Goal: Task Accomplishment & Management: Use online tool/utility

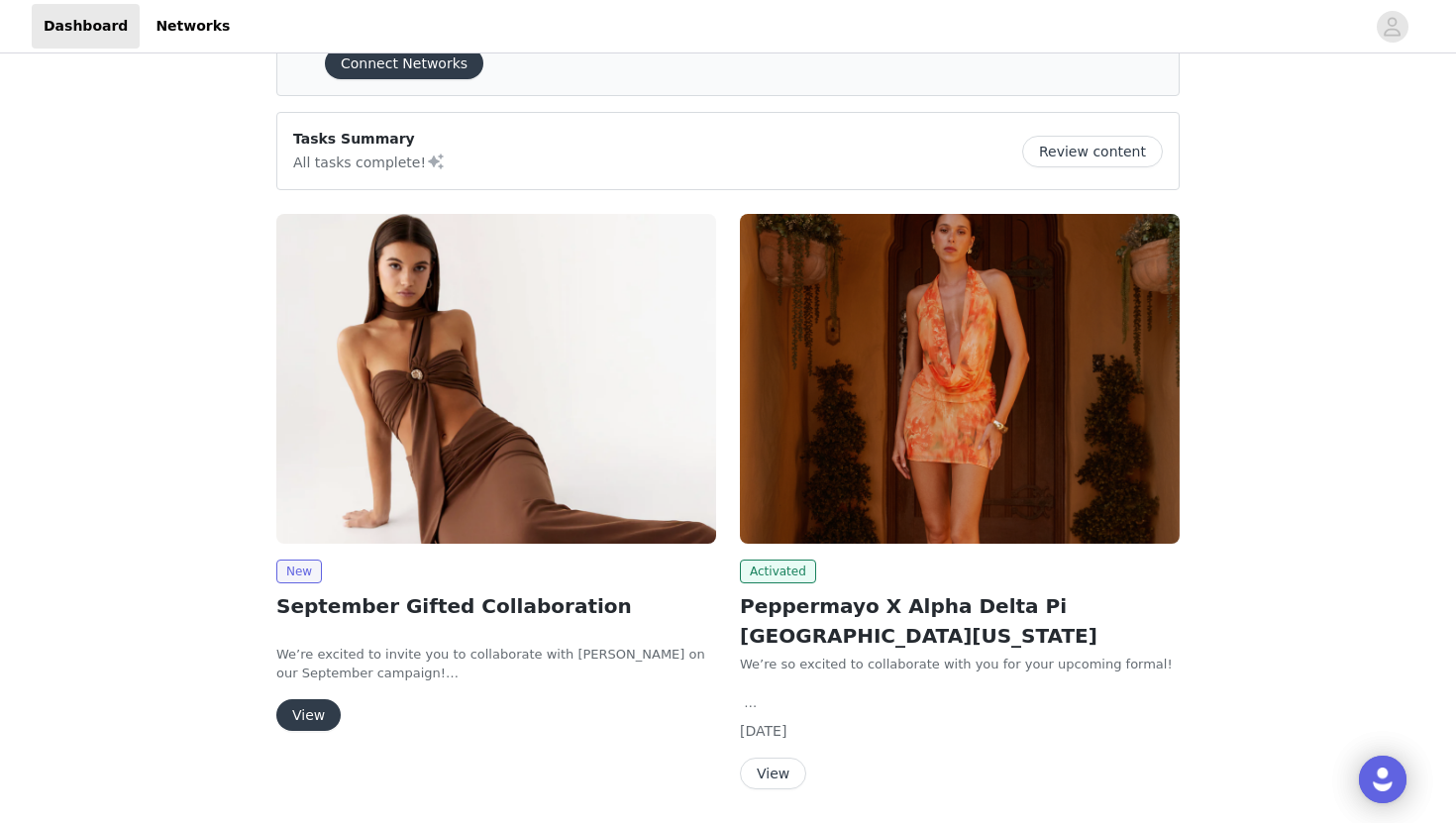
scroll to position [138, 0]
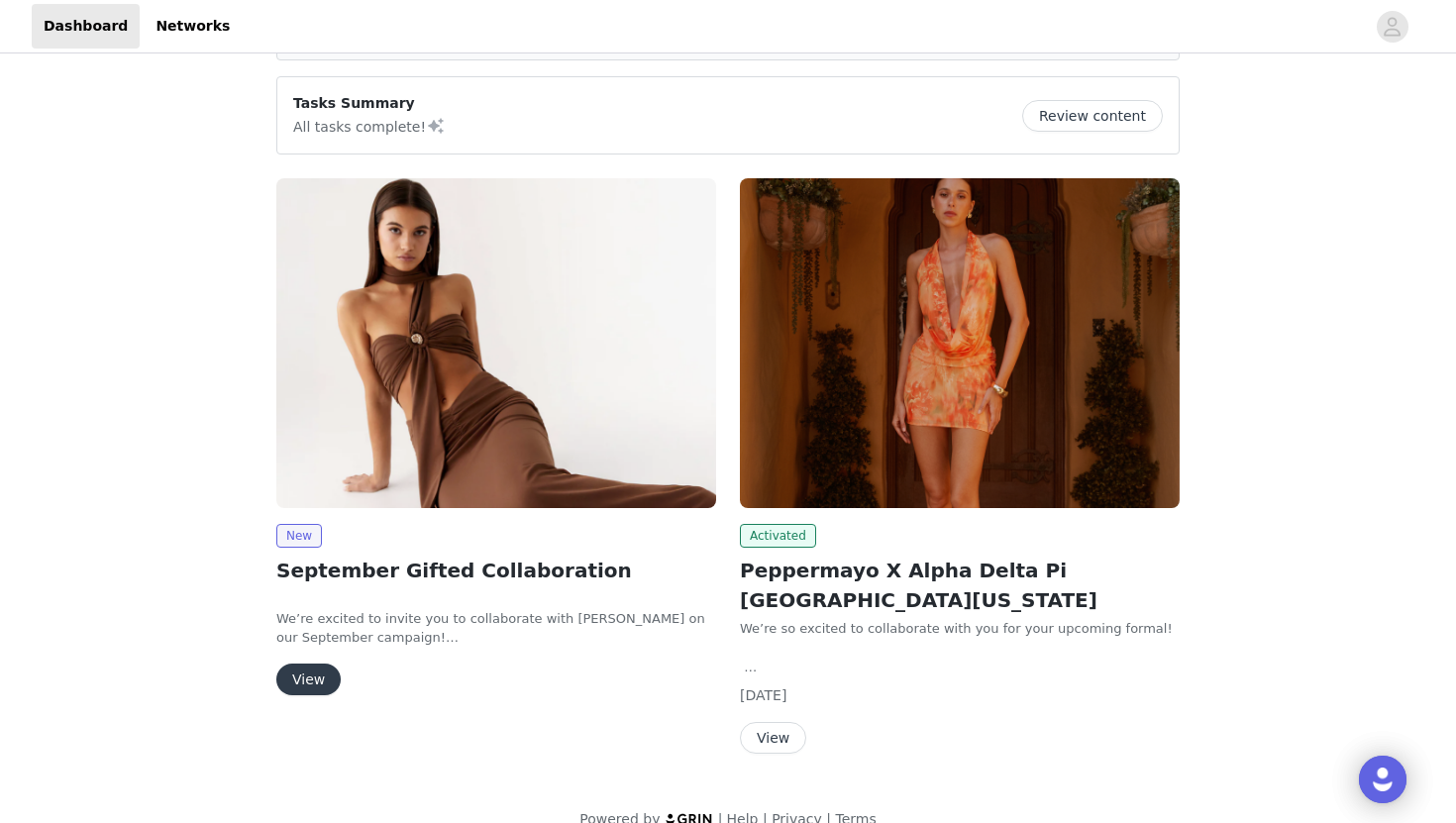
click at [300, 686] on button "View" at bounding box center [308, 679] width 65 height 32
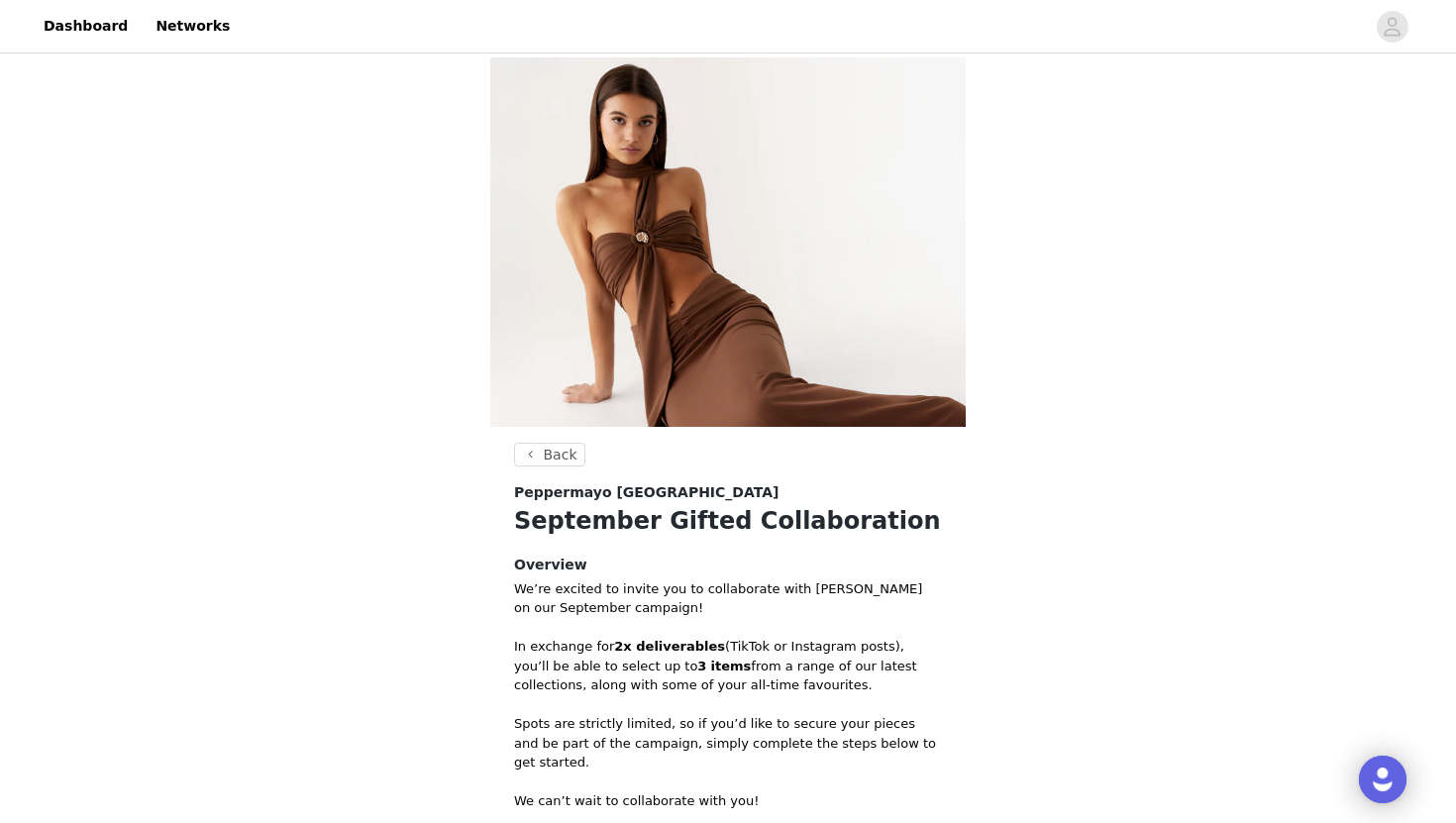
scroll to position [335, 0]
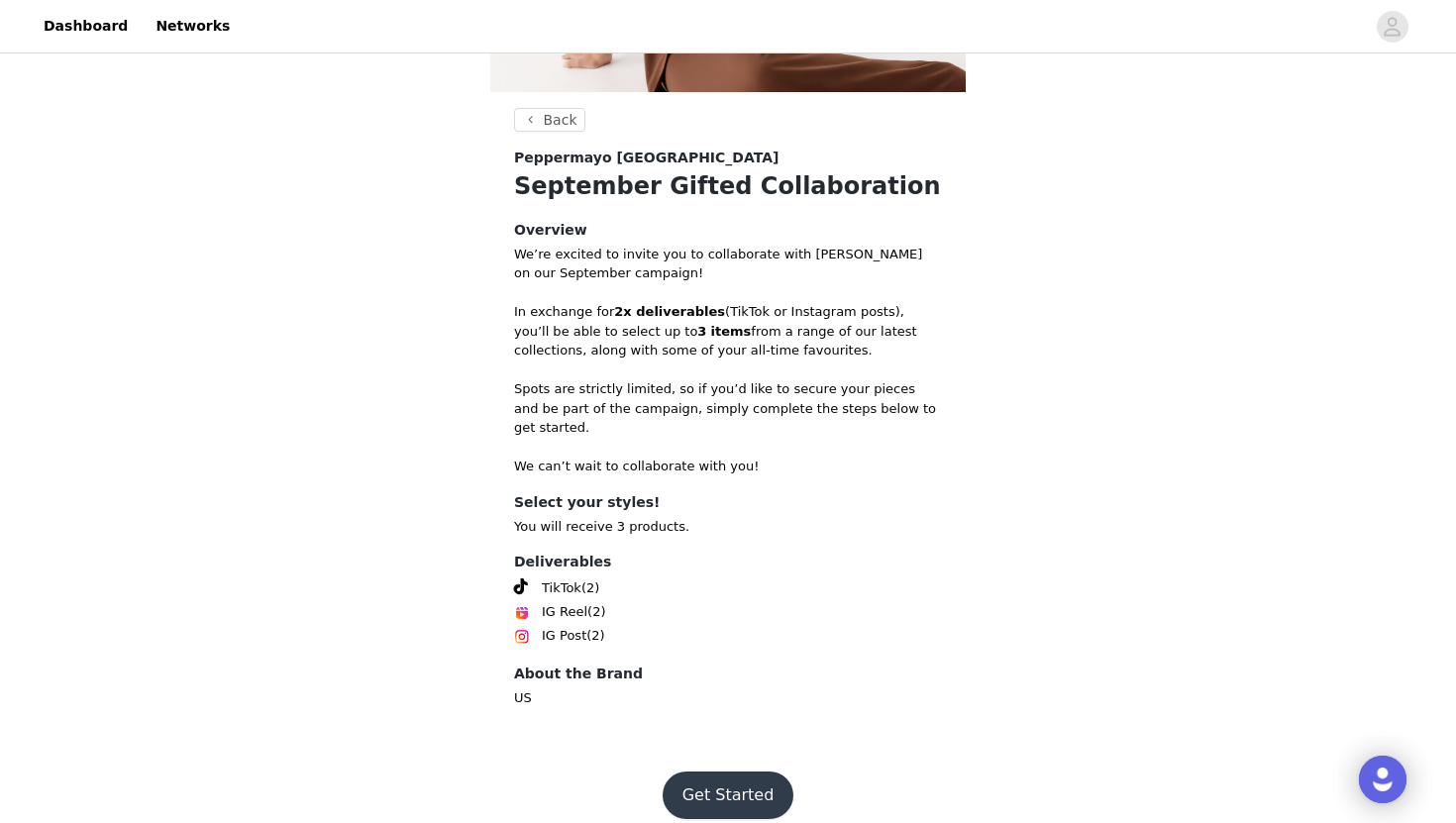
click at [696, 772] on button "Get Started" at bounding box center [728, 796] width 132 height 48
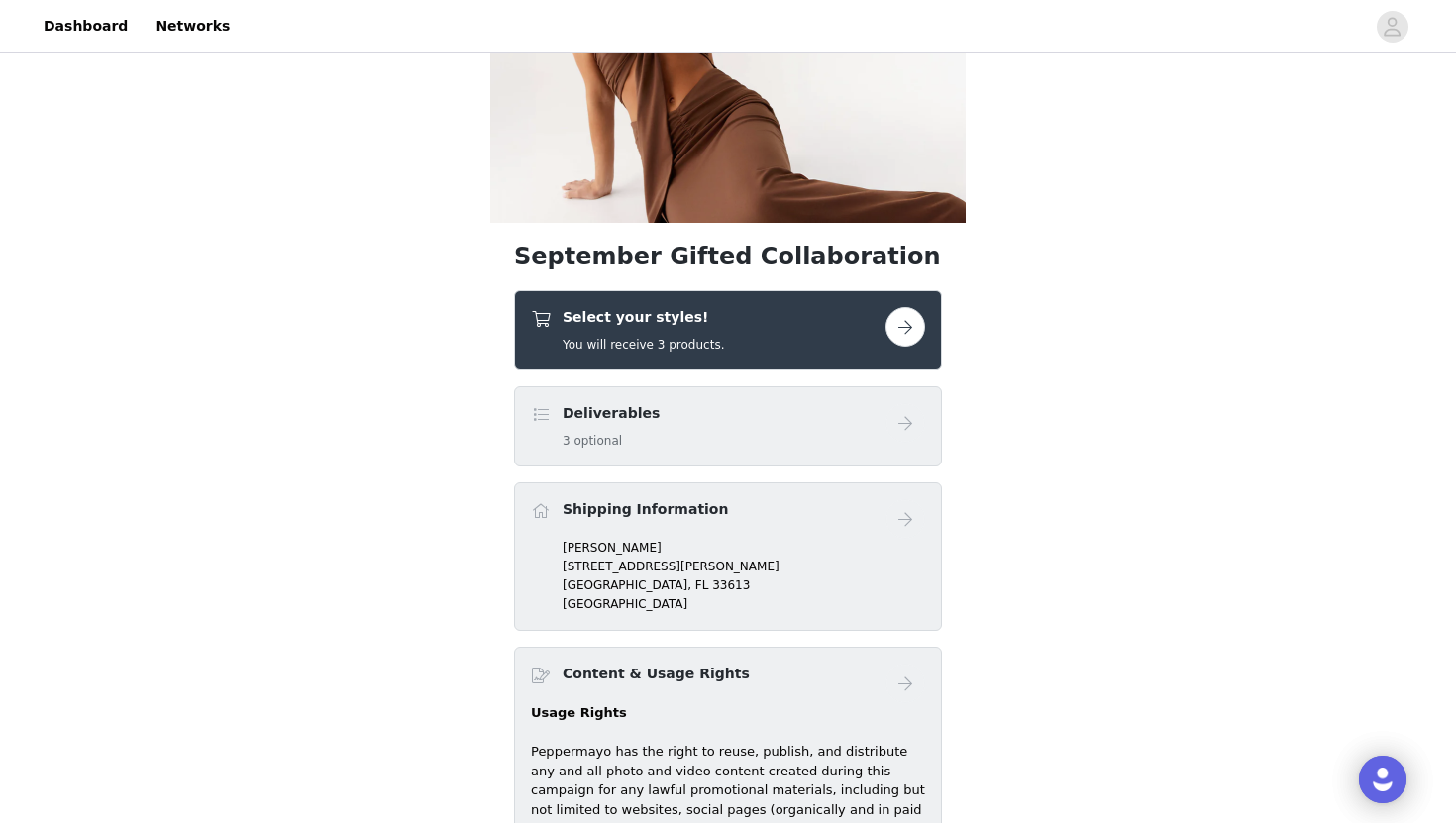
scroll to position [218, 0]
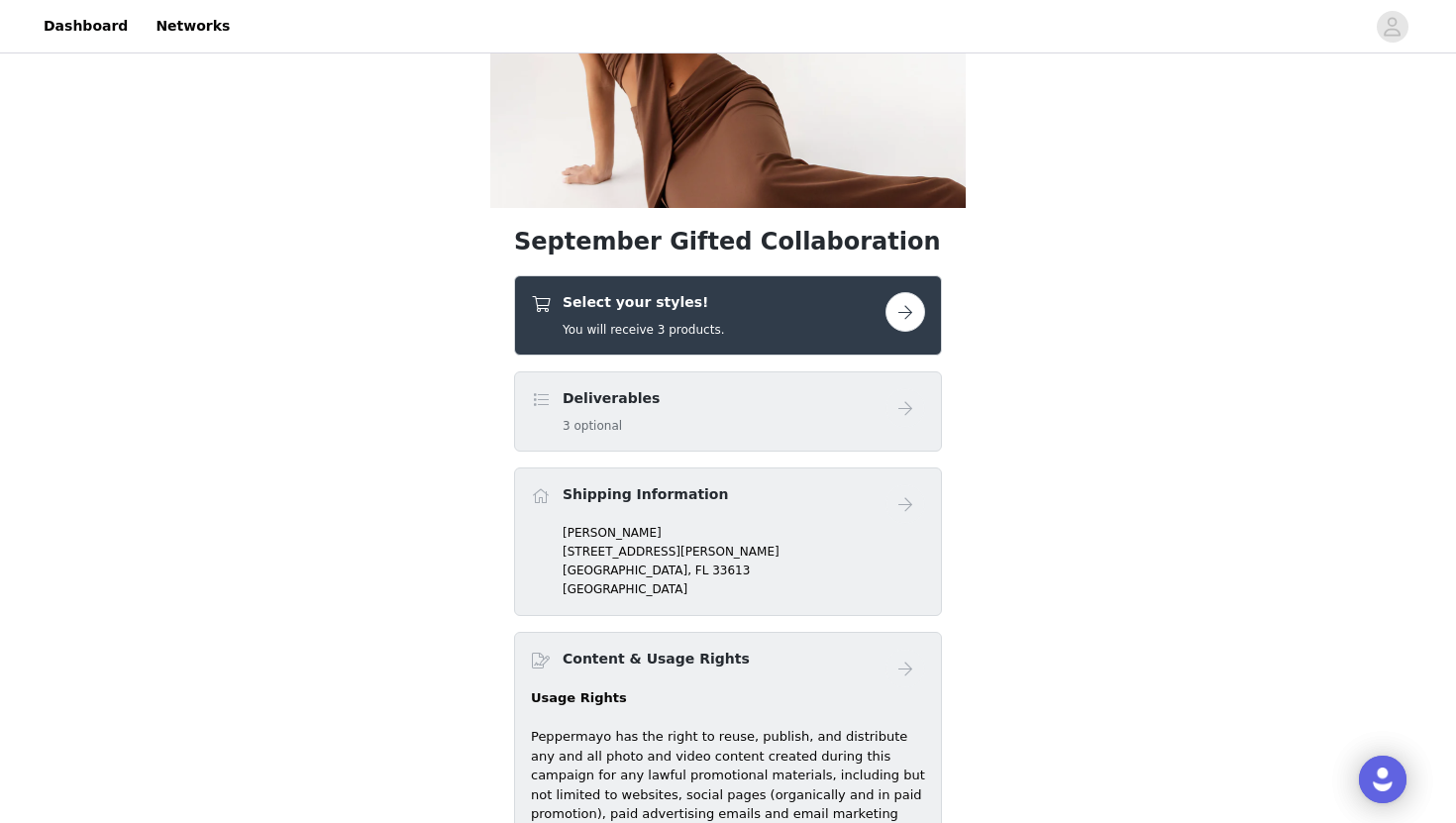
click at [909, 303] on button "button" at bounding box center [906, 312] width 40 height 40
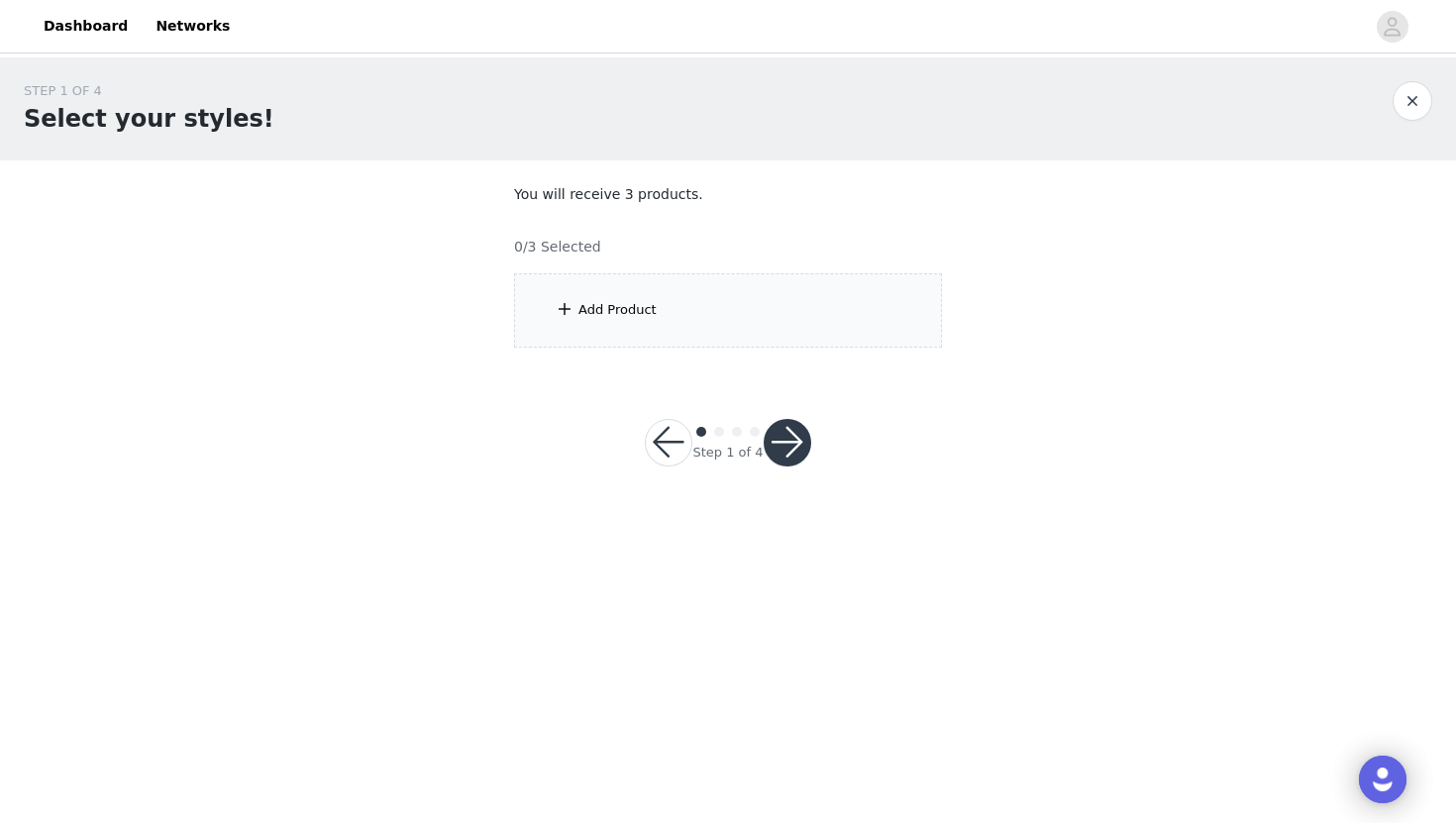
click at [698, 298] on div "Add Product" at bounding box center [727, 310] width 428 height 74
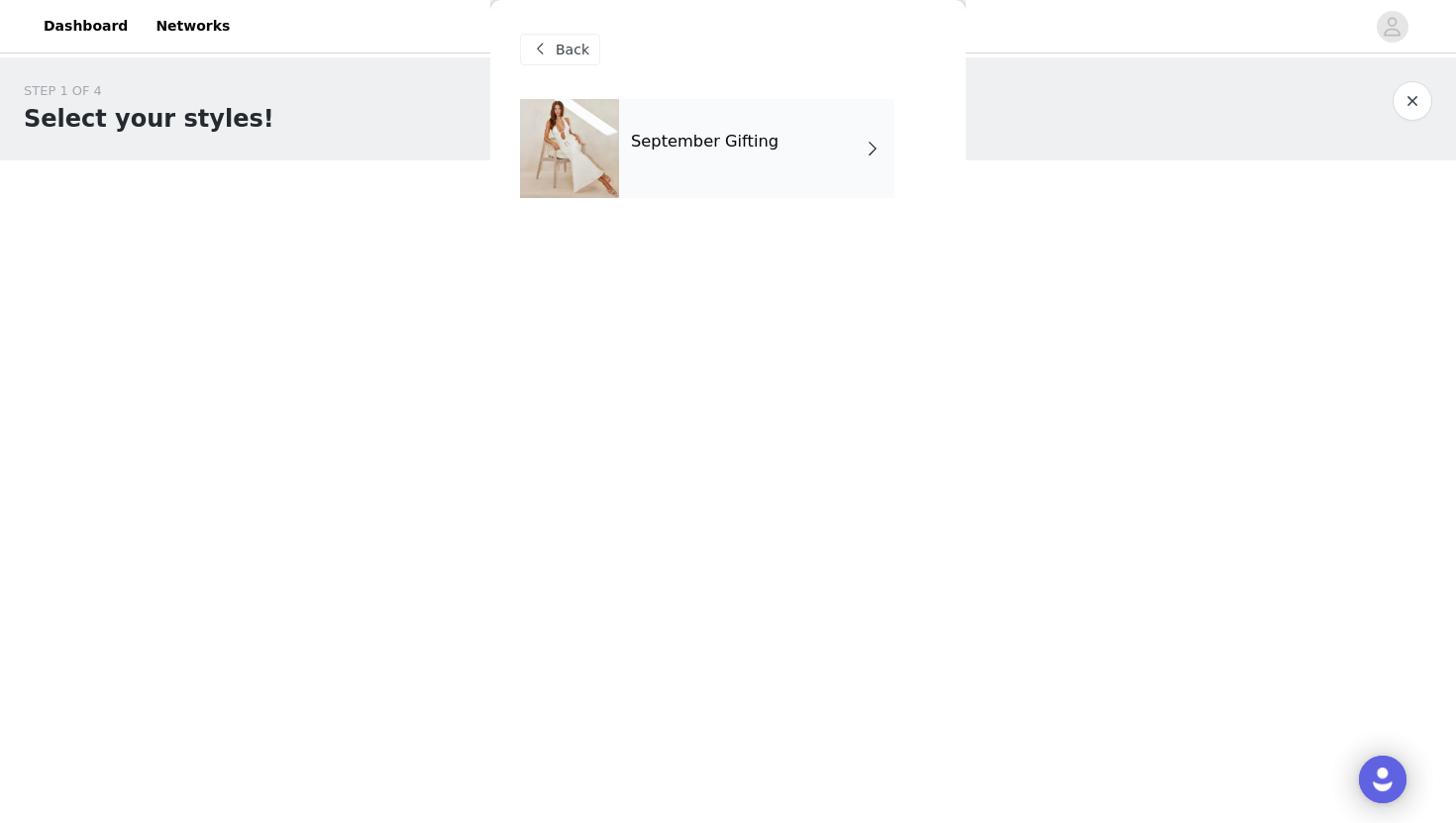
click at [730, 201] on div "September Gifting" at bounding box center [727, 163] width 416 height 129
click at [780, 152] on div "September Gifting" at bounding box center [757, 148] width 275 height 99
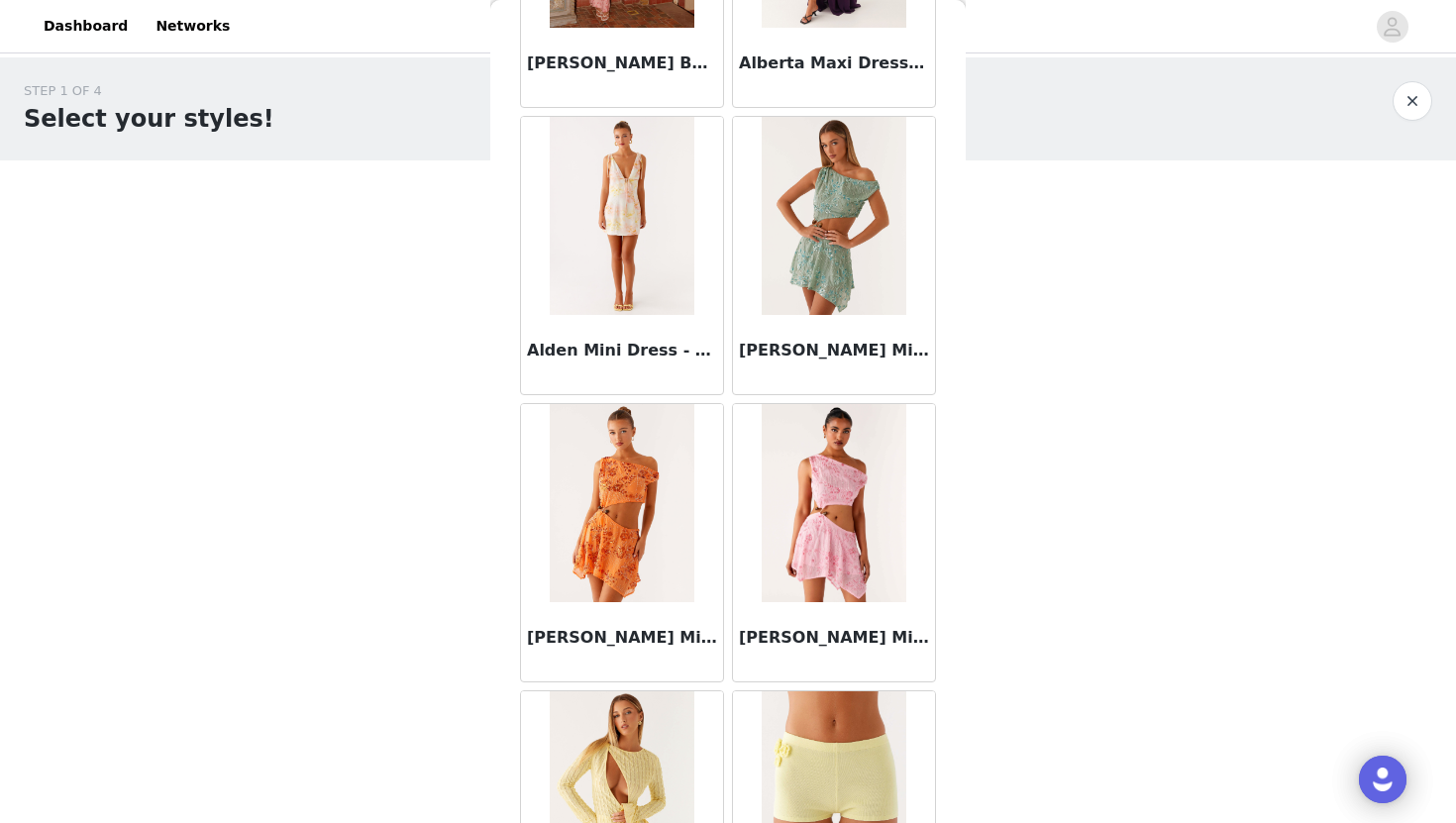
scroll to position [2209, 0]
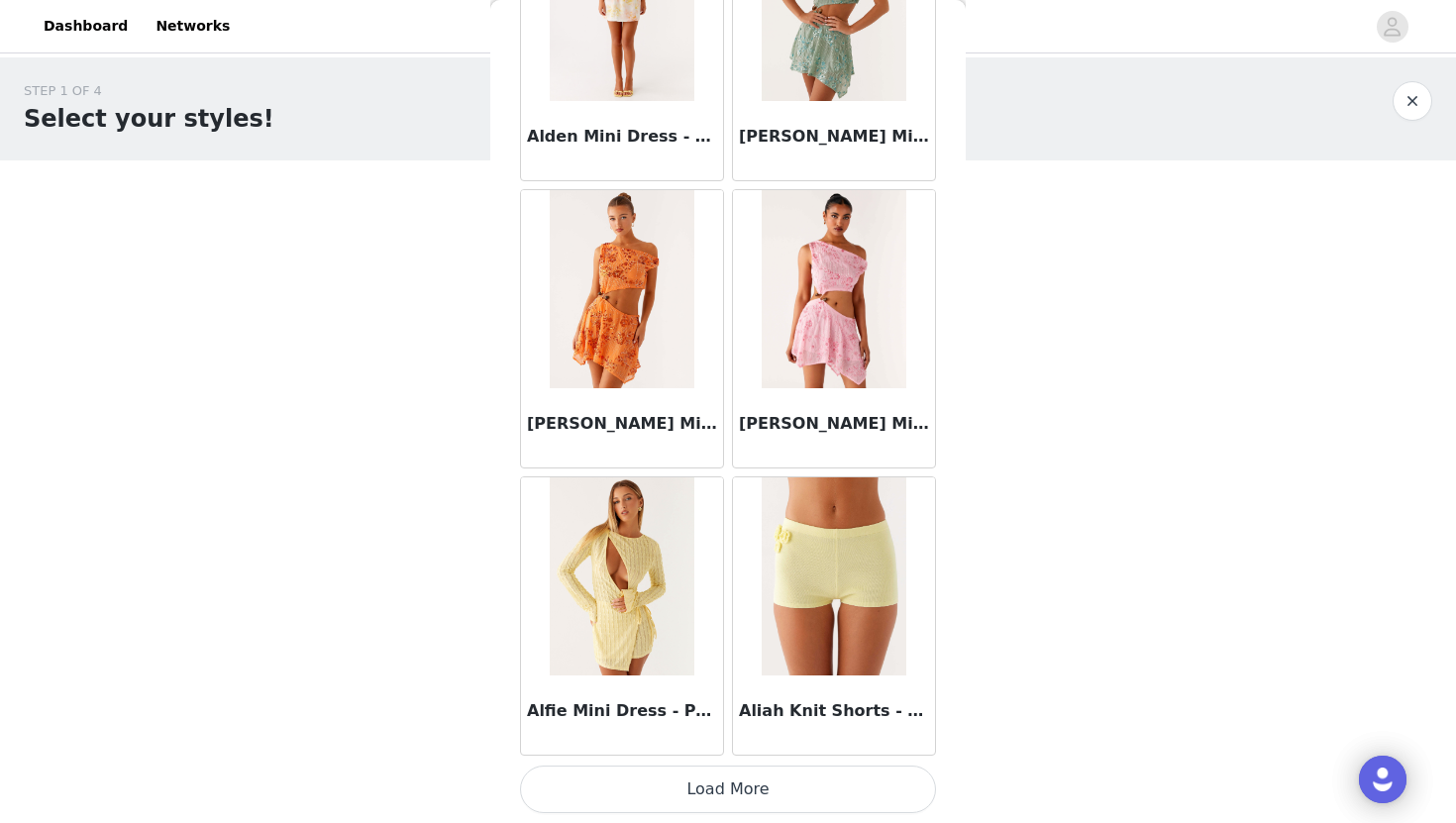
click at [725, 788] on button "Load More" at bounding box center [727, 790] width 416 height 48
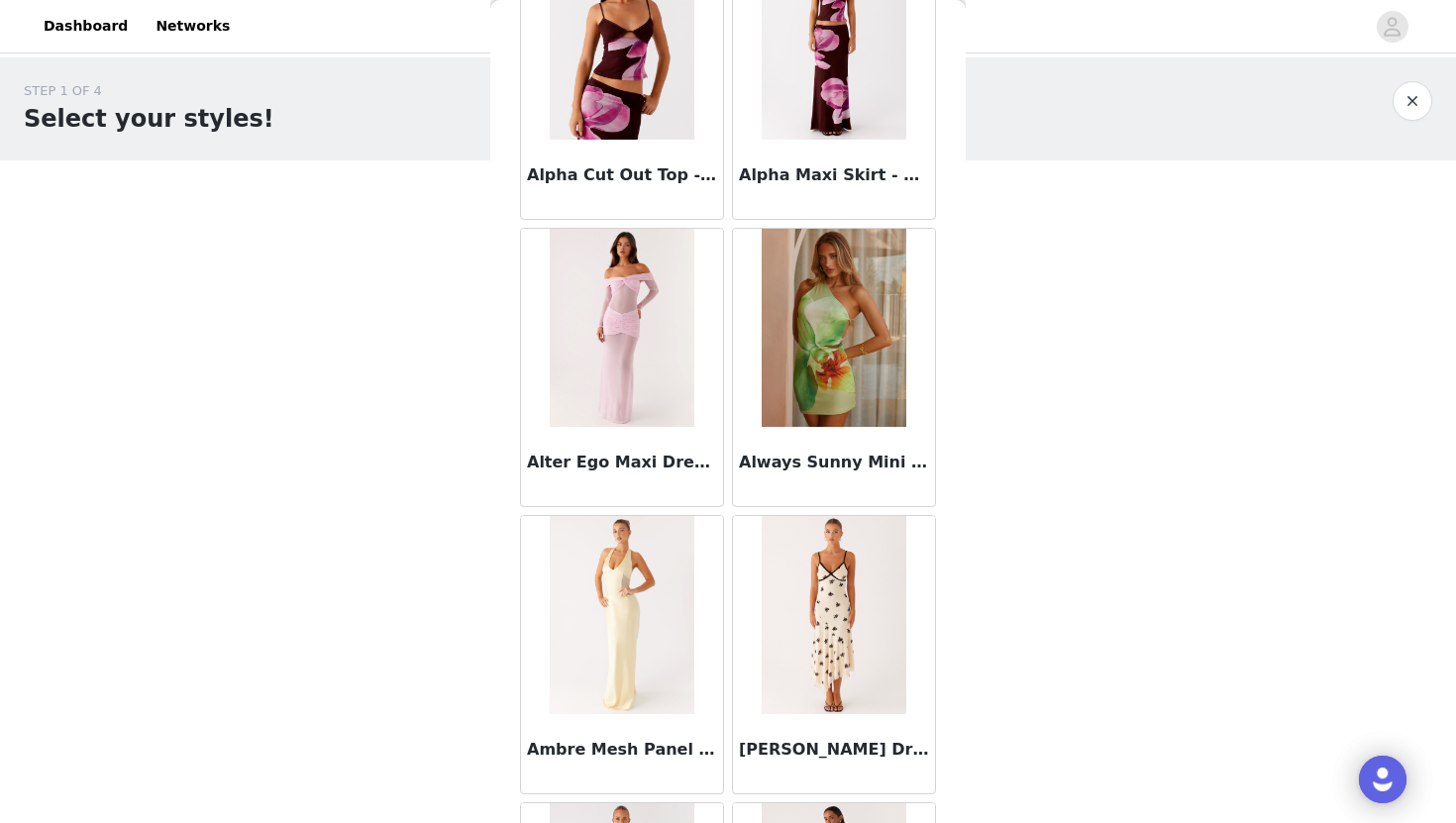
scroll to position [5082, 0]
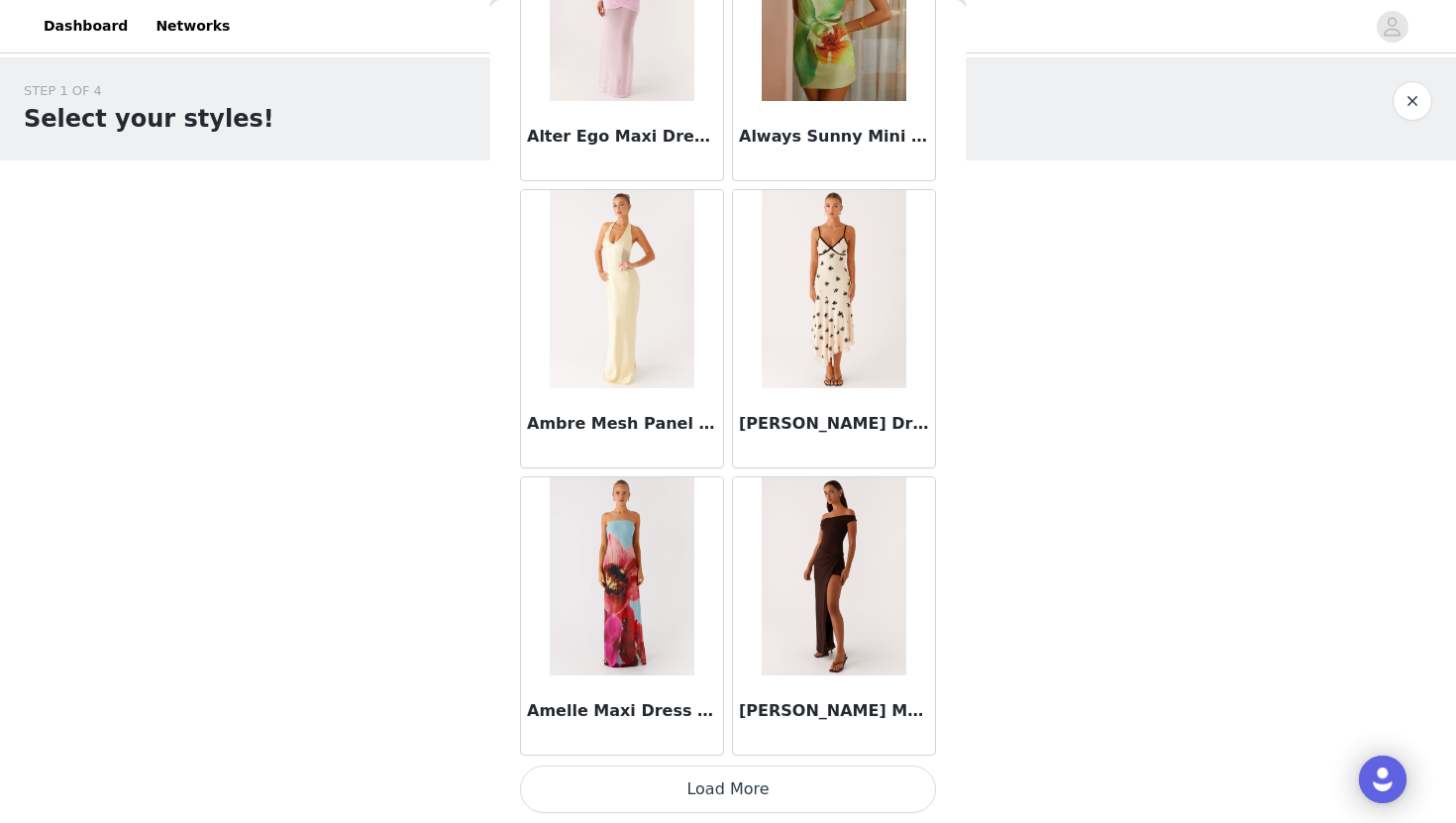
click at [728, 785] on button "Load More" at bounding box center [727, 790] width 416 height 48
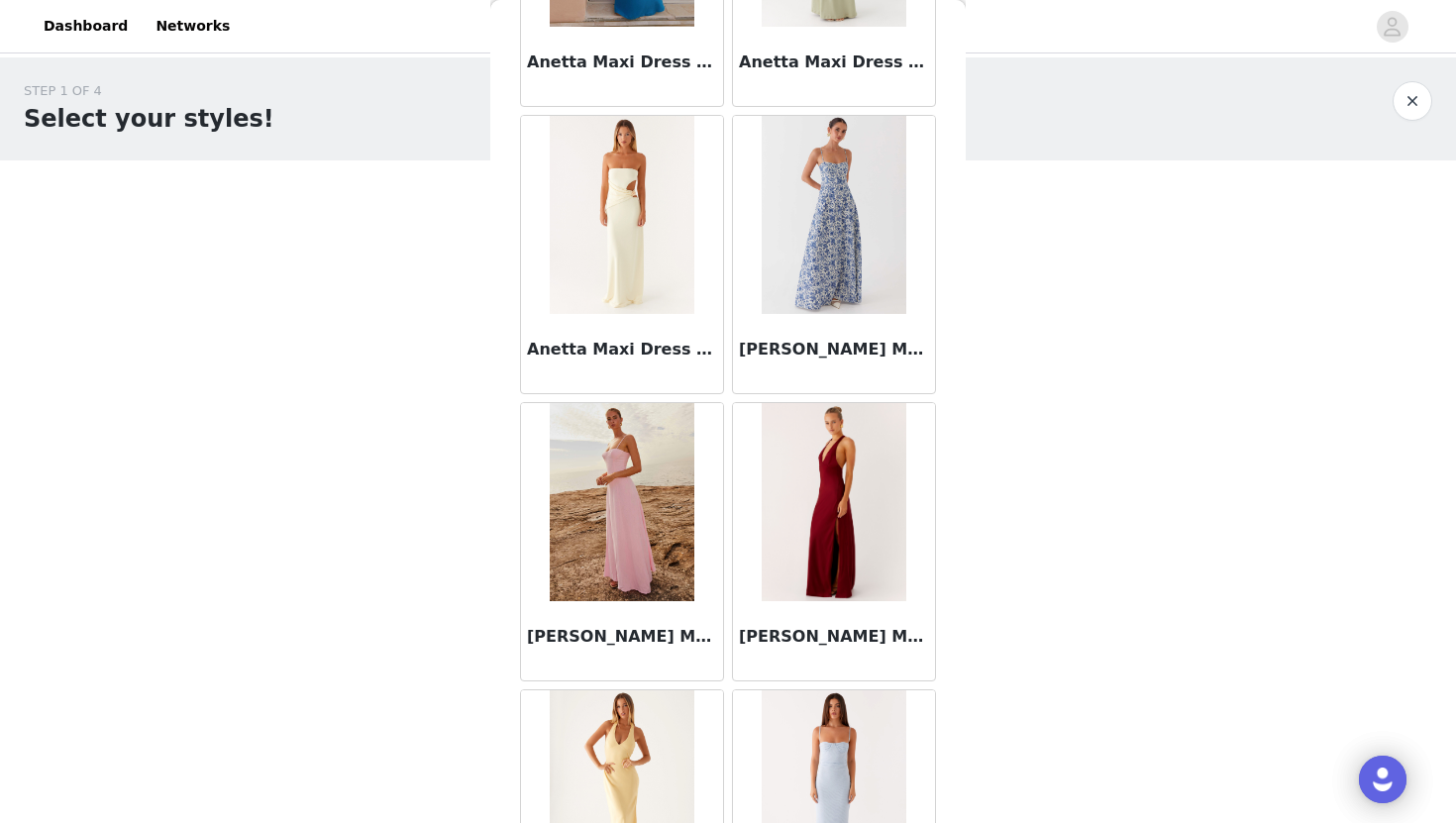
scroll to position [7955, 0]
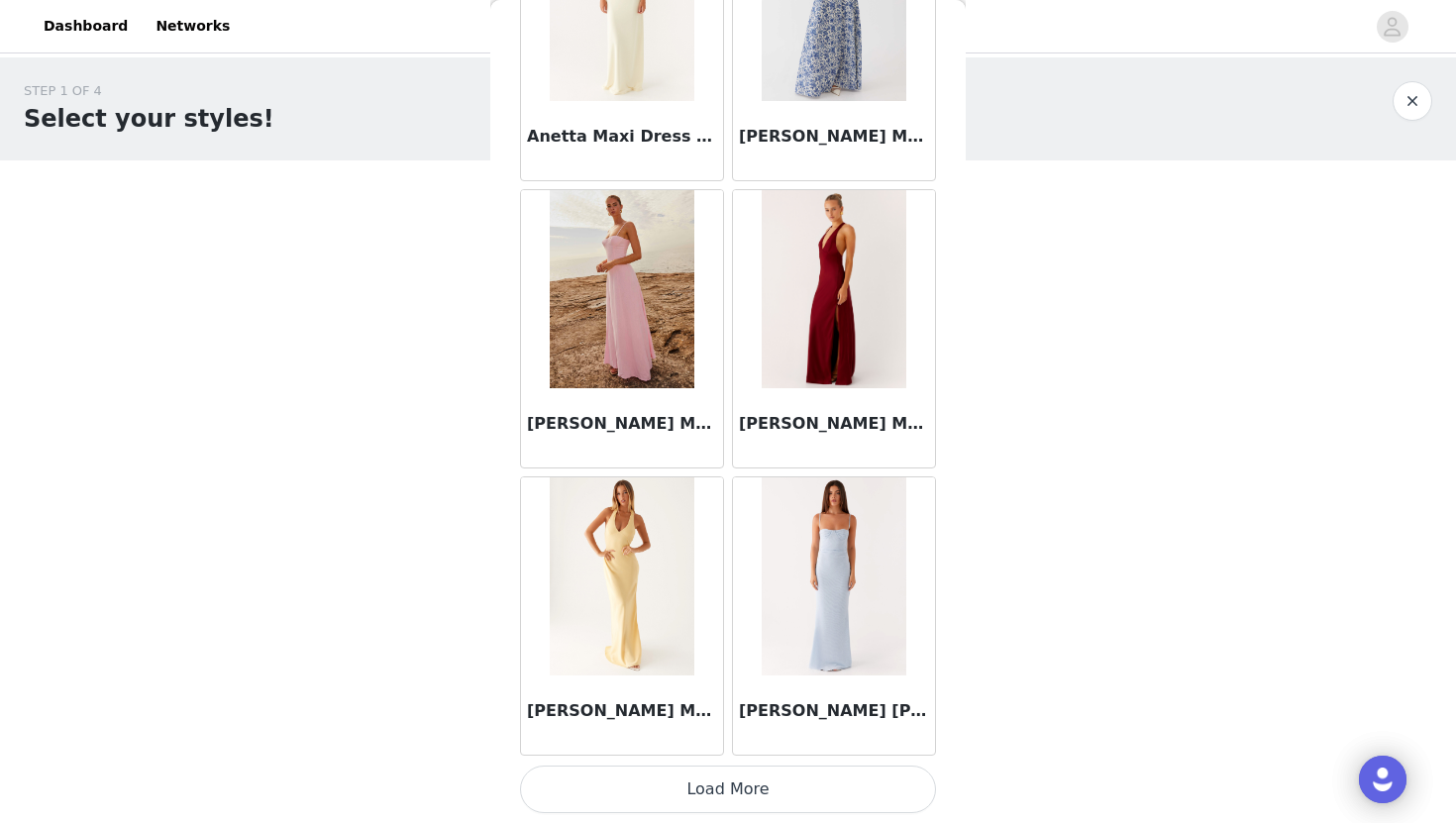
click at [705, 790] on button "Load More" at bounding box center [727, 790] width 416 height 48
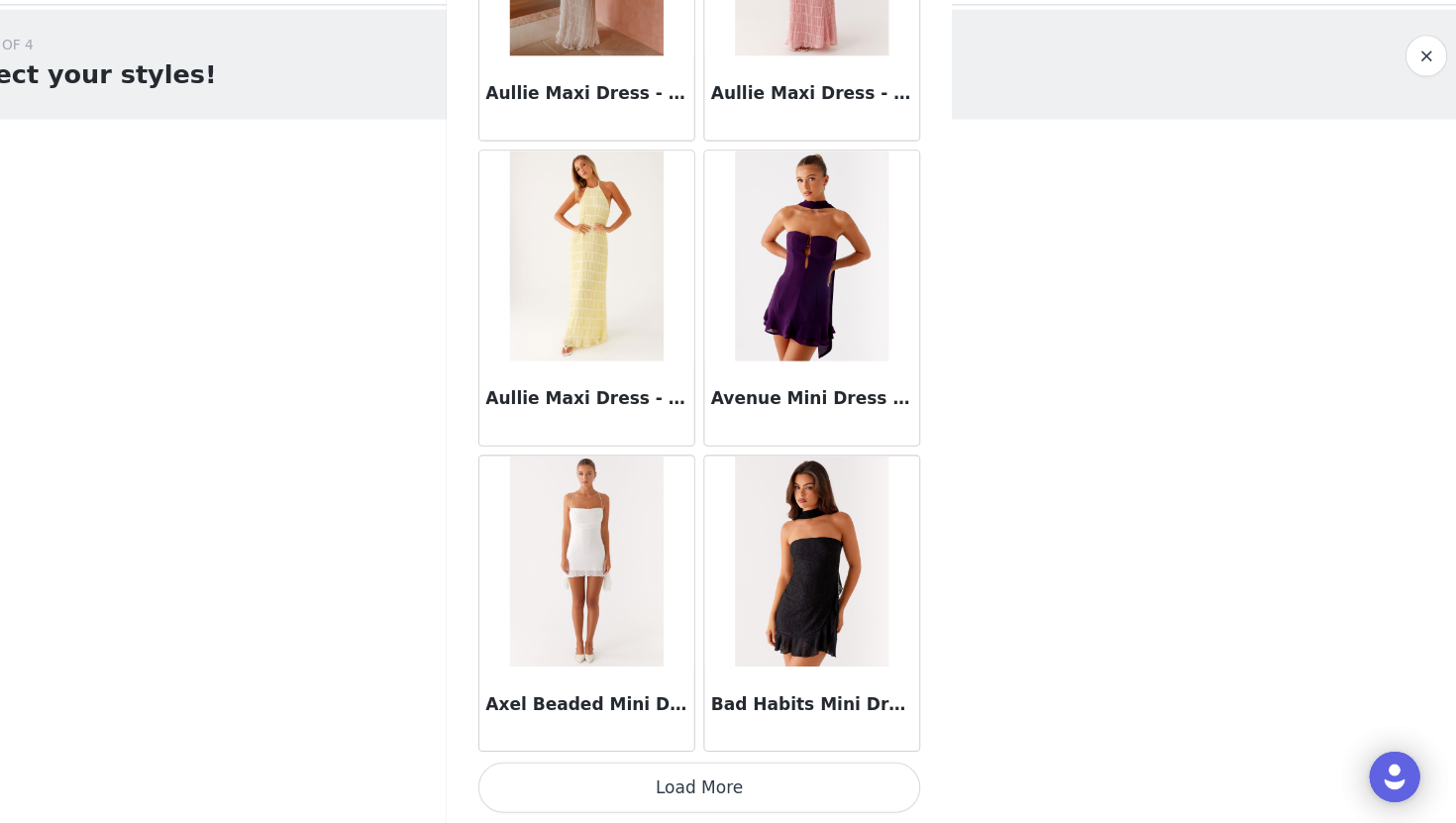
scroll to position [0, 0]
click at [764, 788] on button "Load More" at bounding box center [727, 790] width 416 height 48
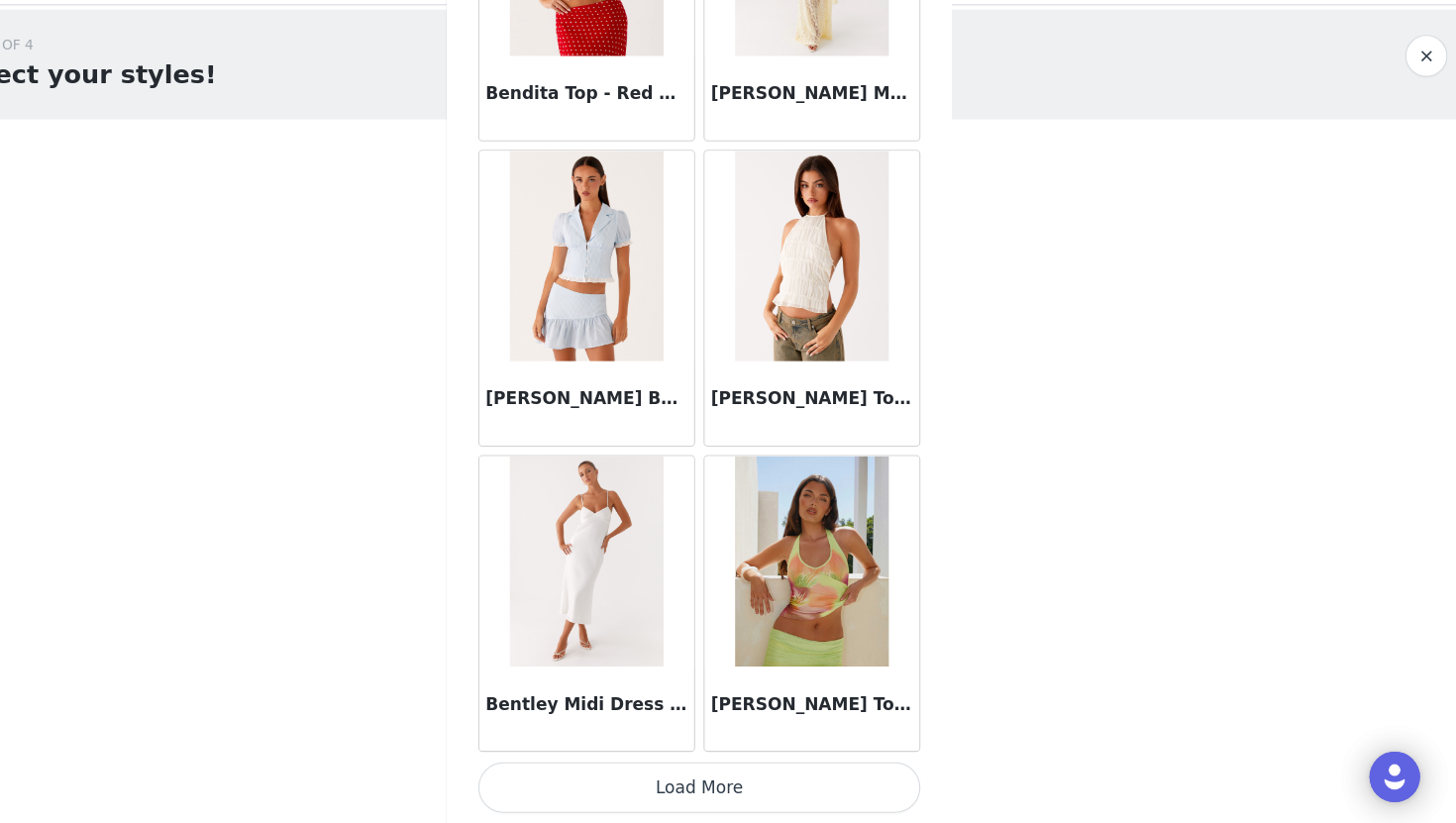
click at [732, 787] on button "Load More" at bounding box center [727, 790] width 416 height 48
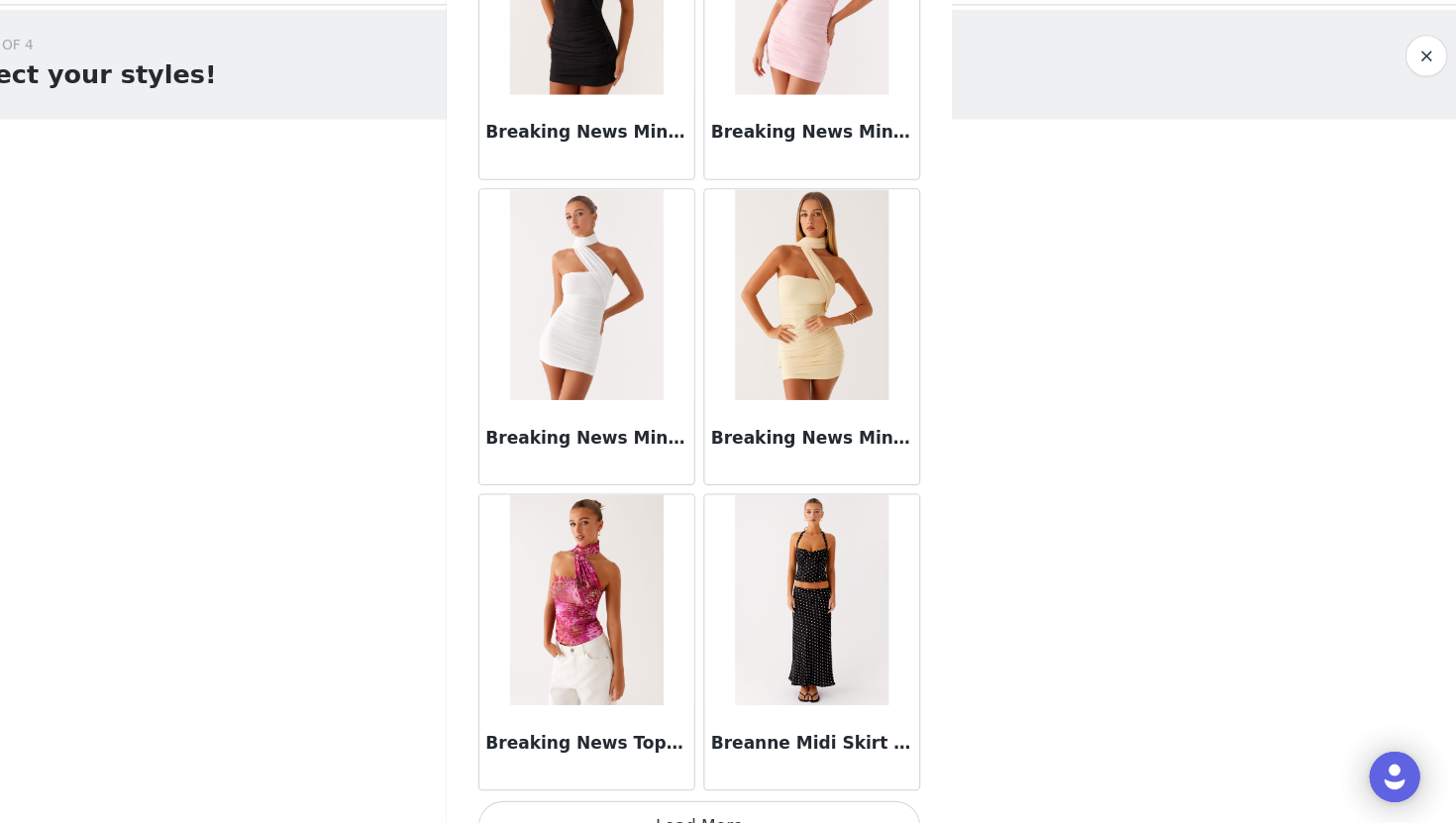
scroll to position [16575, 0]
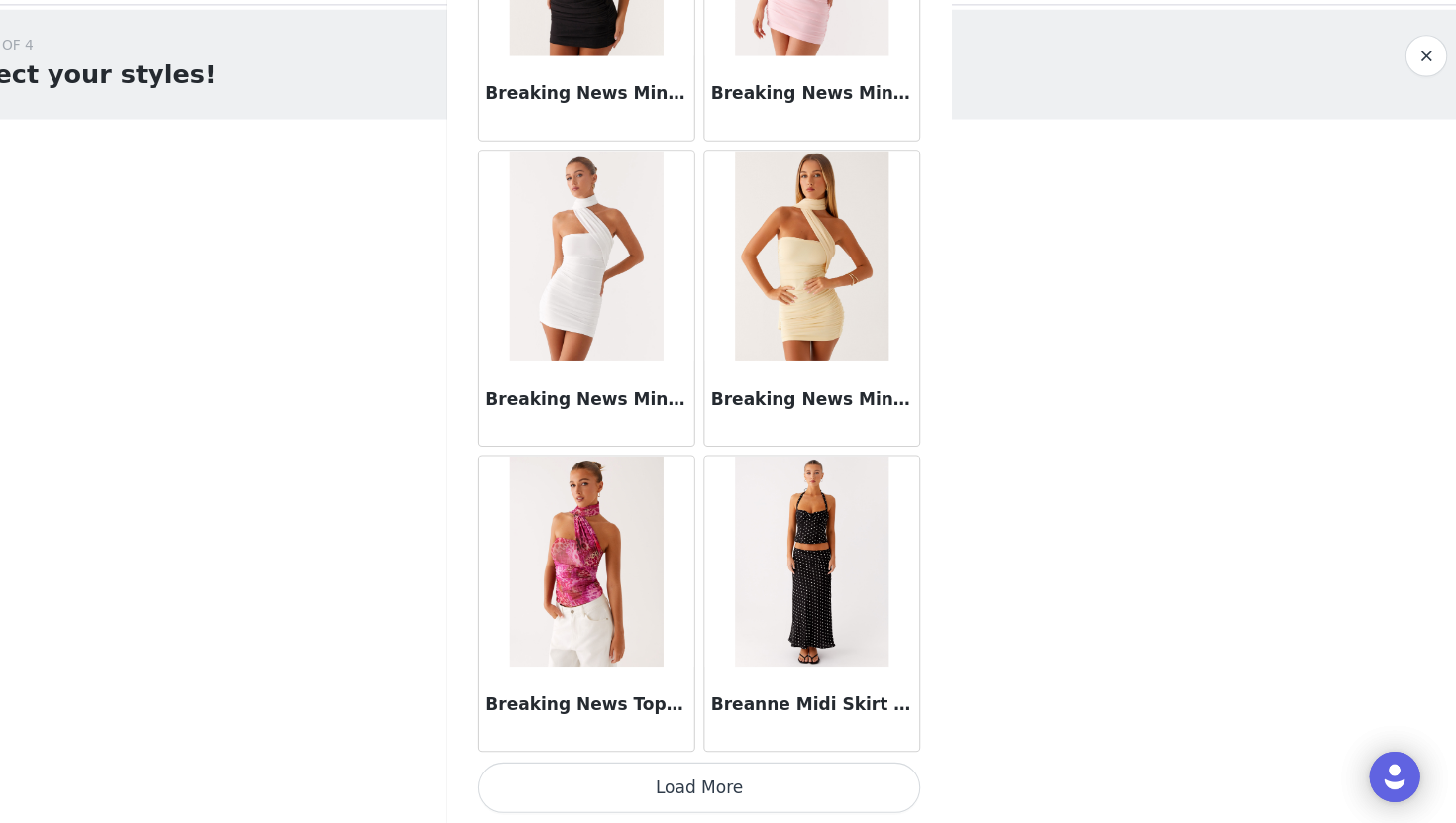
click at [730, 792] on button "Load More" at bounding box center [727, 790] width 416 height 48
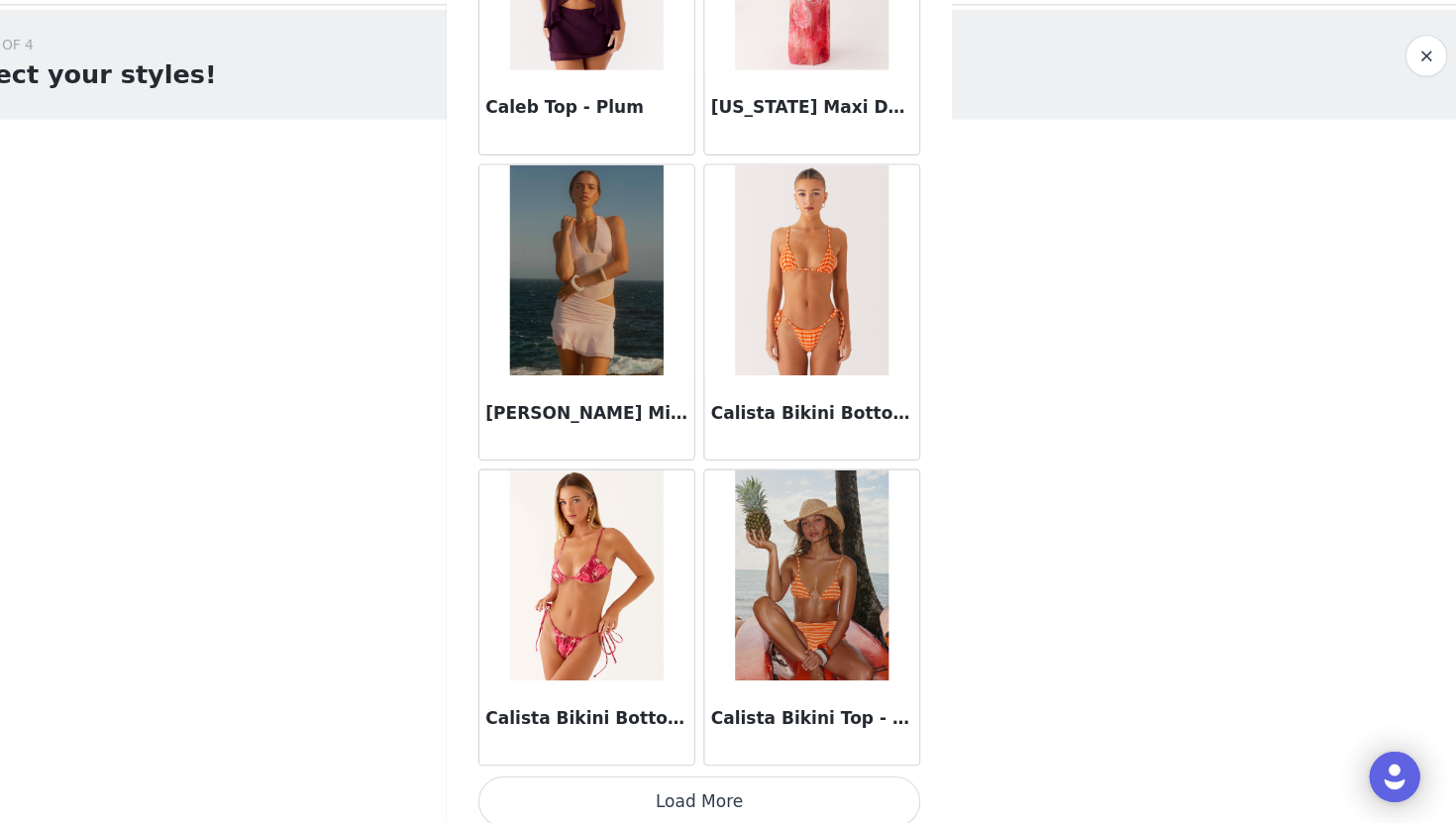
scroll to position [19448, 0]
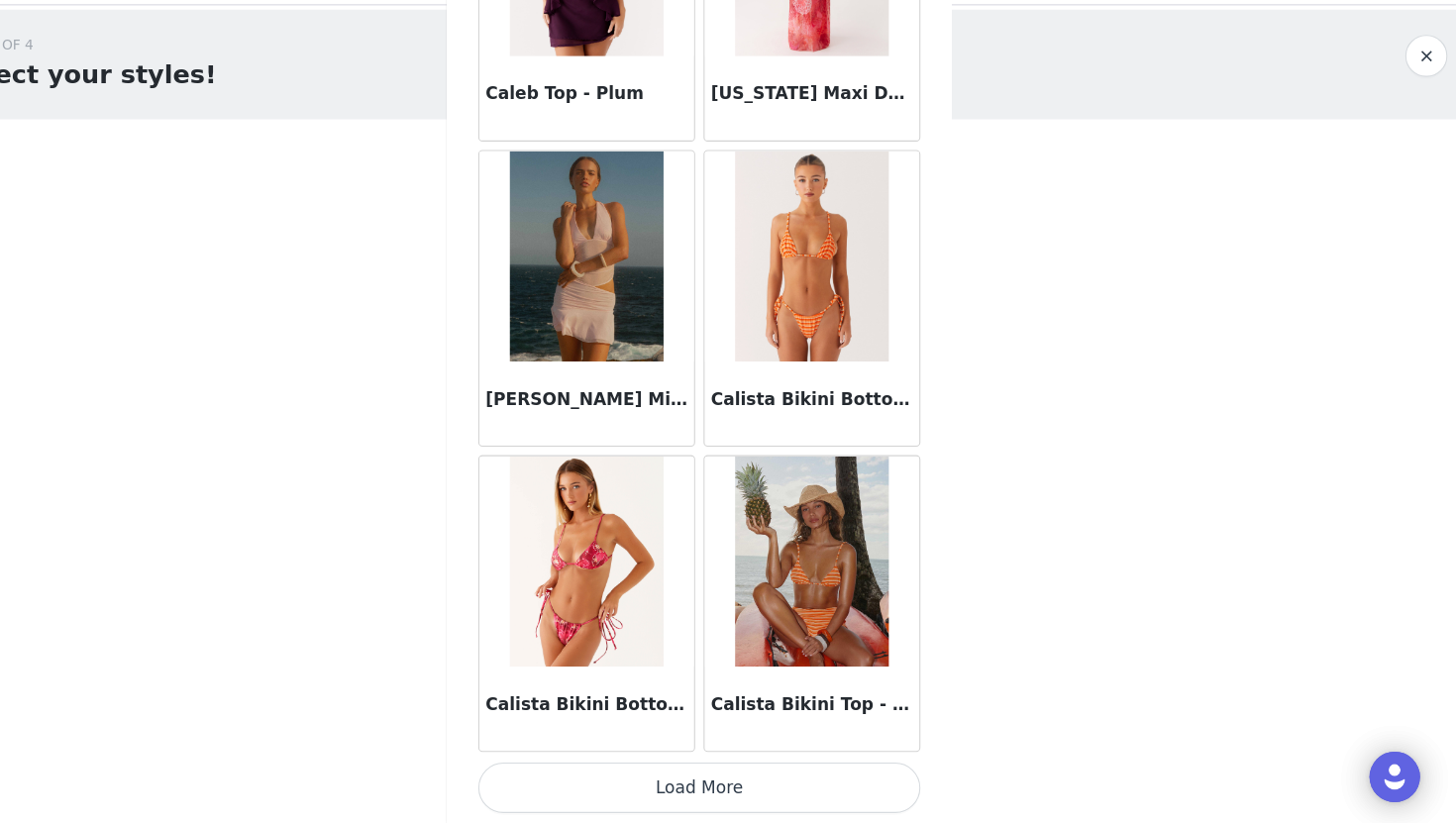
click at [730, 793] on button "Load More" at bounding box center [727, 790] width 416 height 48
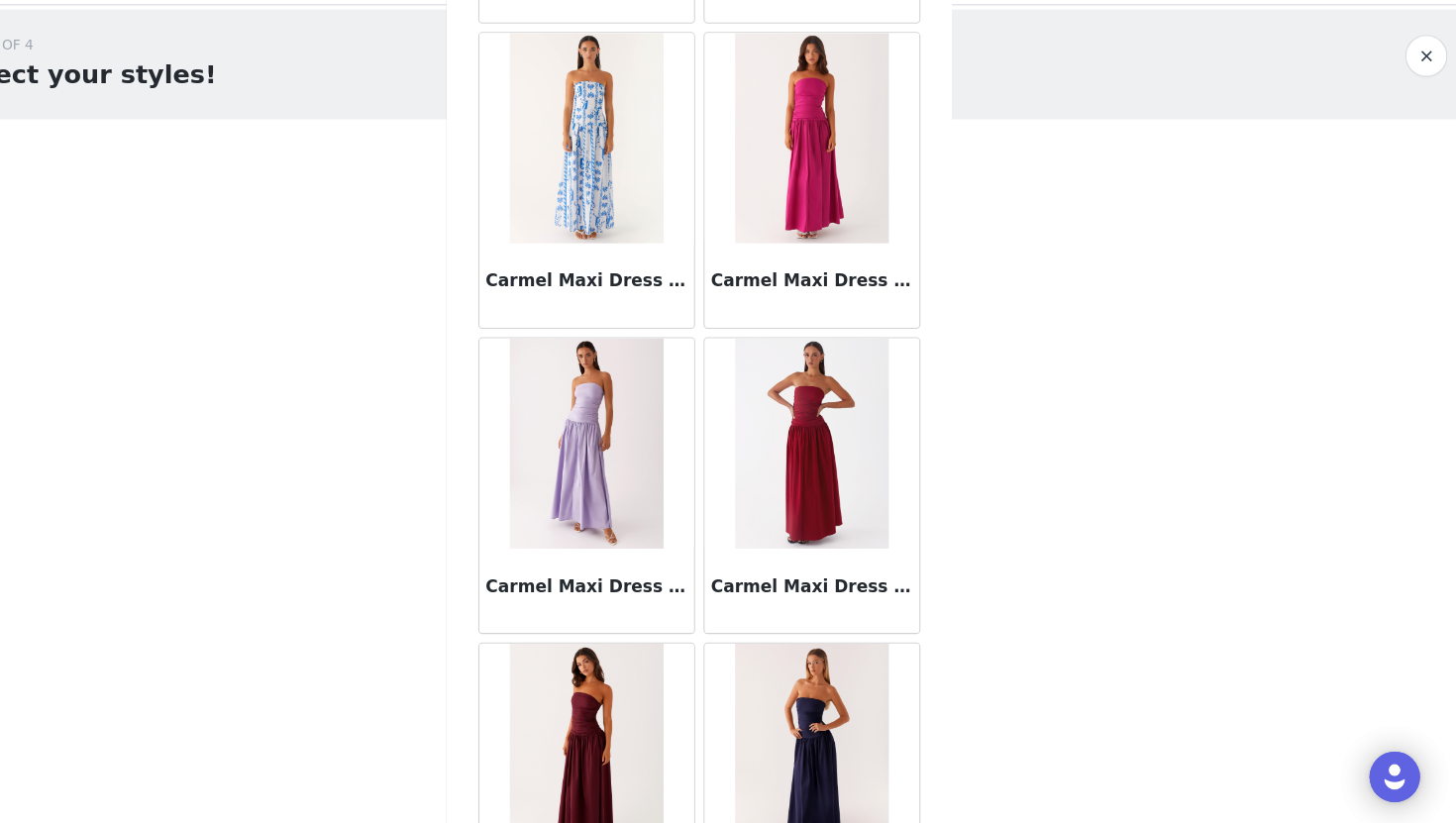
scroll to position [22321, 0]
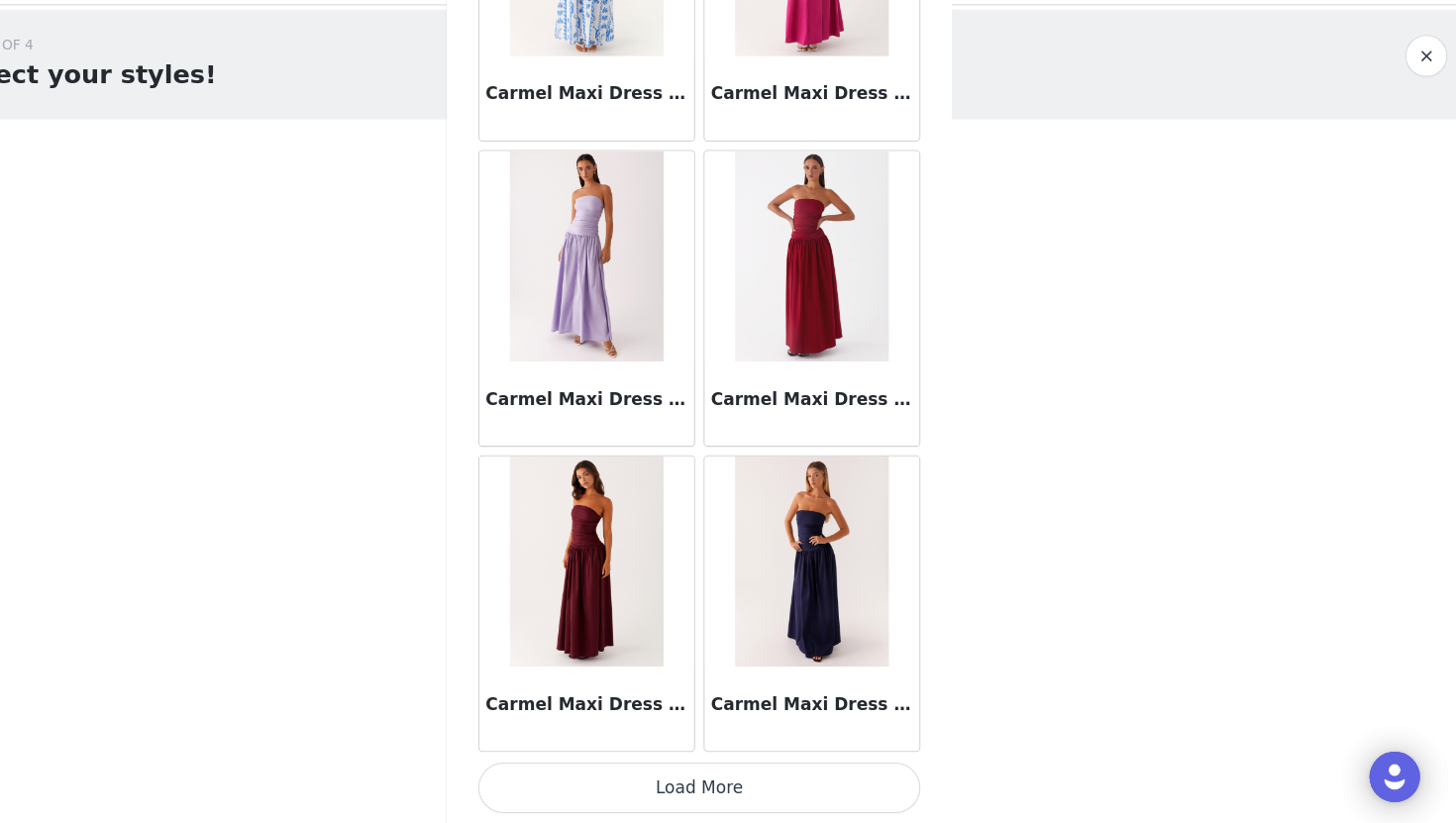
click at [722, 780] on button "Load More" at bounding box center [727, 790] width 416 height 48
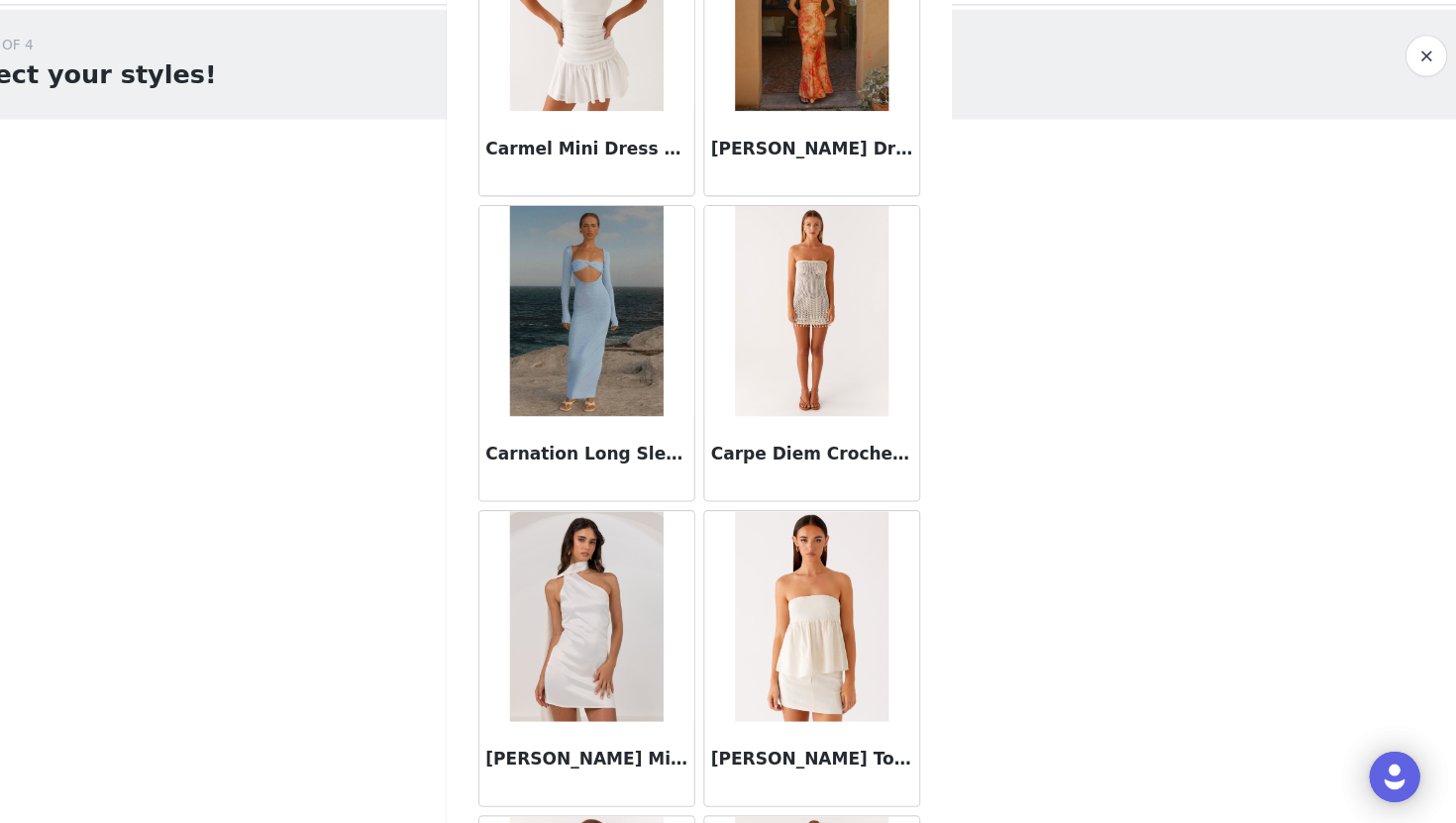
scroll to position [24282, 0]
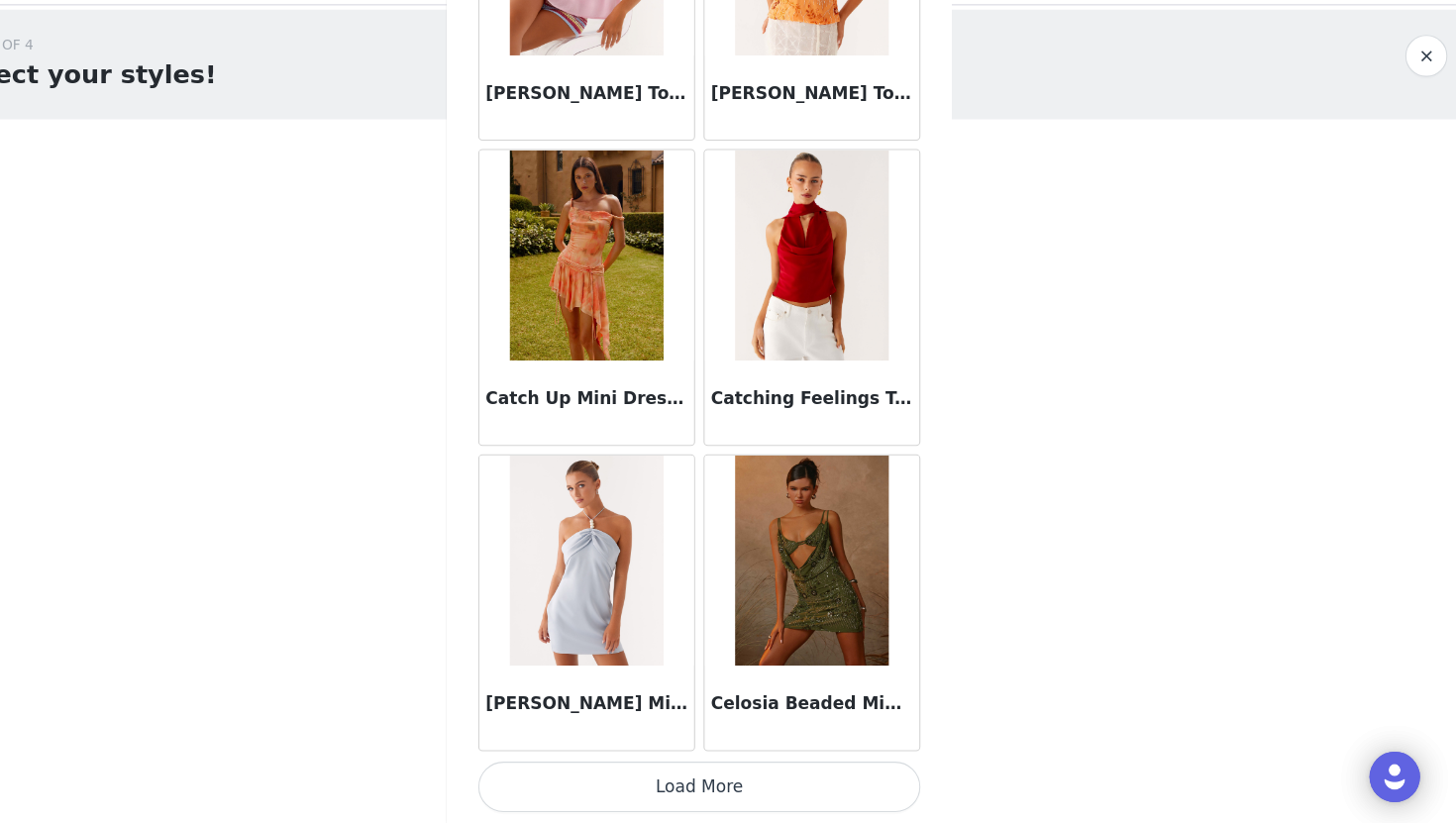
click at [726, 787] on button "Load More" at bounding box center [727, 790] width 416 height 48
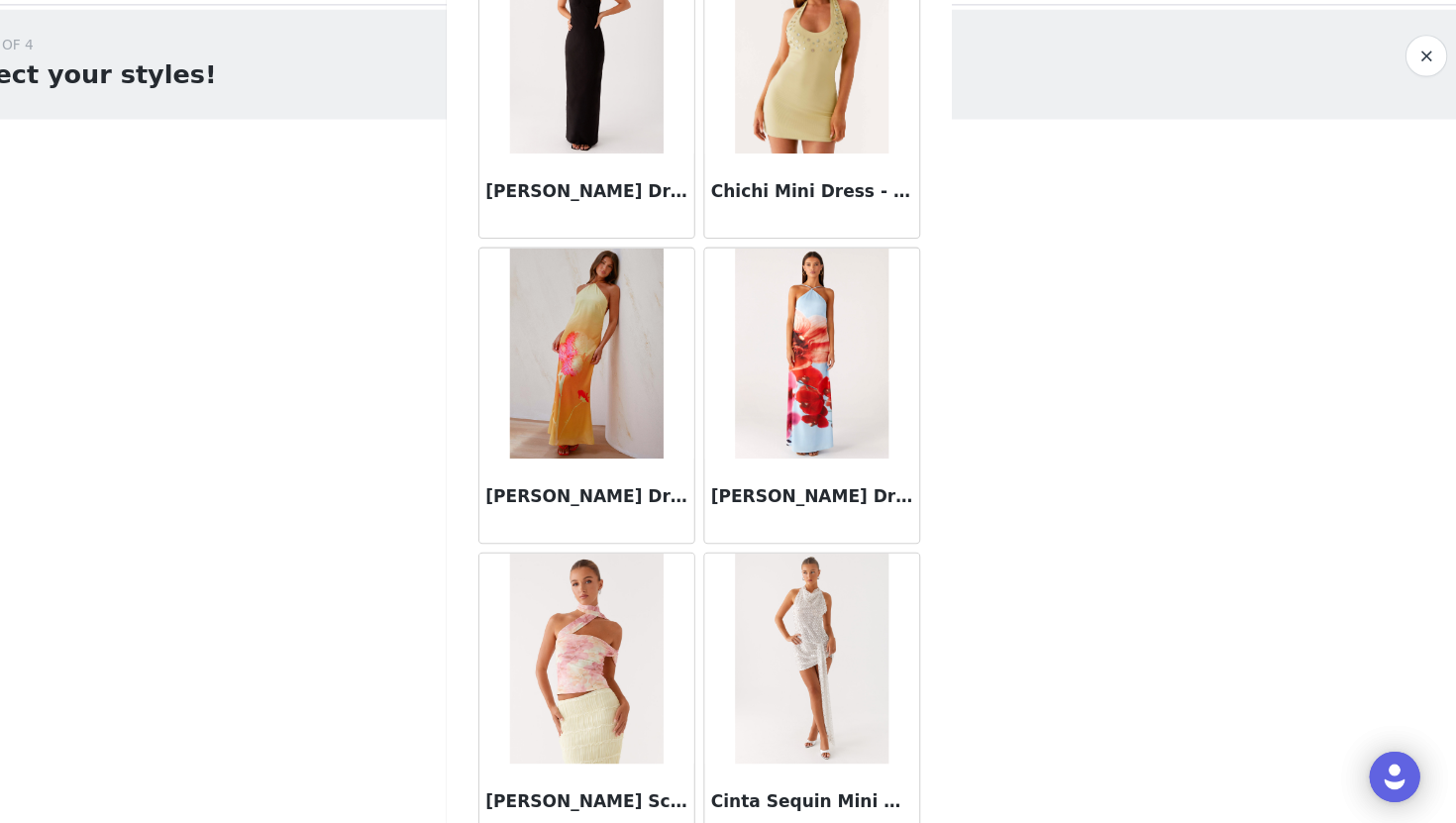
scroll to position [28068, 0]
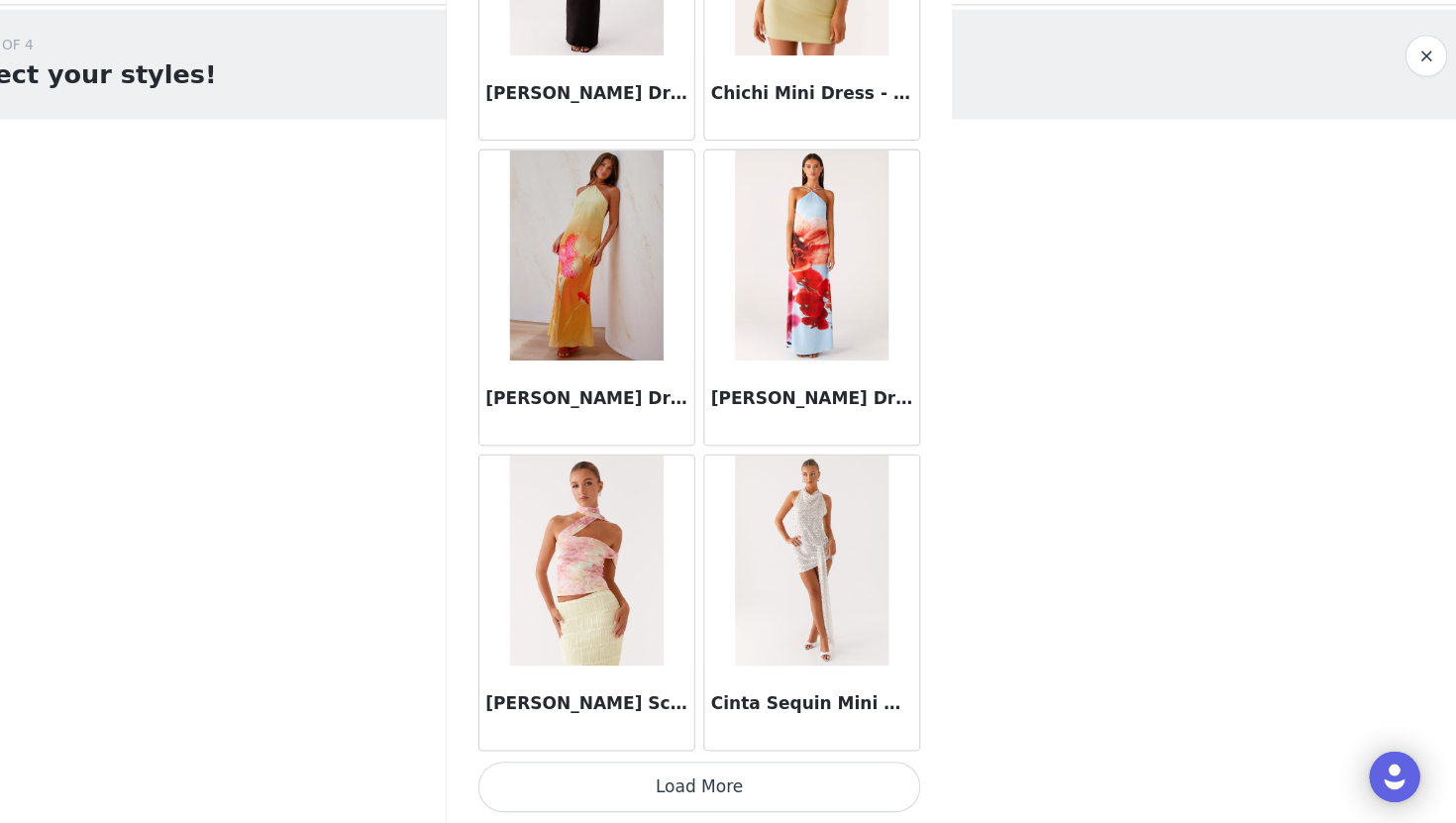
click at [720, 790] on button "Load More" at bounding box center [727, 790] width 416 height 48
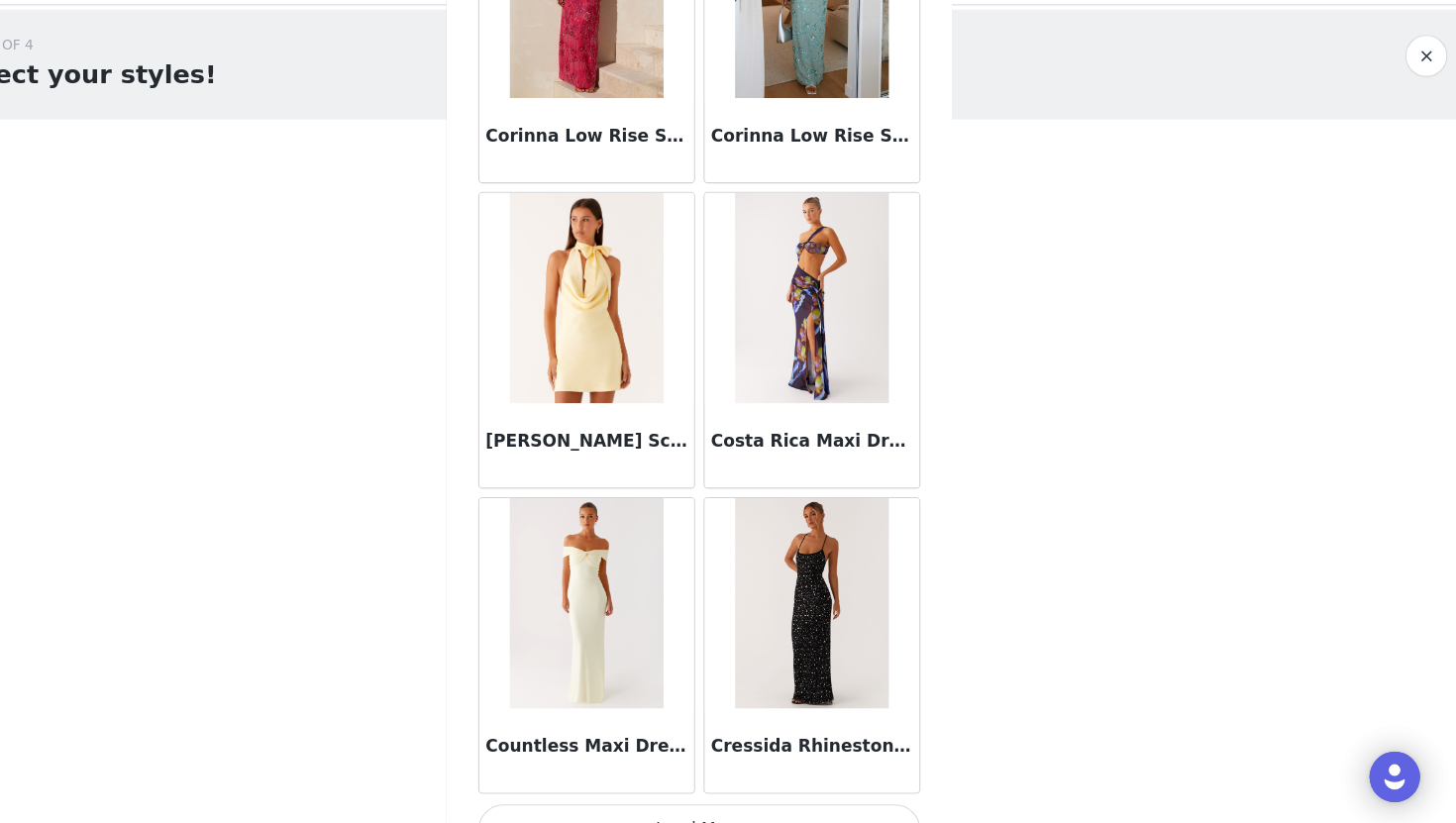
scroll to position [30941, 0]
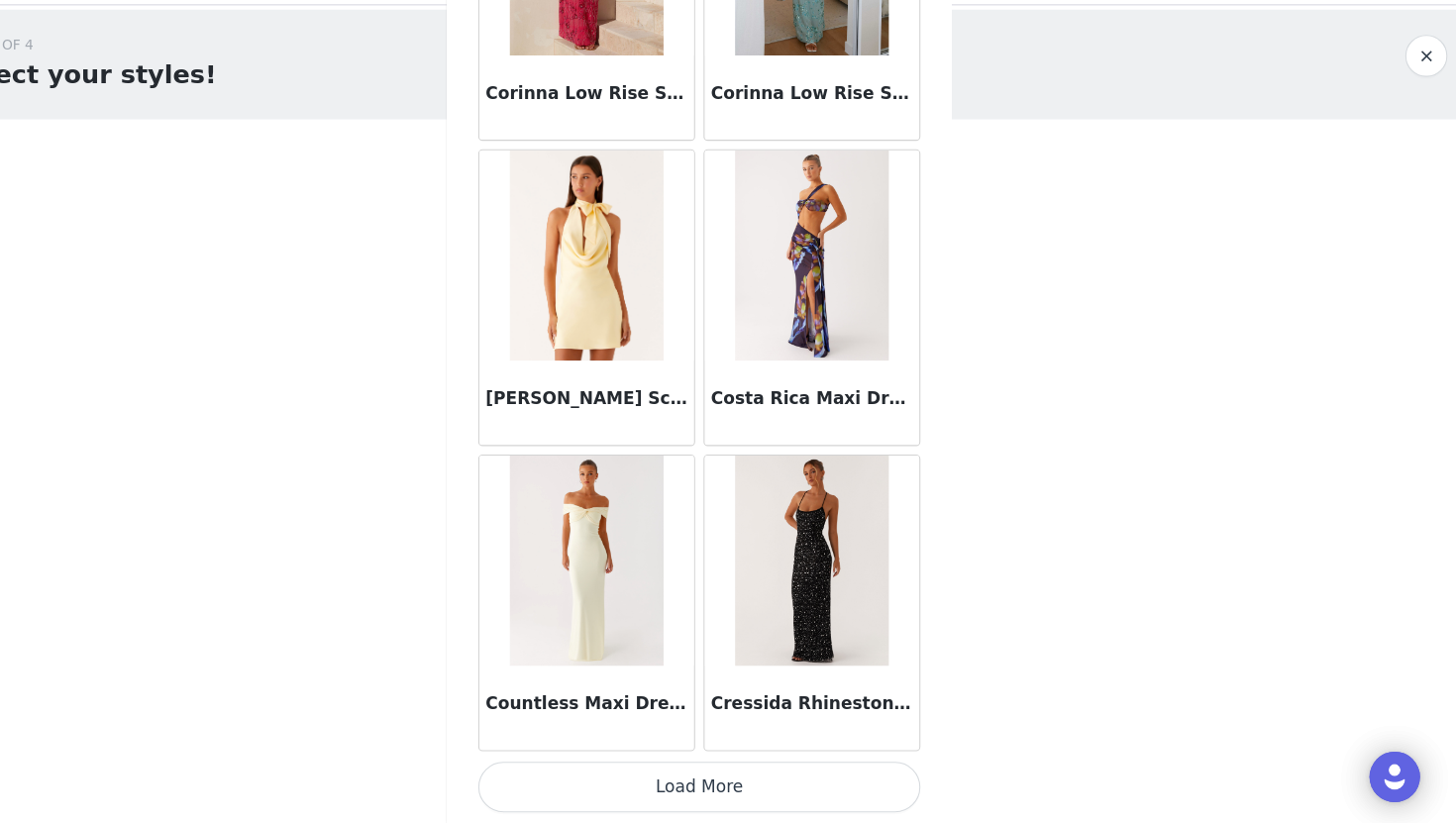
click at [727, 806] on button "Load More" at bounding box center [727, 790] width 416 height 48
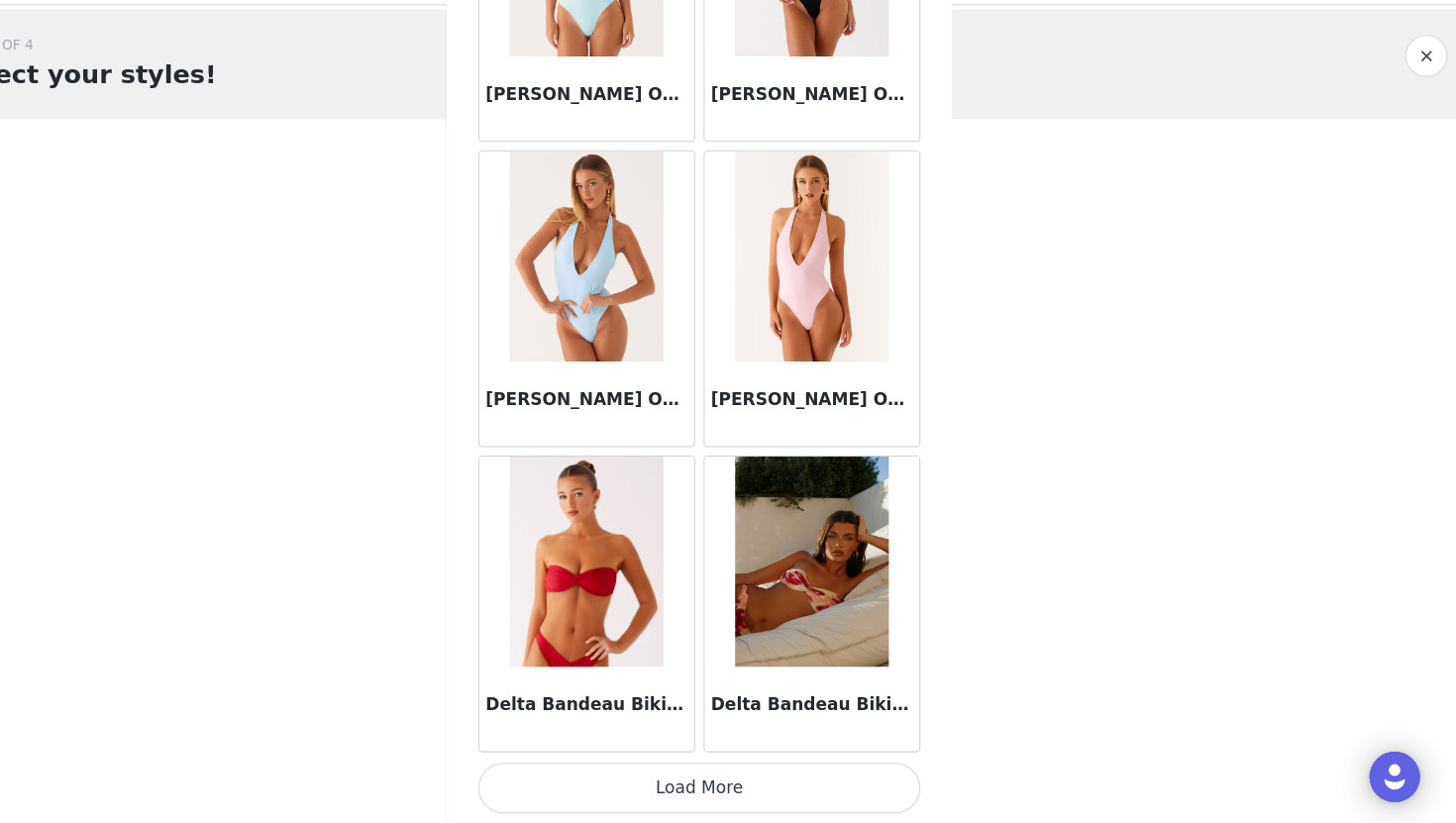
click at [729, 792] on button "Load More" at bounding box center [727, 791] width 416 height 48
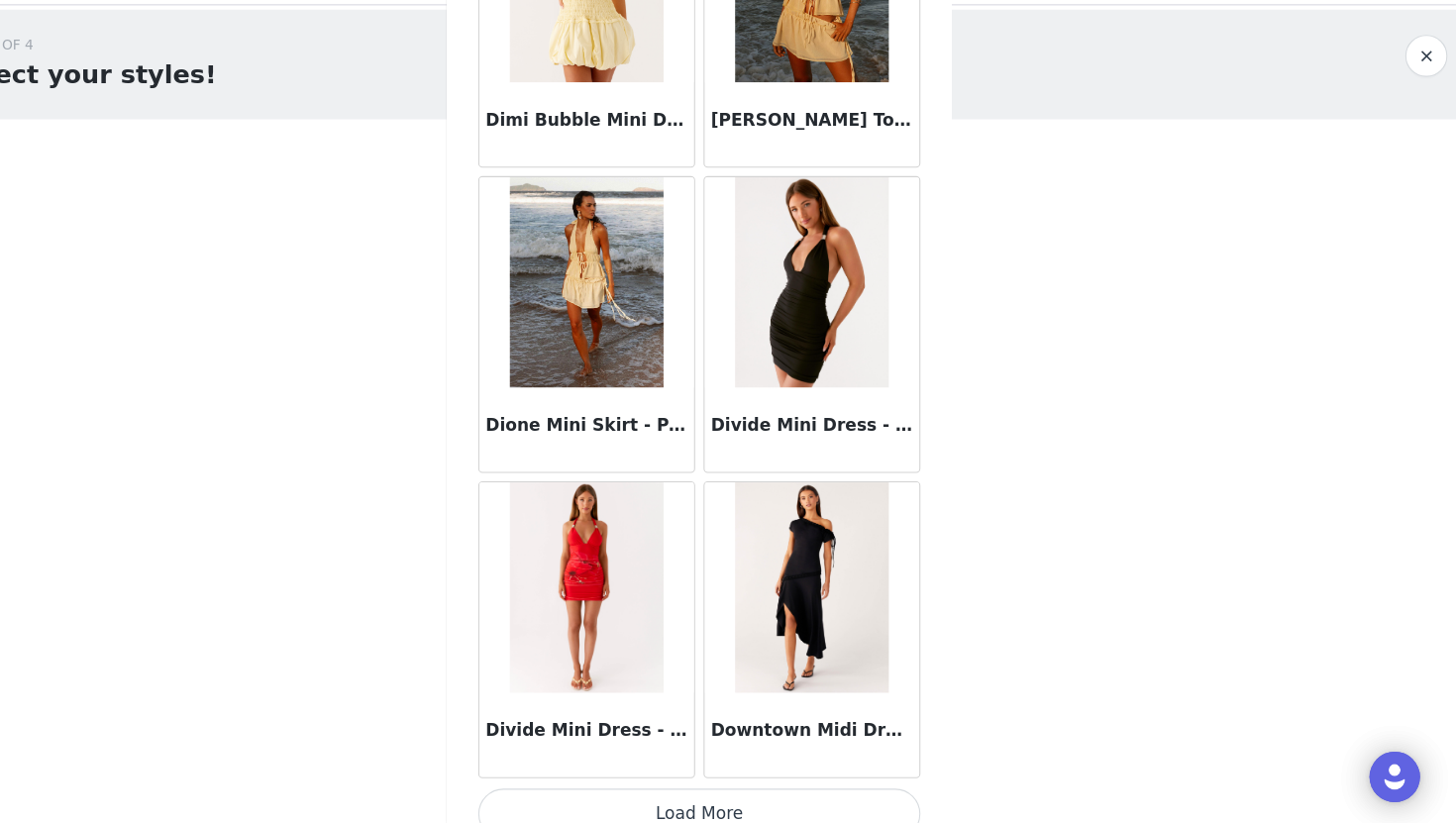
scroll to position [36687, 0]
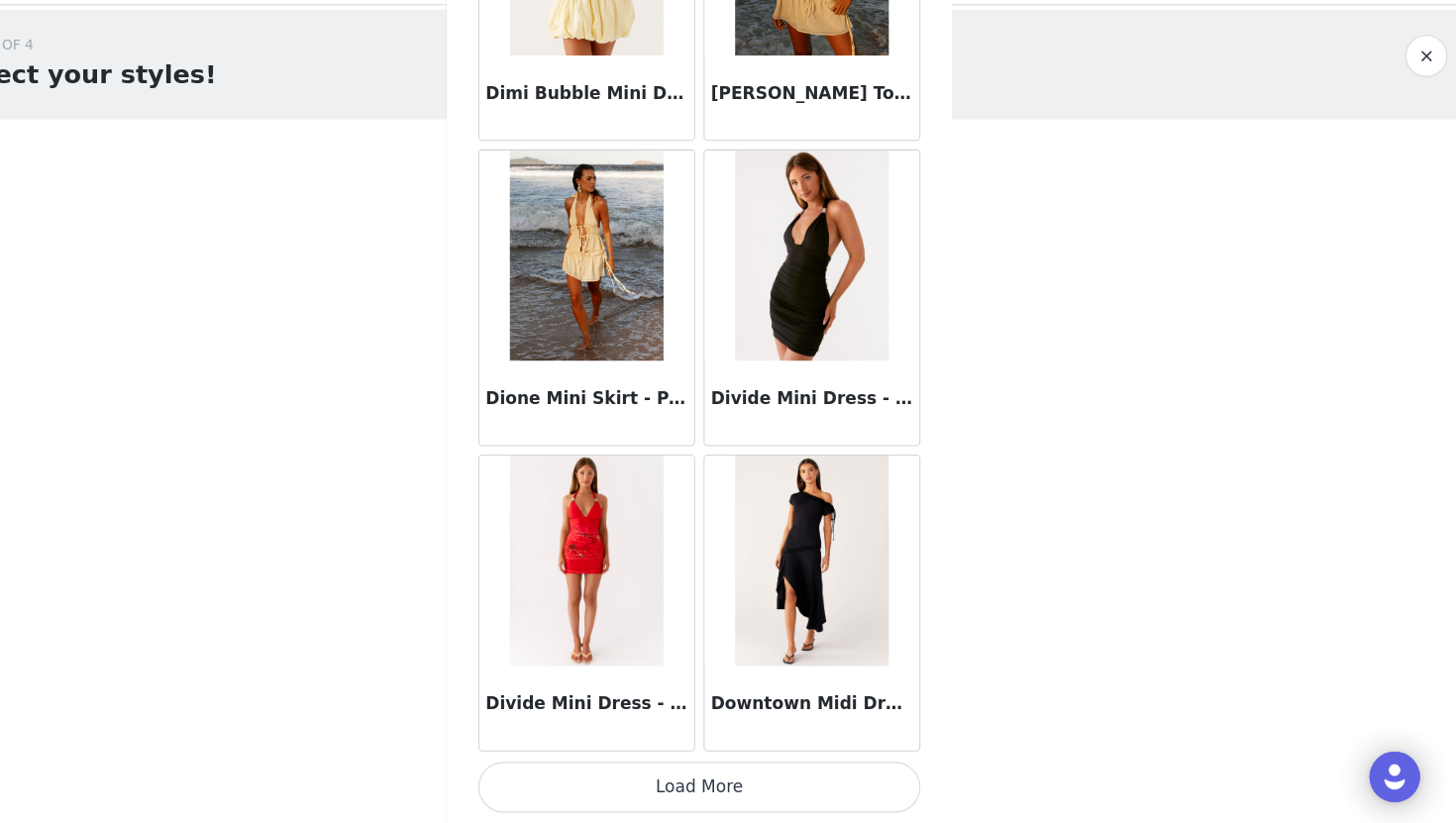
click at [703, 784] on button "Load More" at bounding box center [727, 790] width 416 height 48
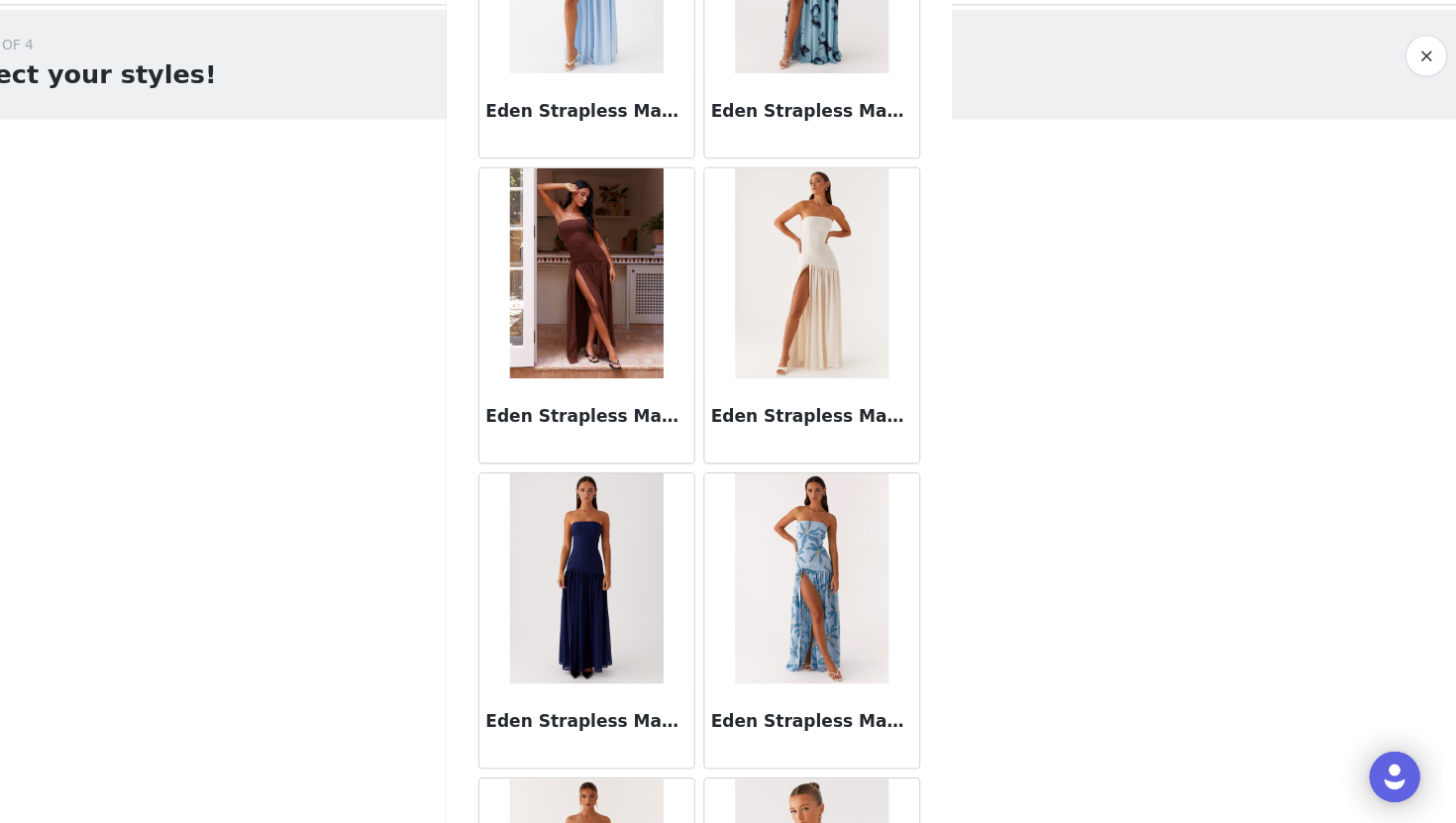
scroll to position [39561, 0]
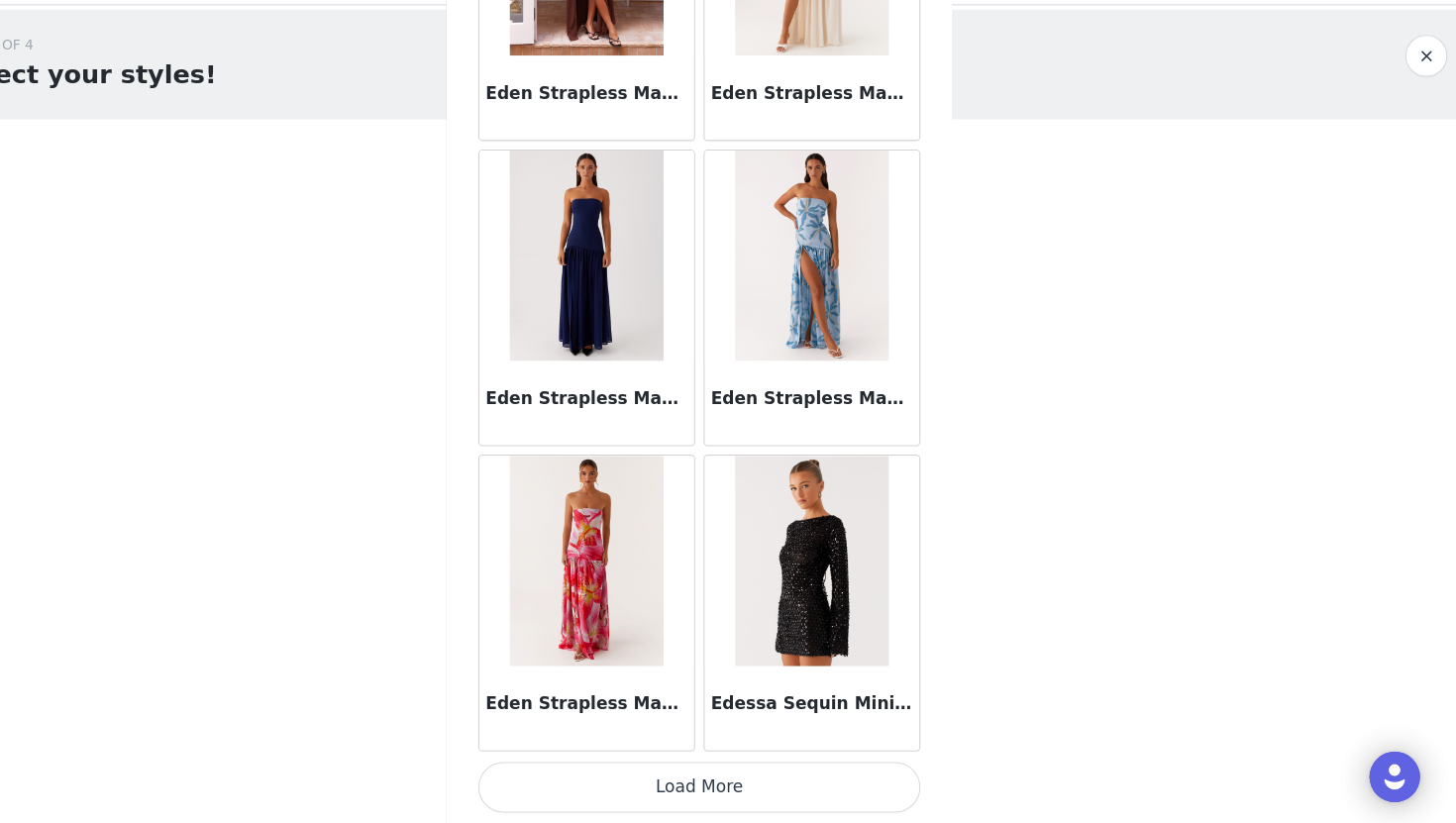
click at [742, 784] on button "Load More" at bounding box center [727, 790] width 416 height 48
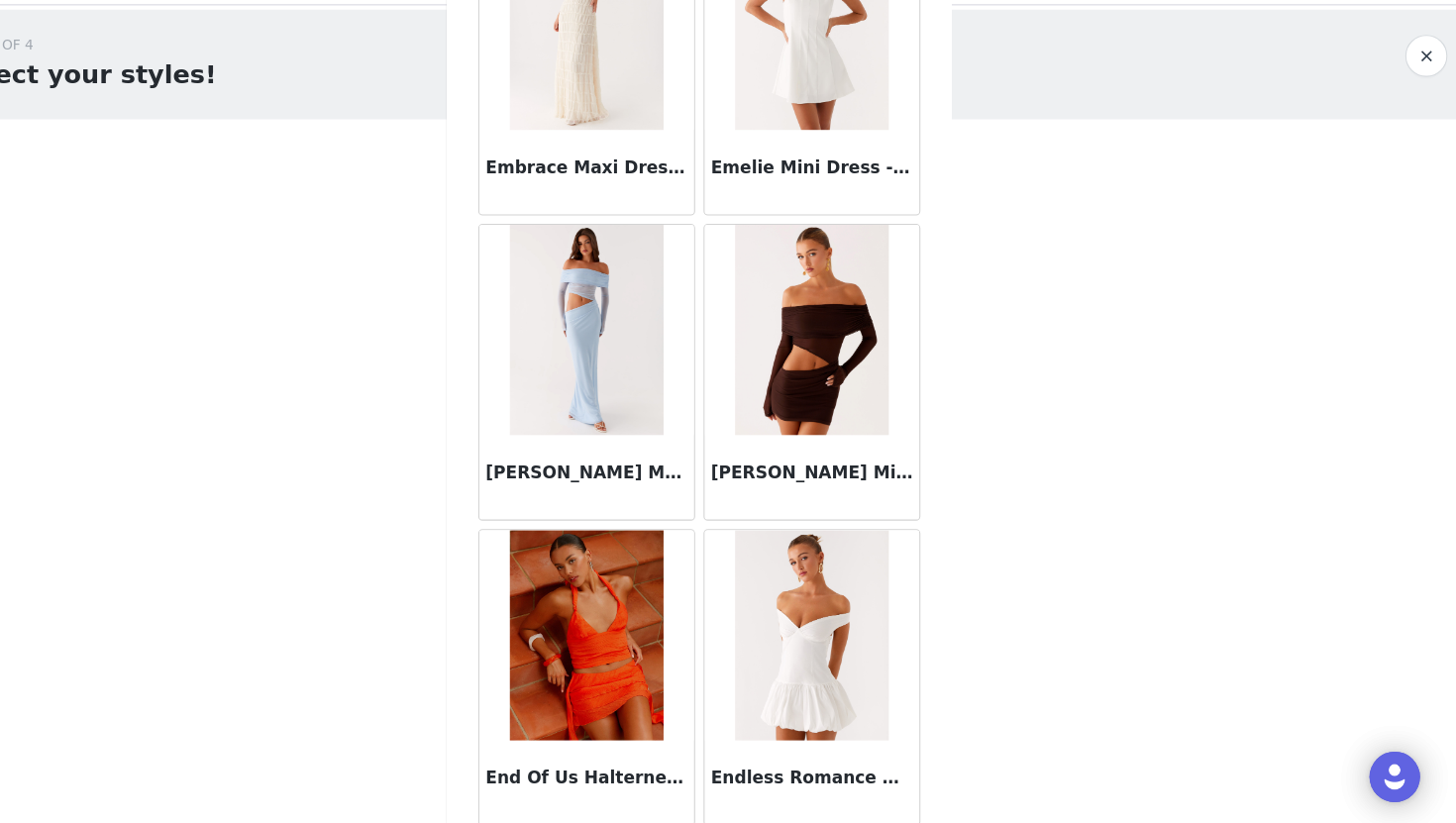
scroll to position [42434, 0]
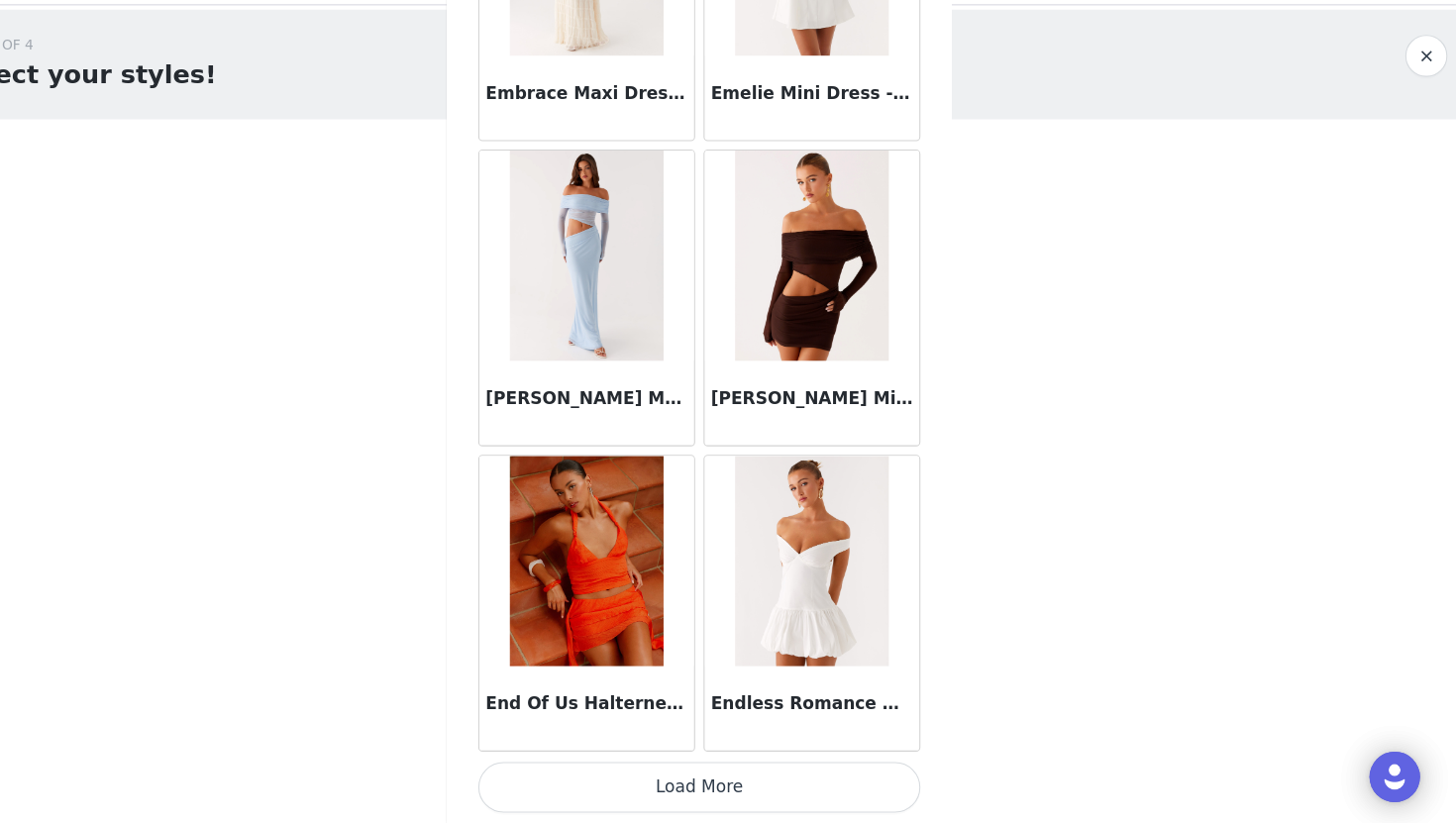
click at [739, 776] on button "Load More" at bounding box center [727, 790] width 416 height 48
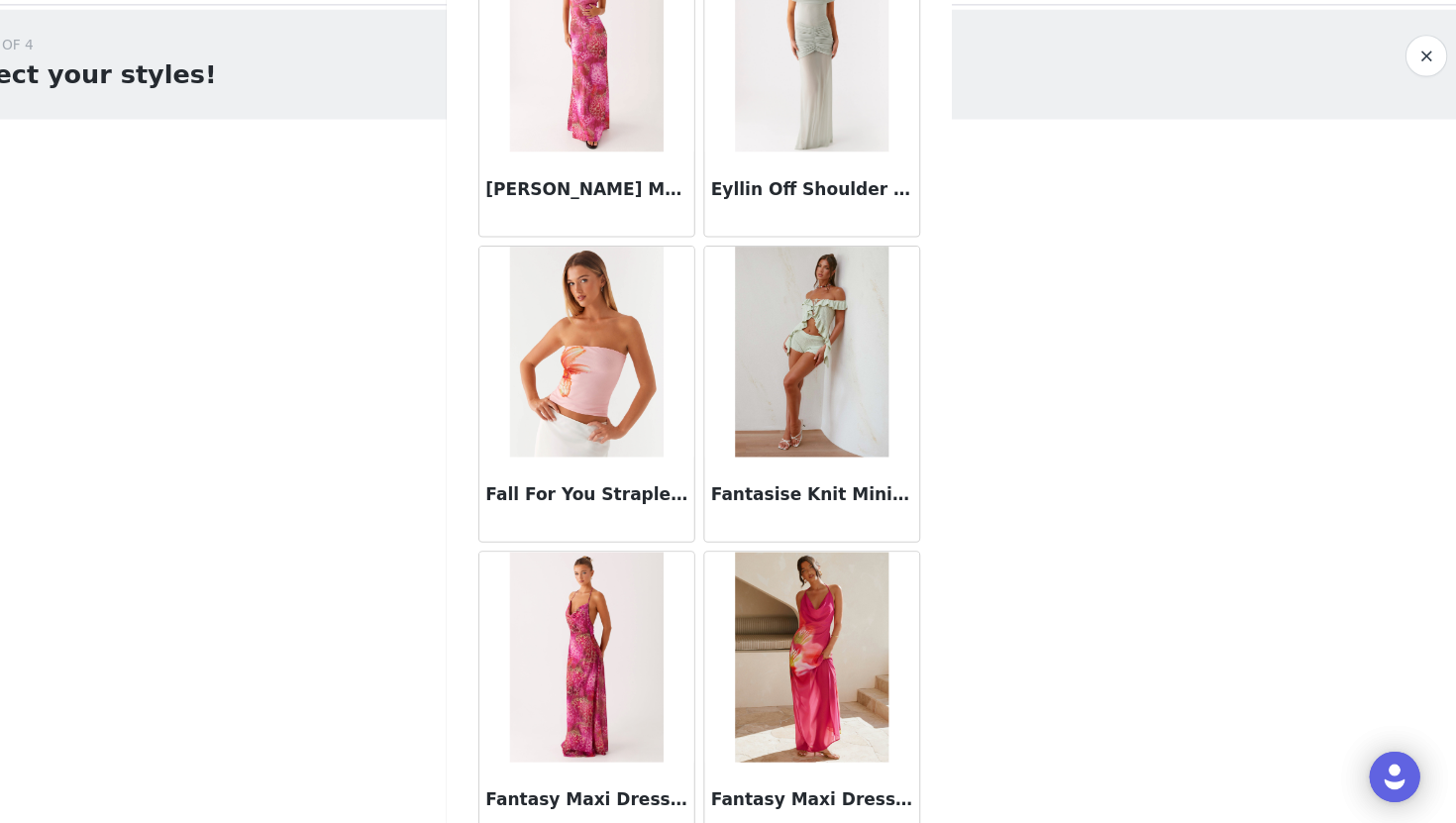
scroll to position [45307, 0]
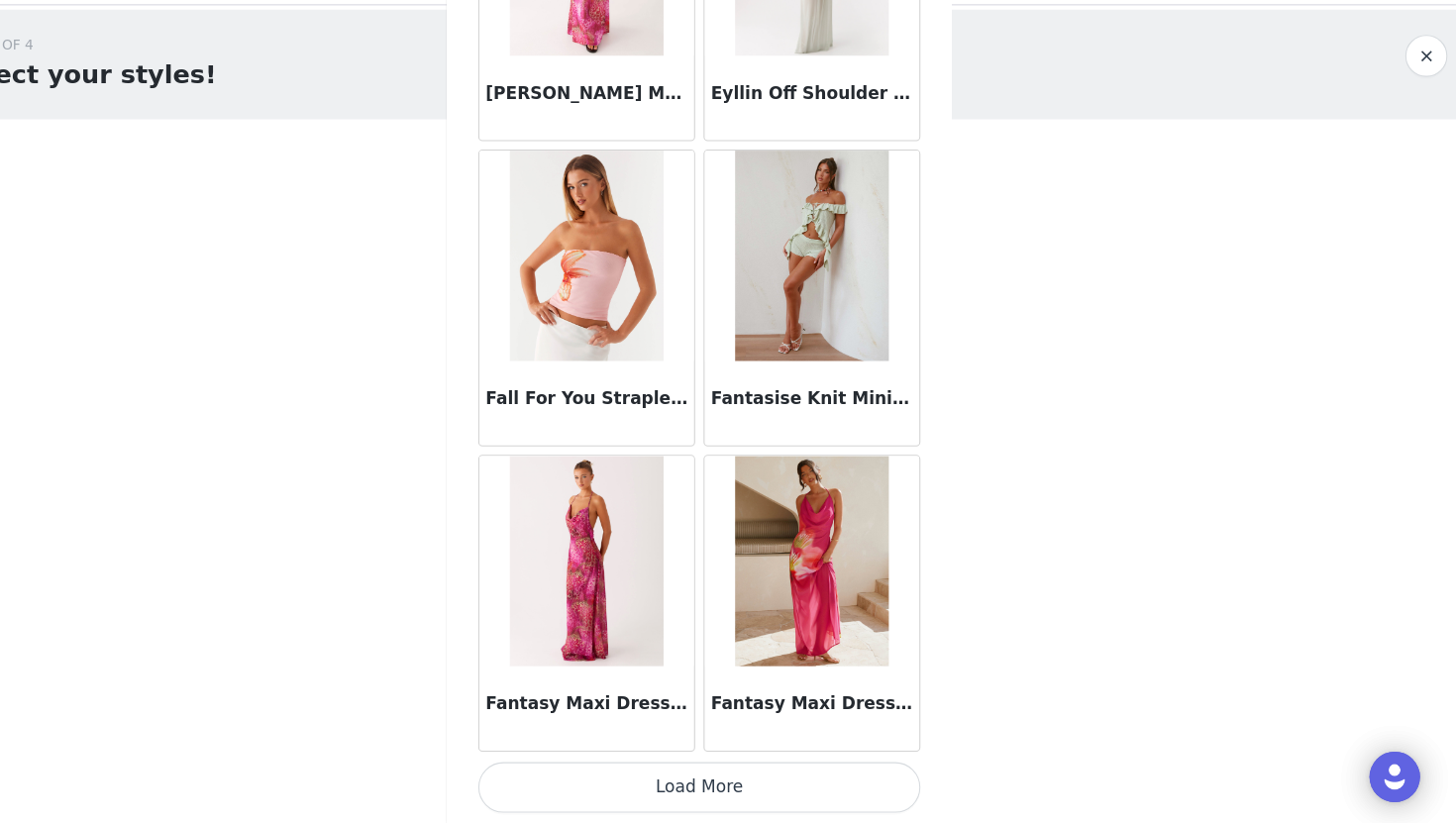
click at [735, 783] on button "Load More" at bounding box center [727, 790] width 416 height 48
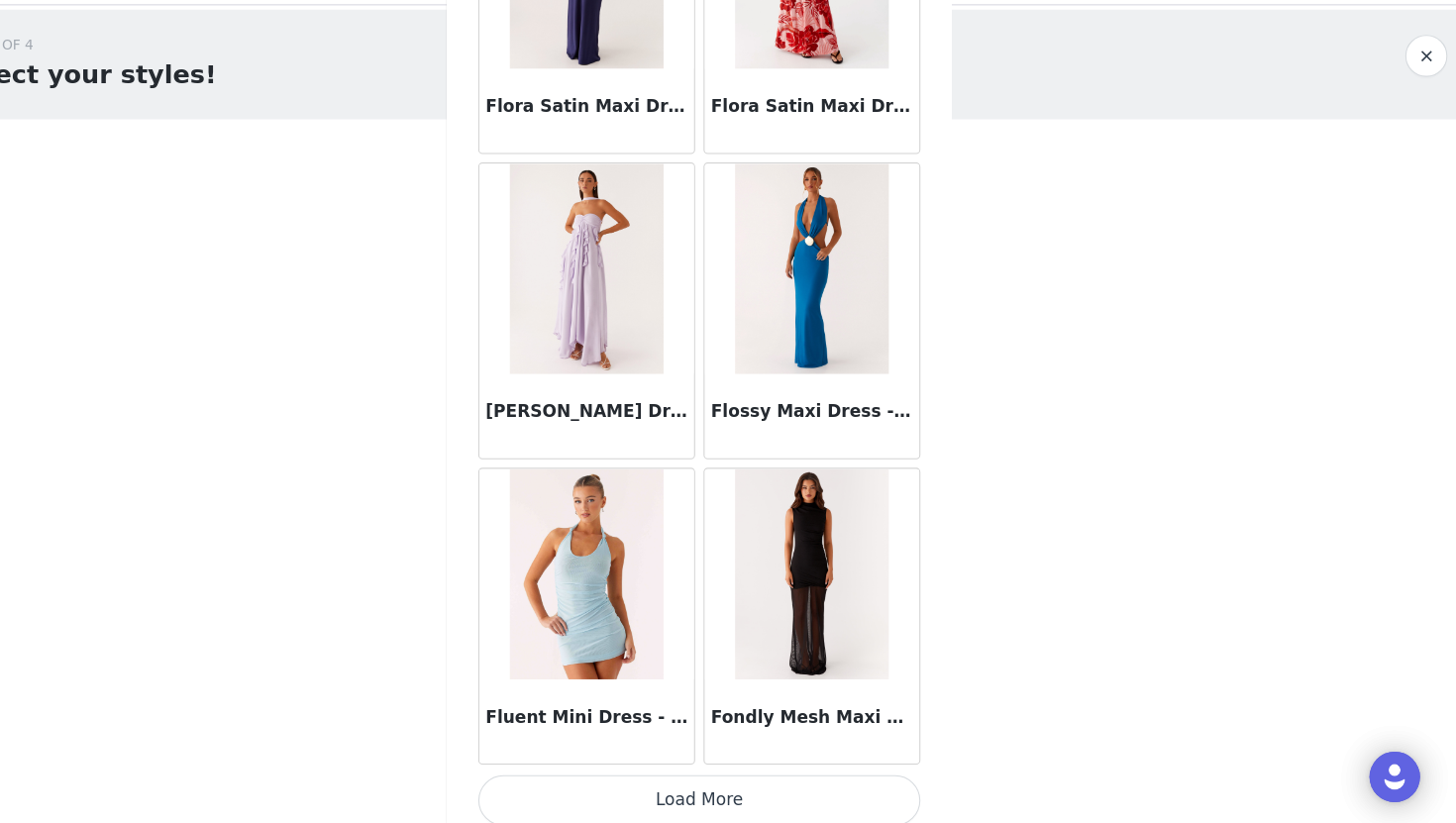
scroll to position [48180, 0]
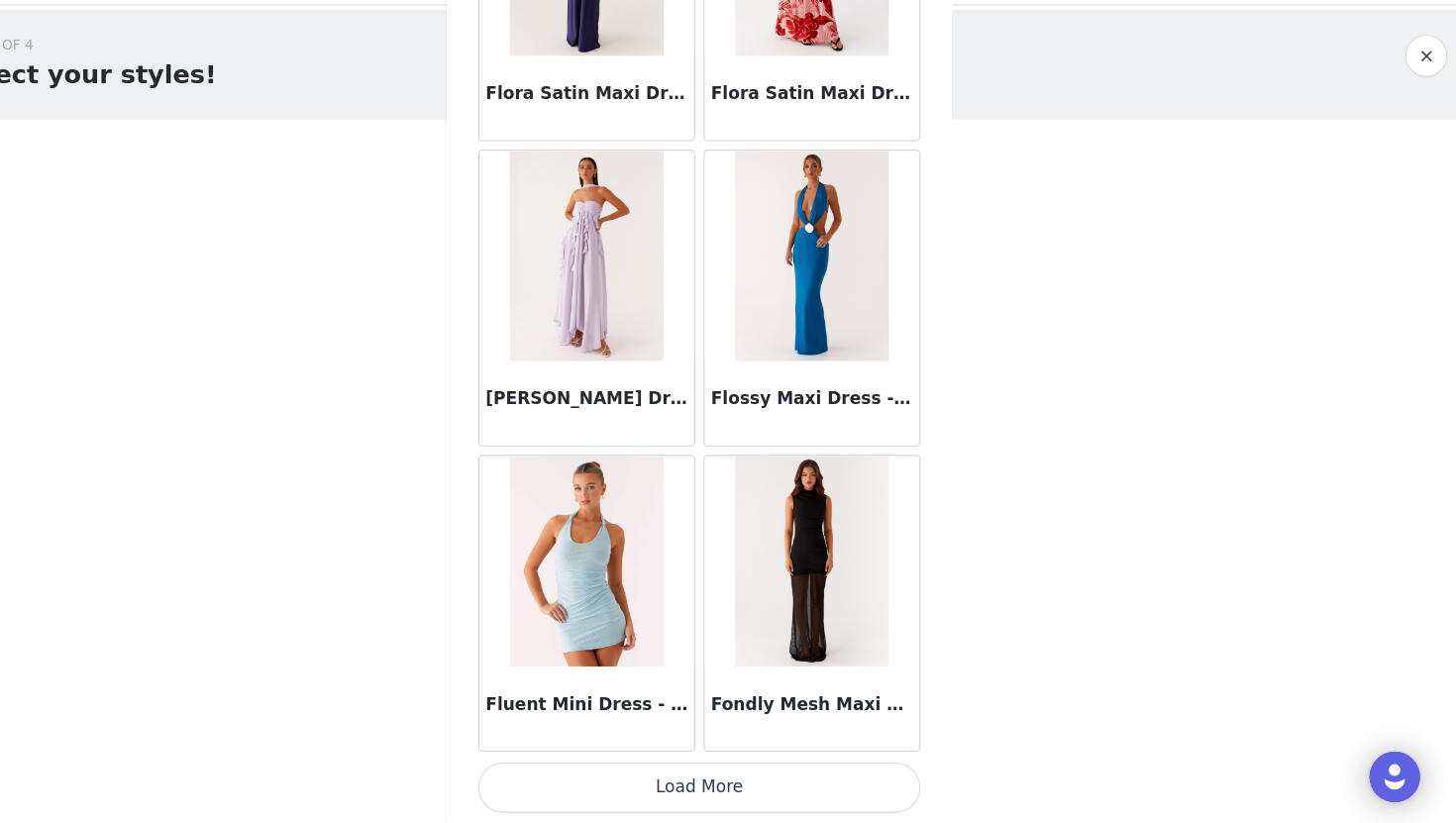
click at [726, 792] on button "Load More" at bounding box center [727, 790] width 416 height 48
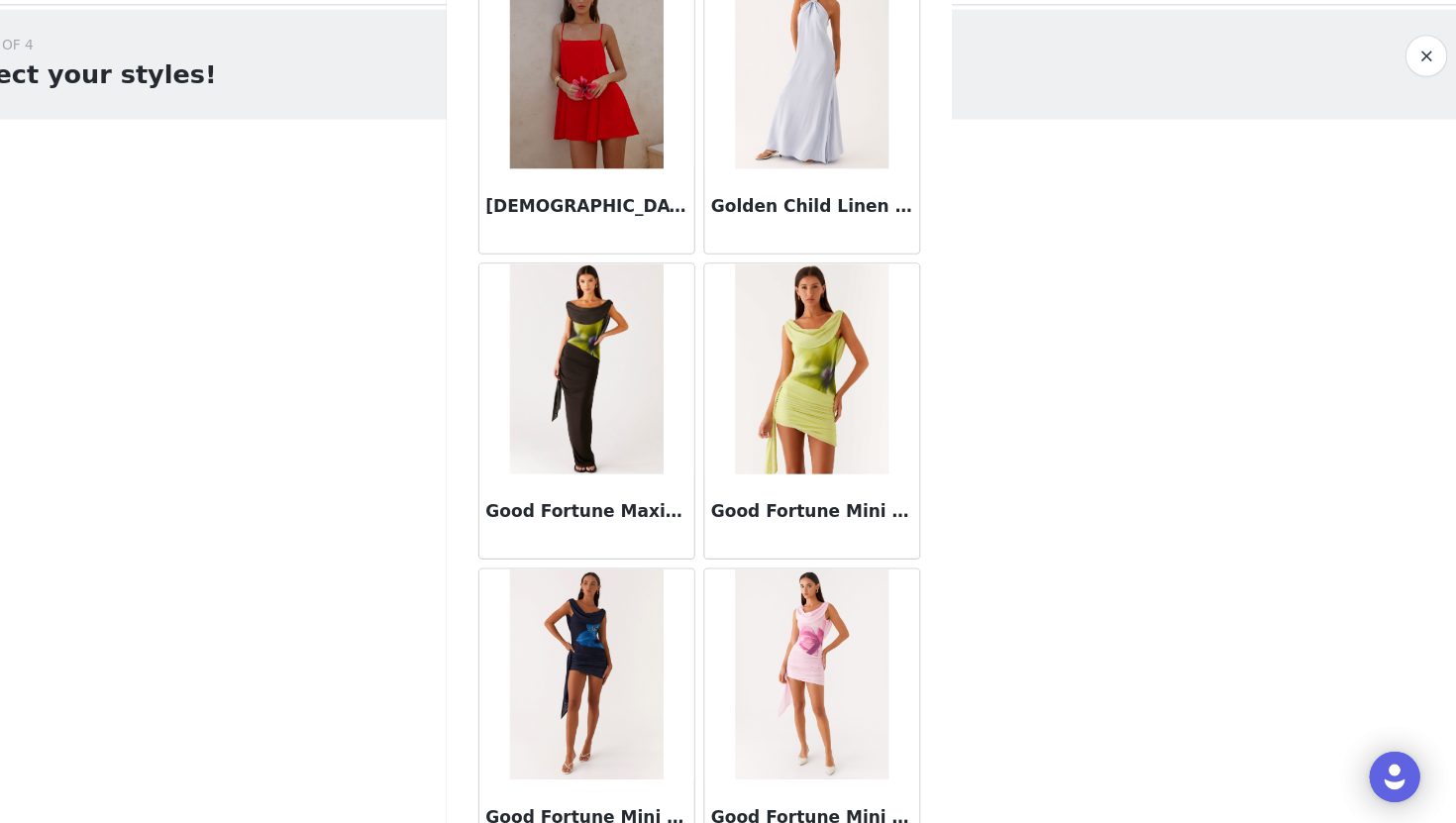
scroll to position [51054, 0]
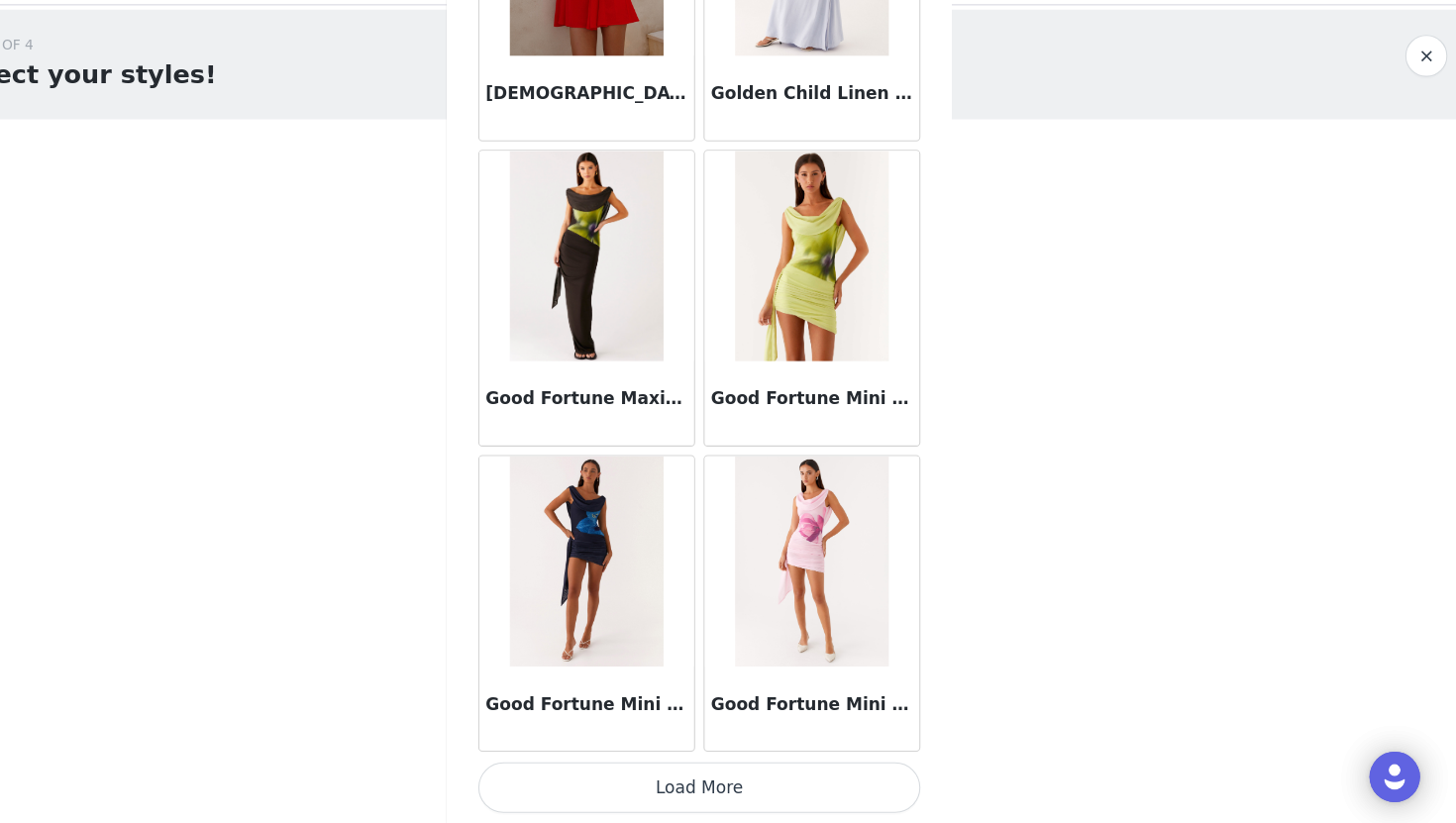
click at [732, 791] on button "Load More" at bounding box center [727, 790] width 416 height 48
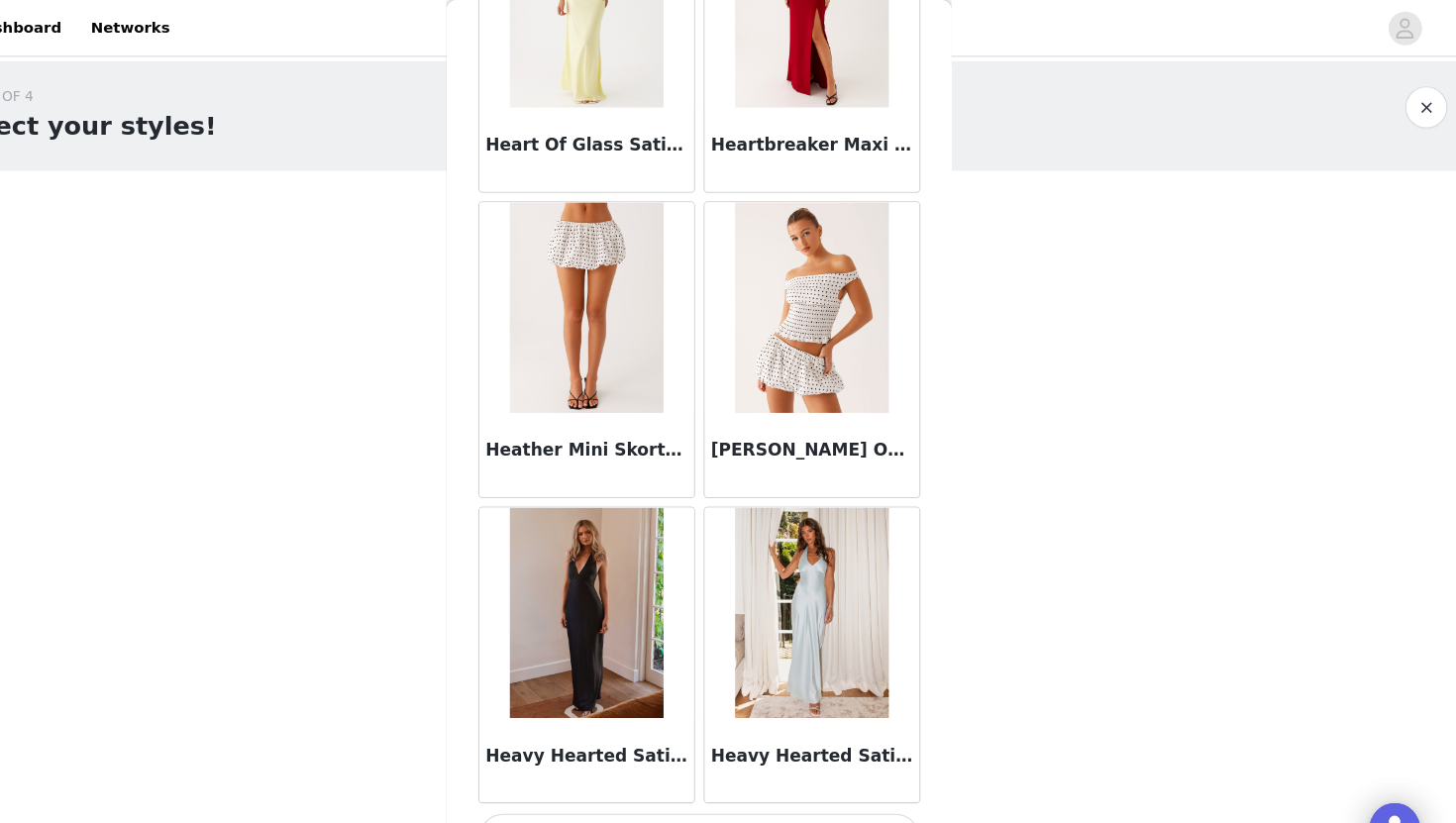
scroll to position [0, 0]
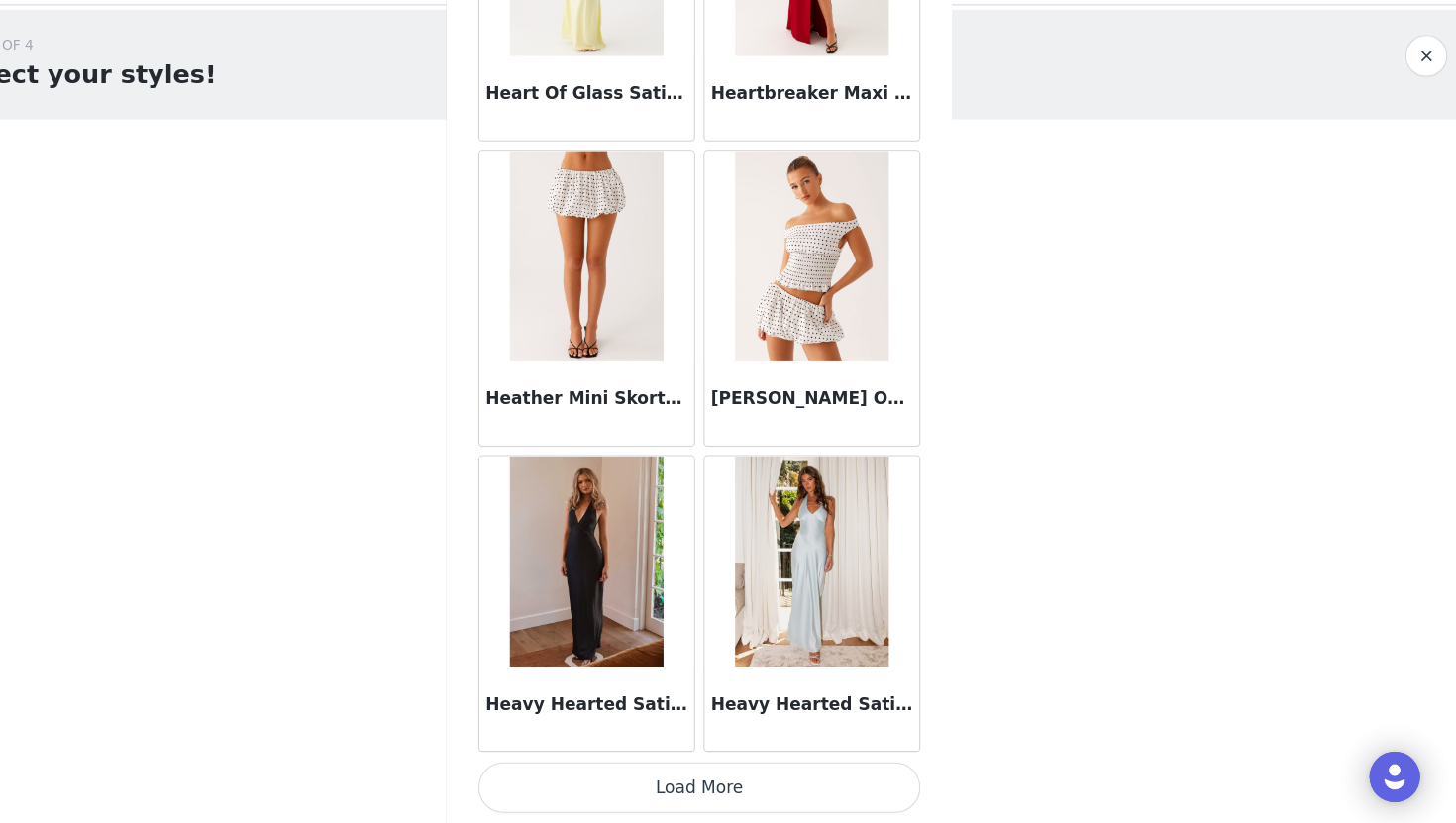
click at [726, 787] on button "Load More" at bounding box center [727, 790] width 416 height 48
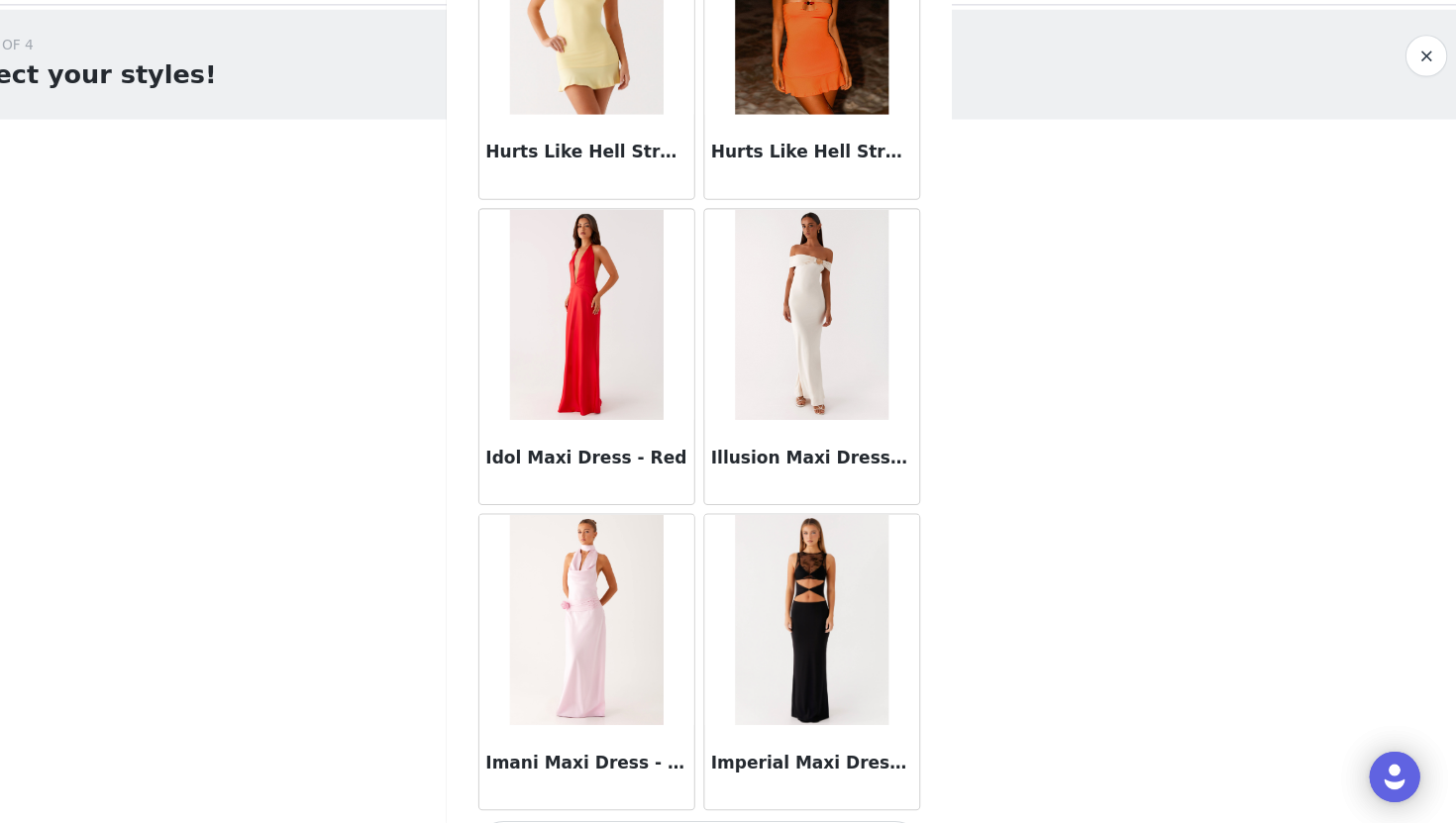
scroll to position [56800, 0]
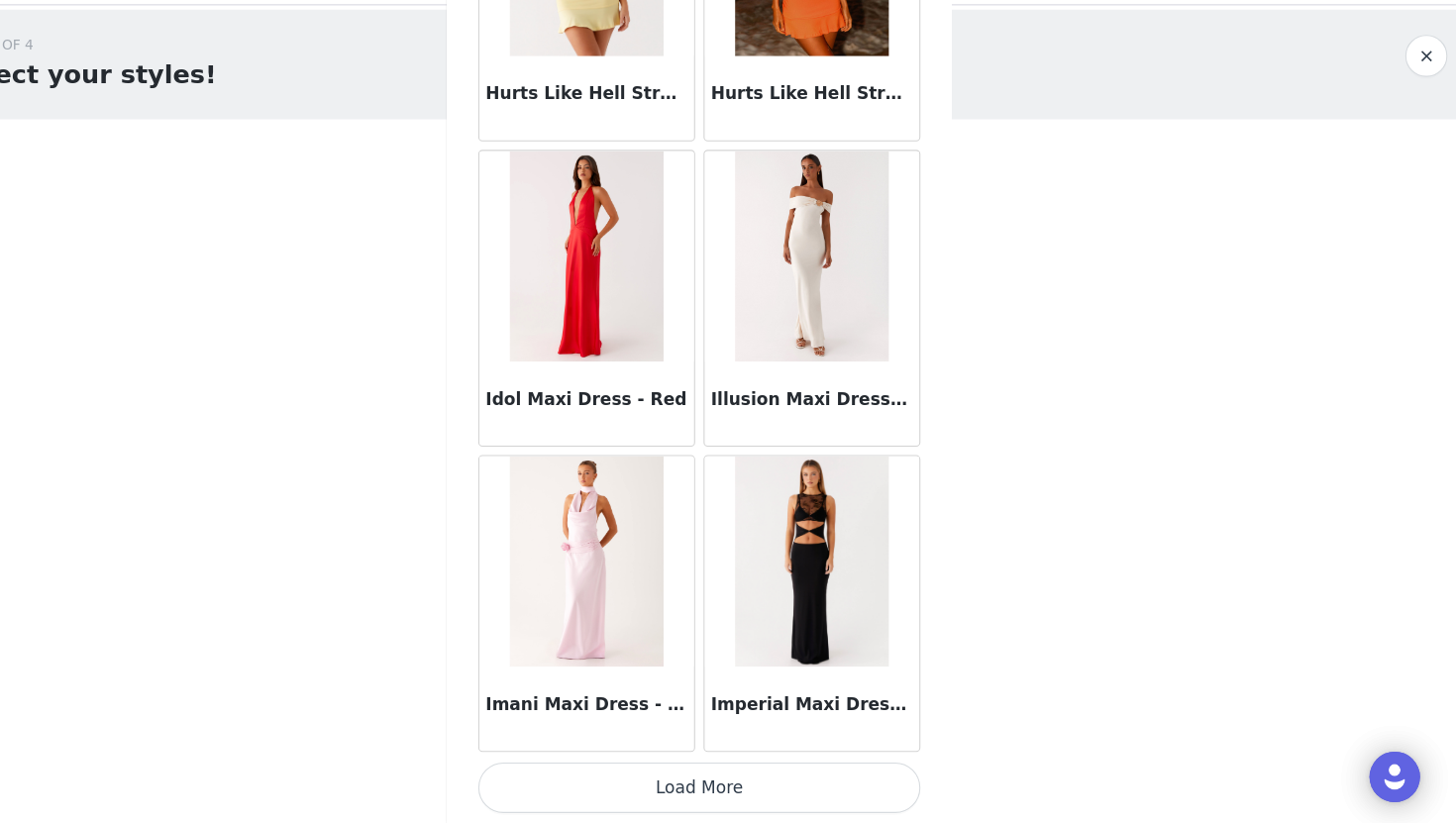
click at [742, 784] on button "Load More" at bounding box center [727, 790] width 416 height 48
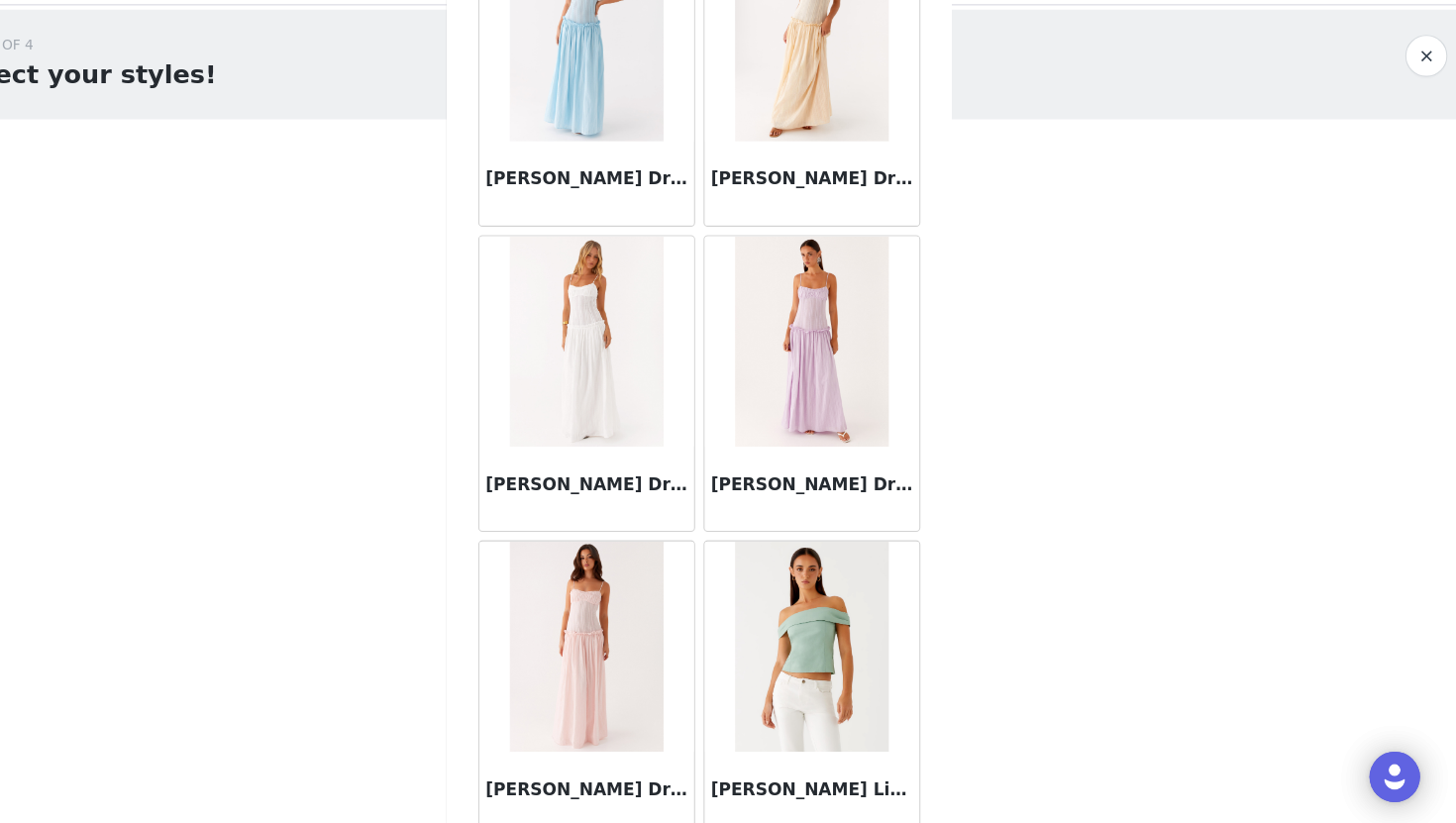
scroll to position [59673, 0]
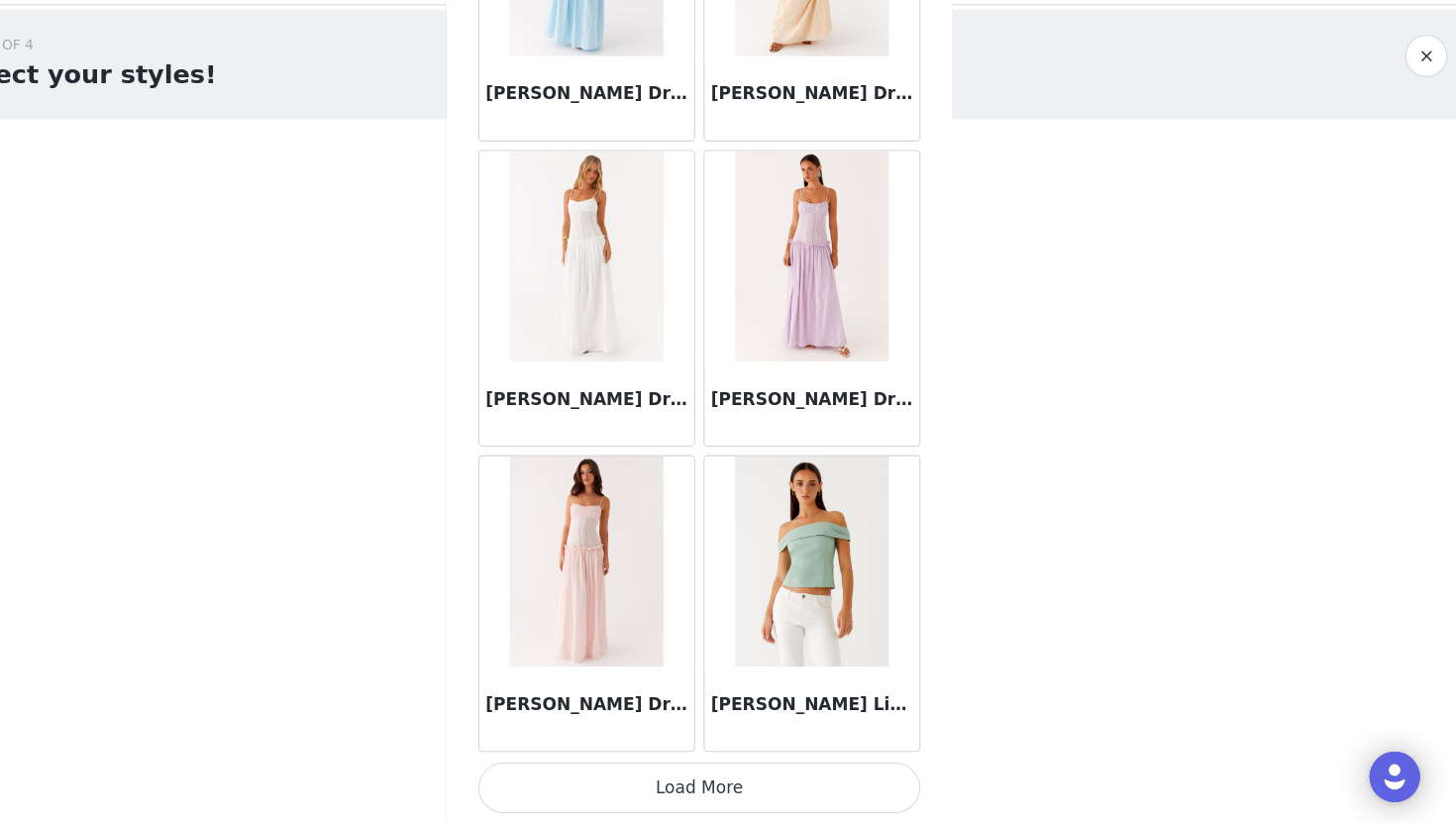
click at [747, 781] on button "Load More" at bounding box center [727, 790] width 416 height 48
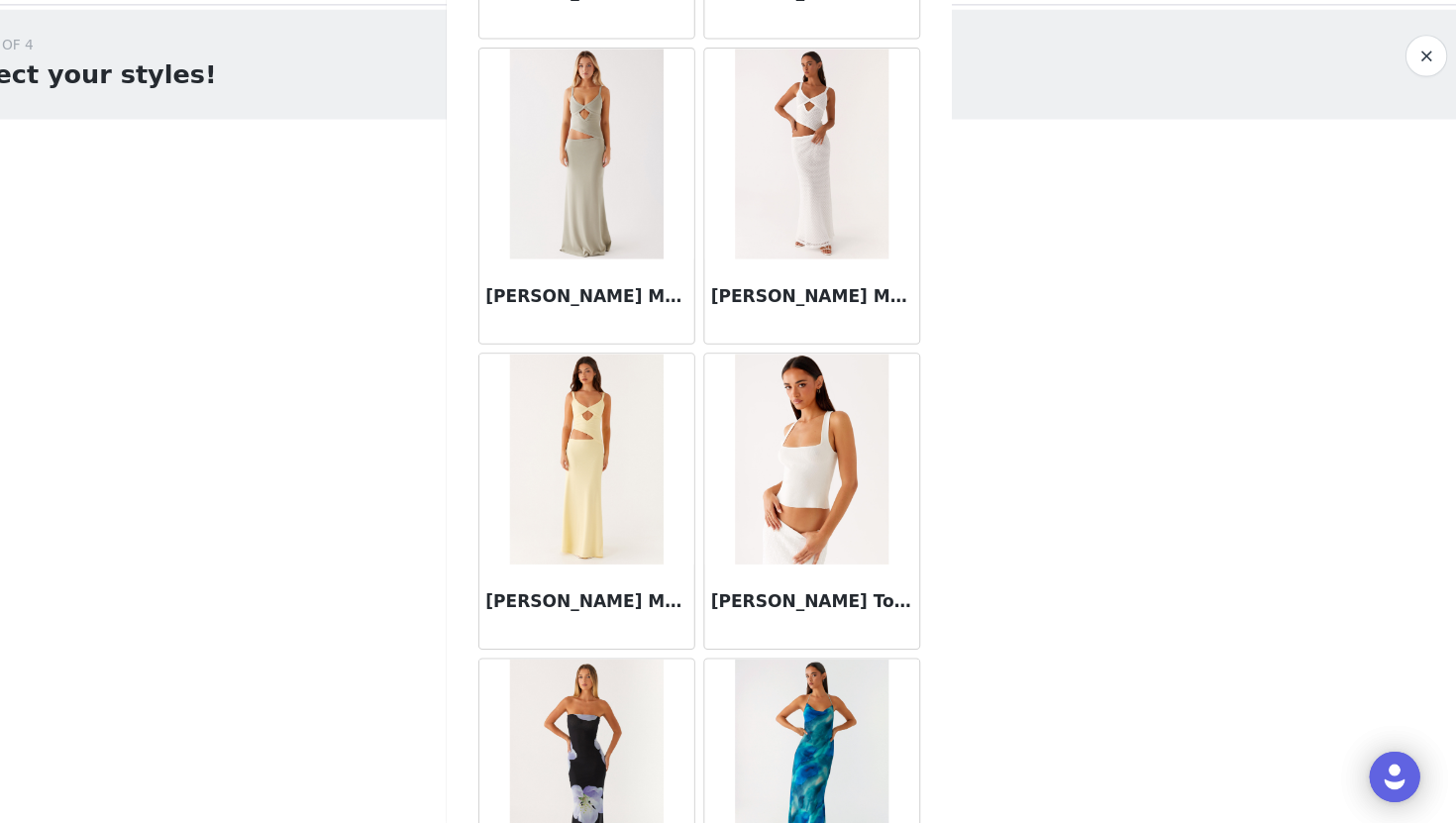
scroll to position [62071, 0]
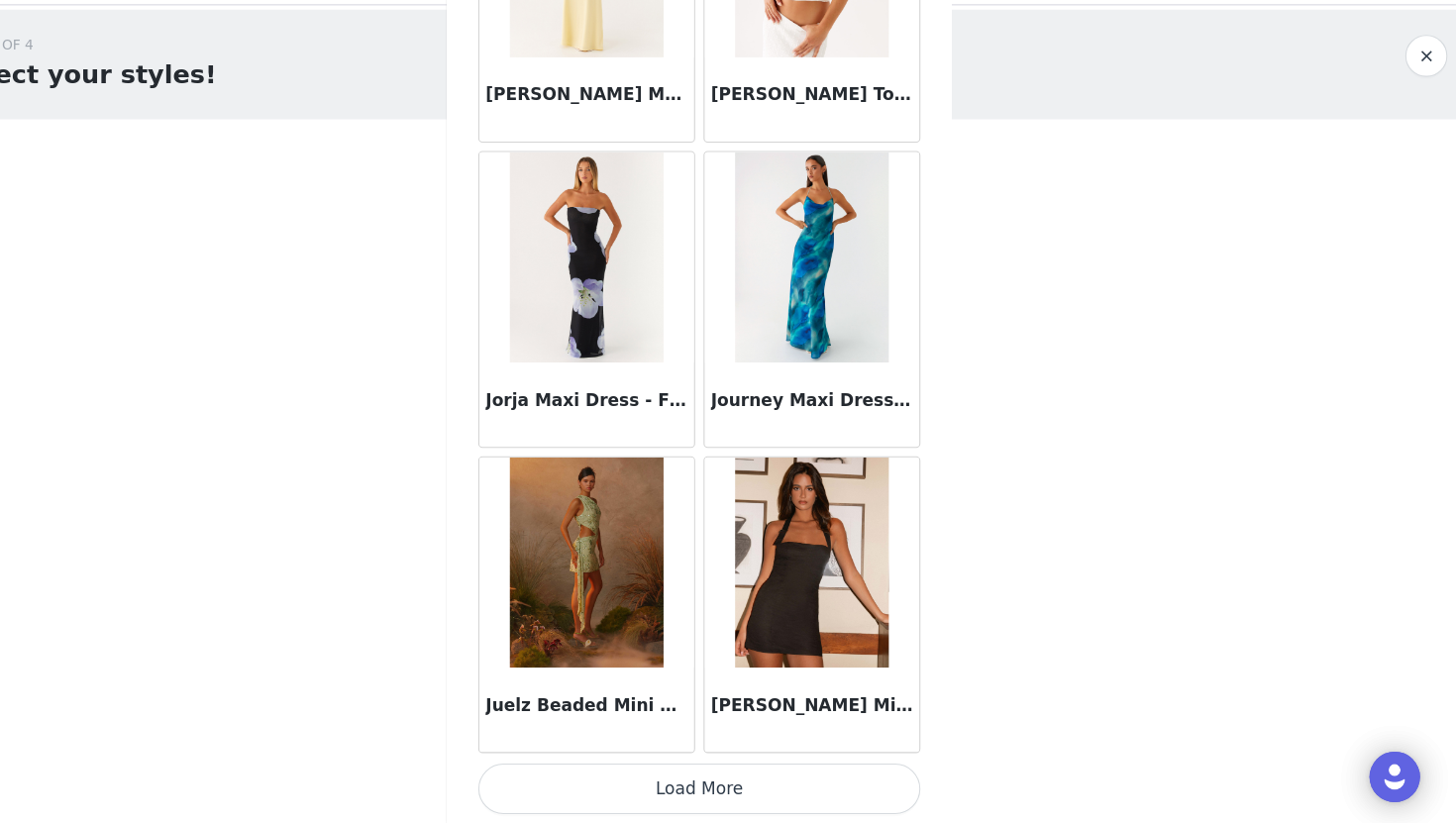
click at [727, 794] on button "Load More" at bounding box center [727, 791] width 416 height 48
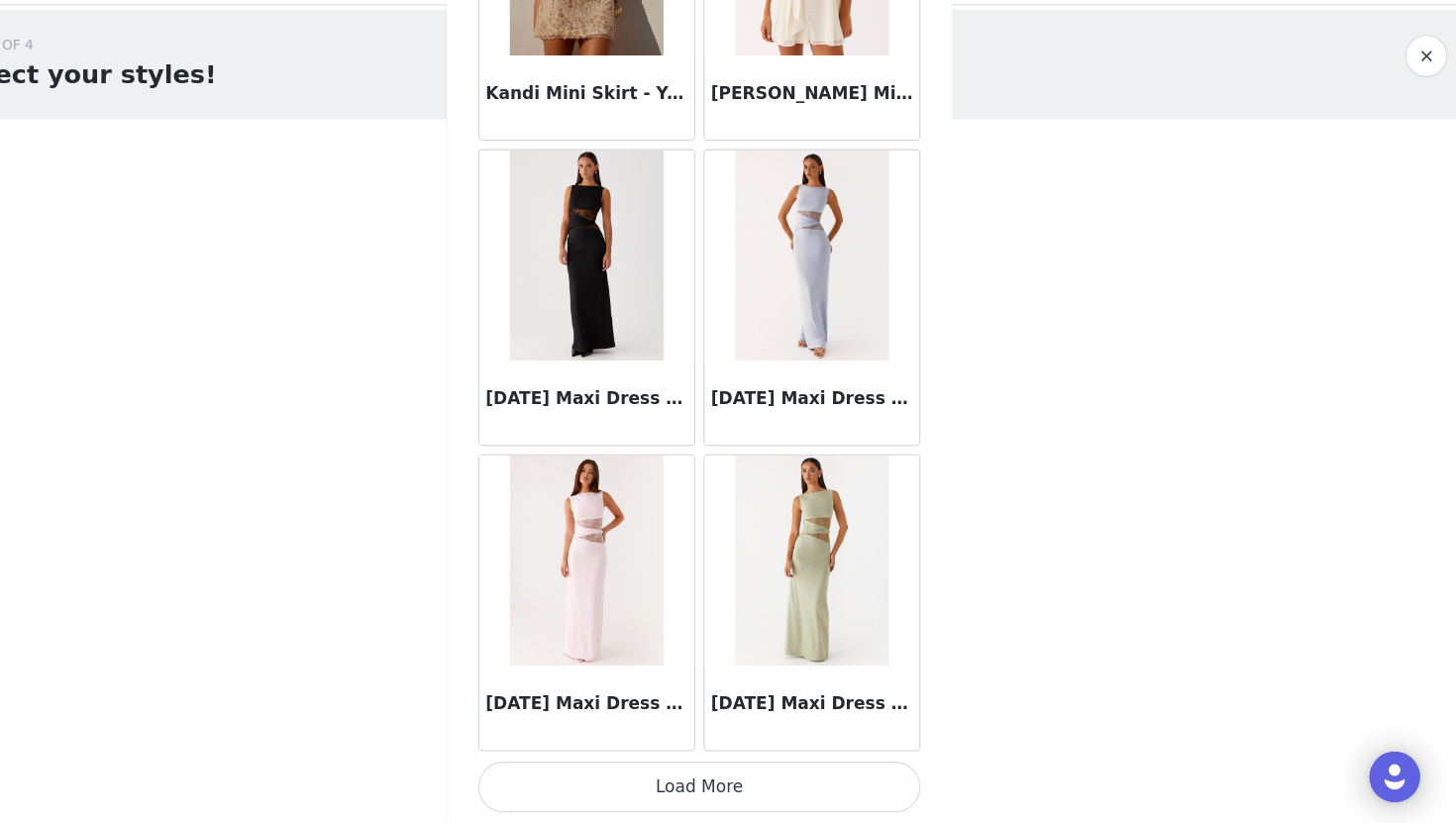
click at [716, 790] on button "Load More" at bounding box center [727, 790] width 416 height 48
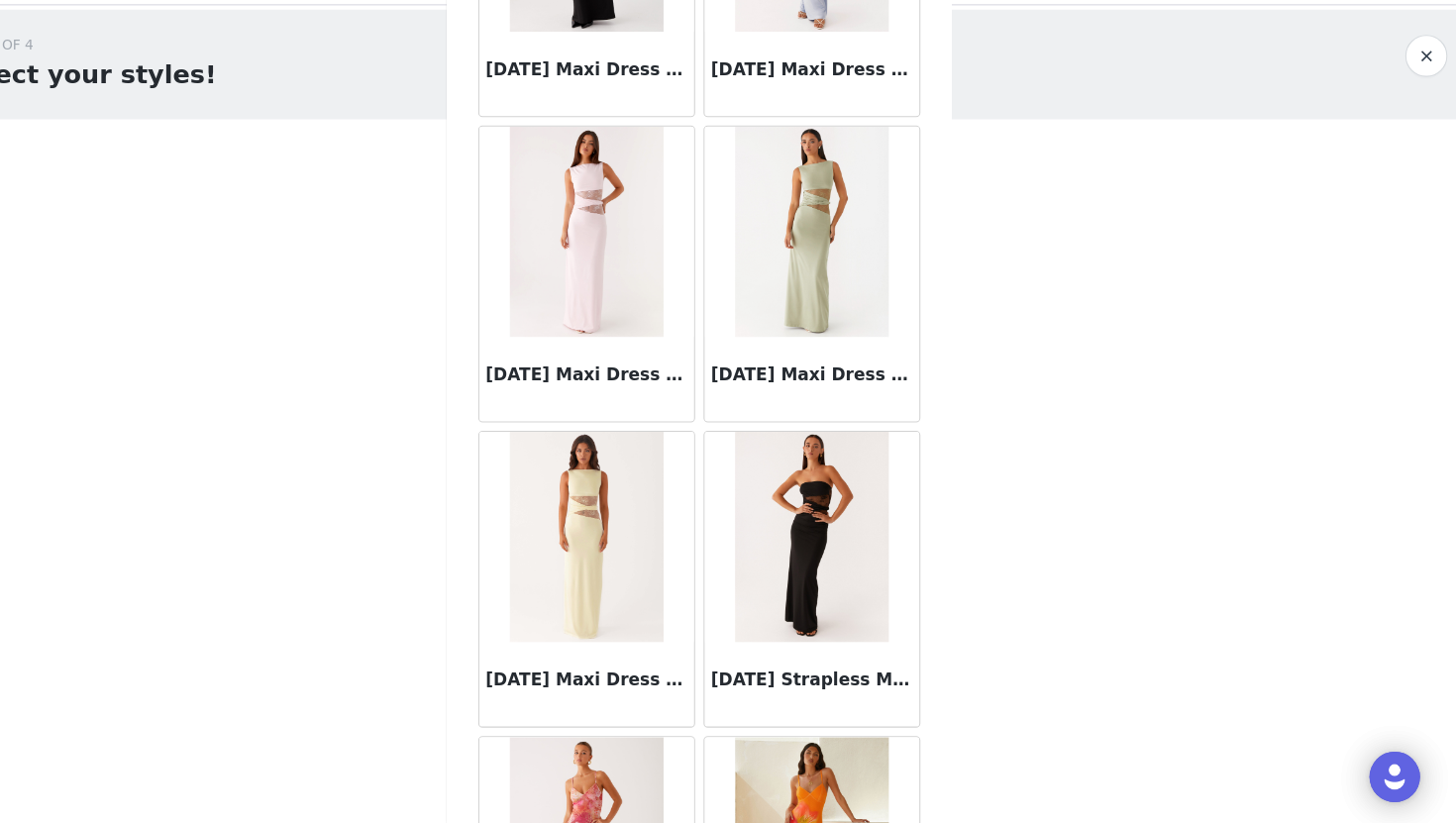
scroll to position [65737, 0]
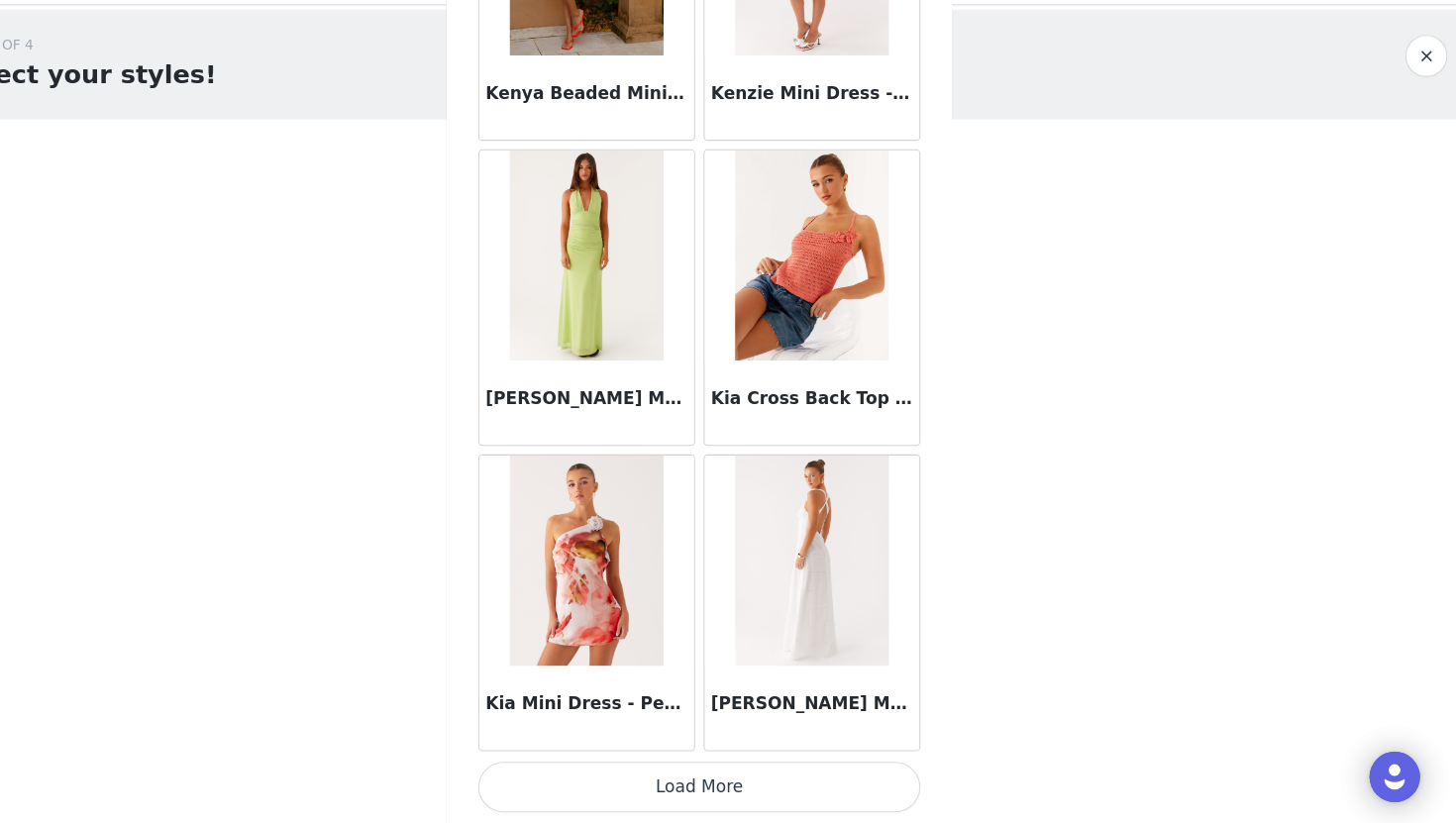
click at [714, 791] on button "Load More" at bounding box center [727, 790] width 416 height 48
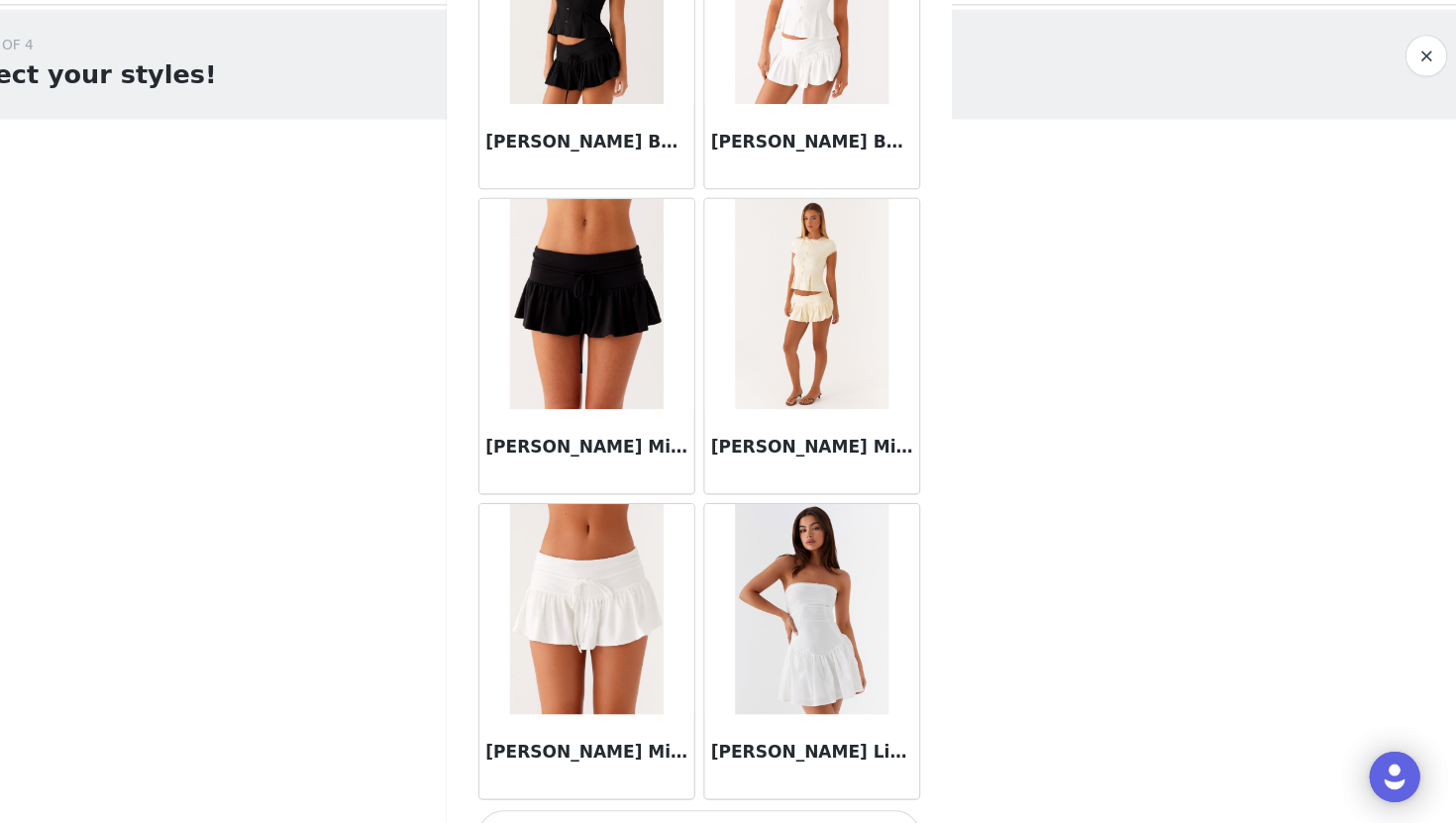
scroll to position [71166, 0]
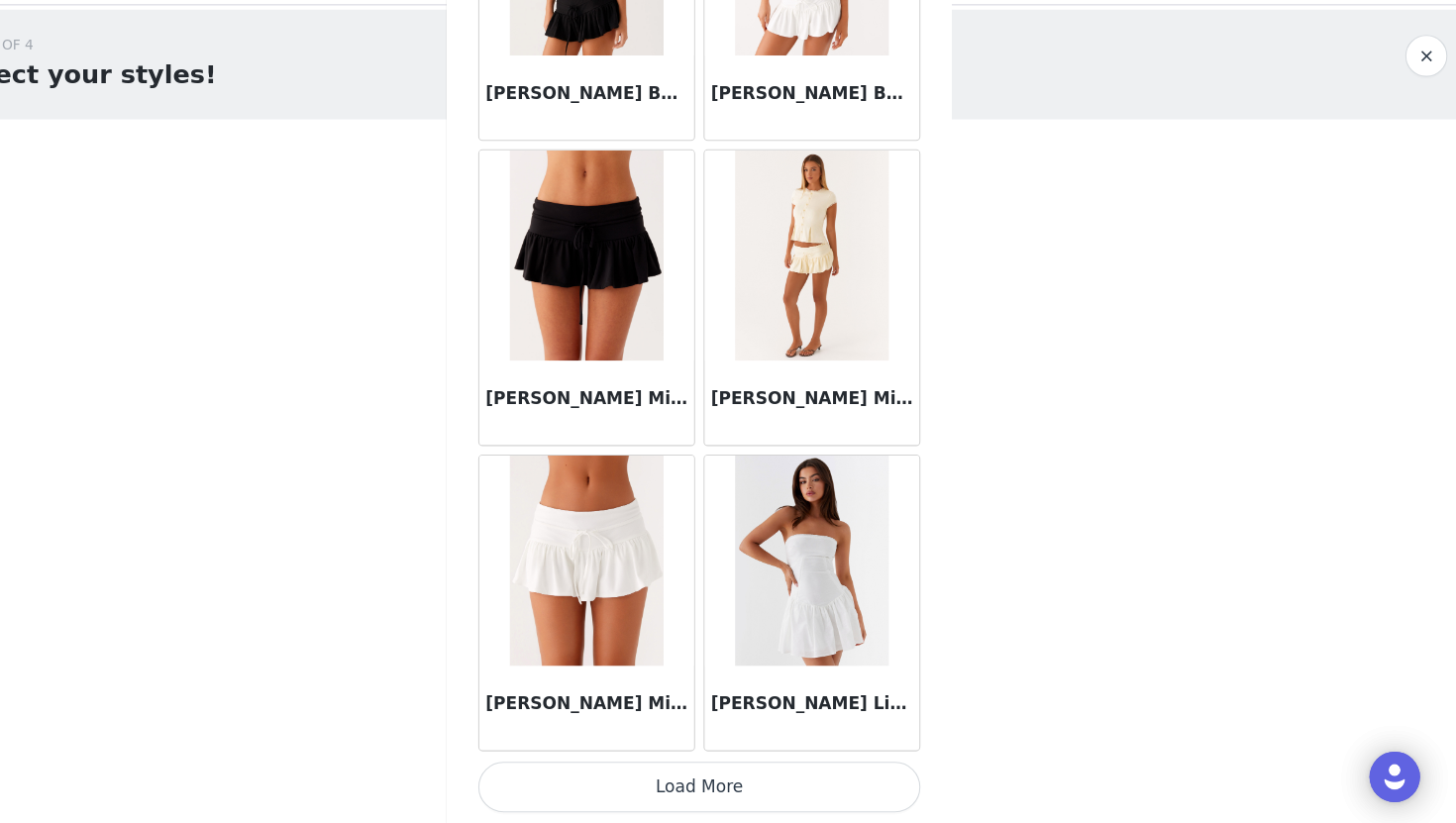
click at [725, 791] on button "Load More" at bounding box center [727, 790] width 416 height 48
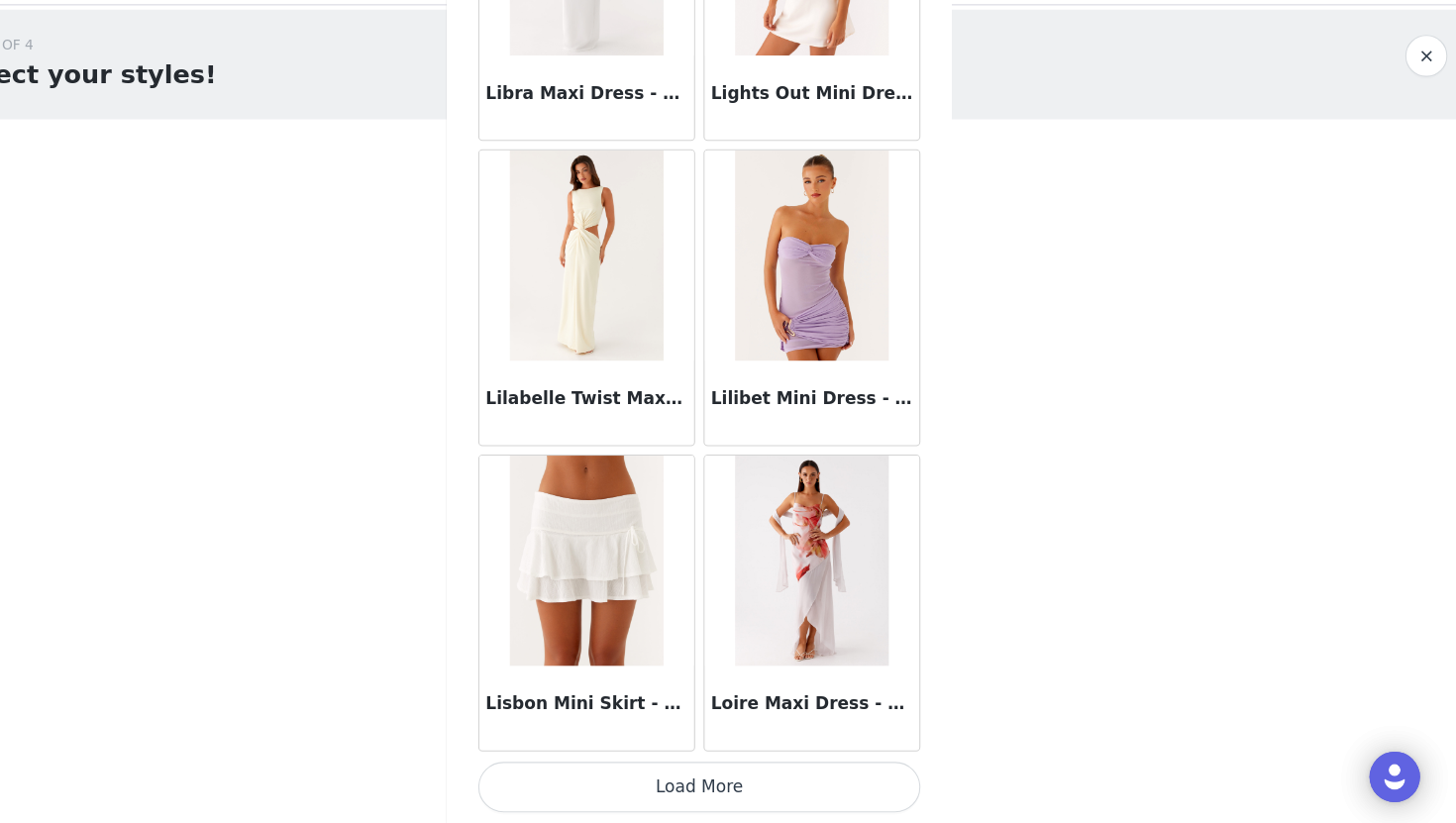
click at [727, 779] on button "Load More" at bounding box center [727, 790] width 416 height 48
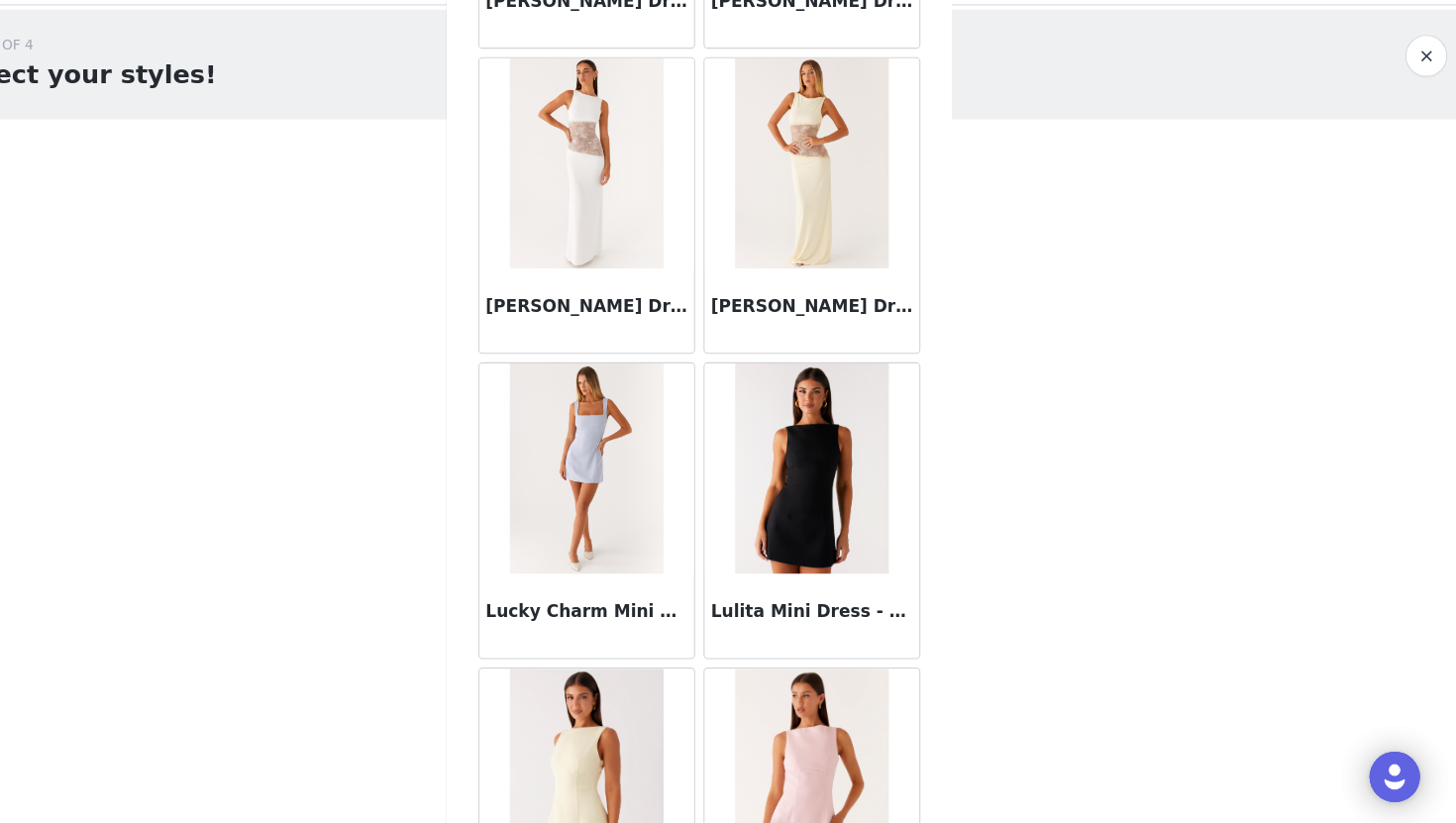
scroll to position [76913, 0]
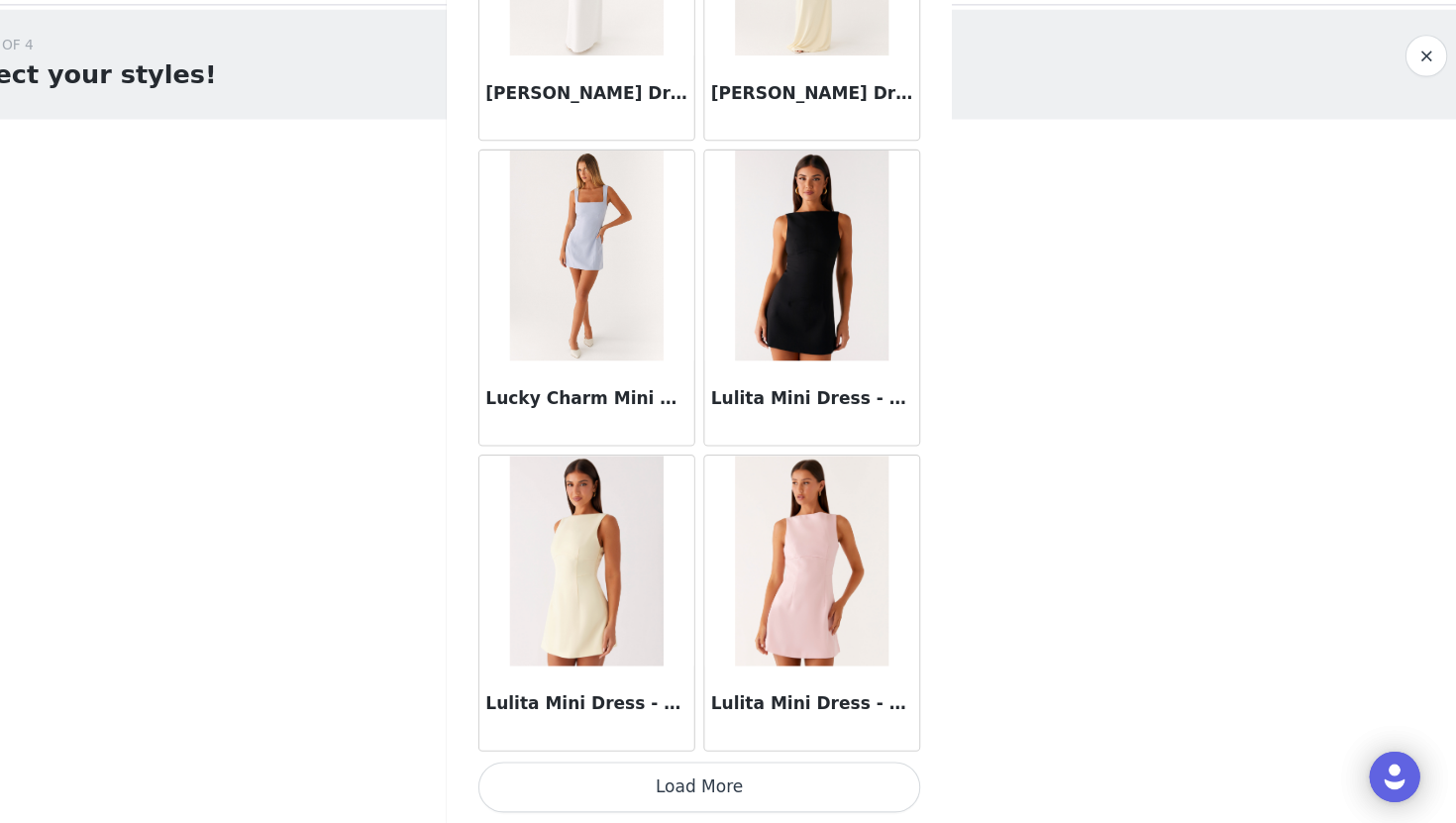
click at [723, 780] on button "Load More" at bounding box center [727, 790] width 416 height 48
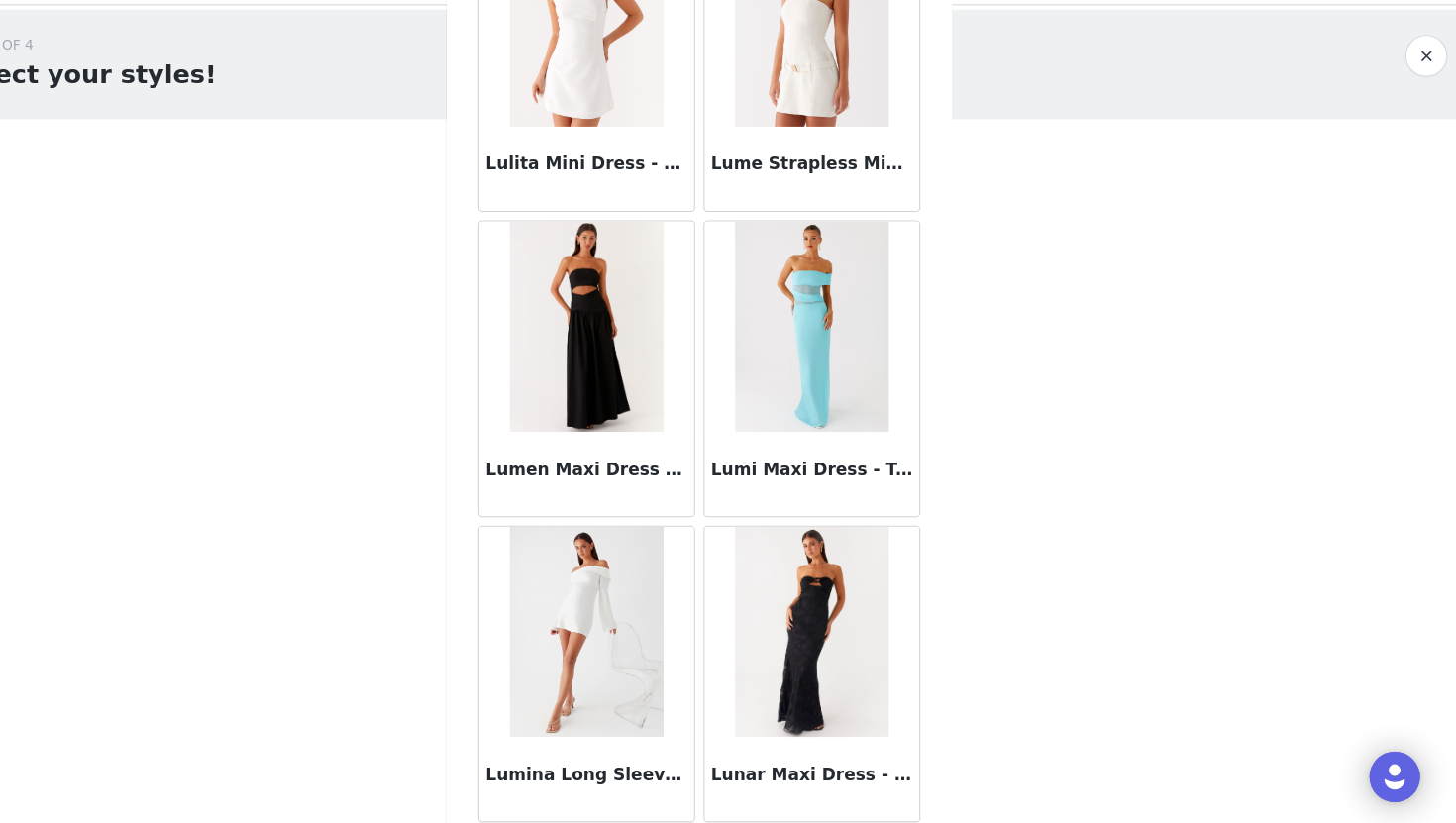
scroll to position [77709, 0]
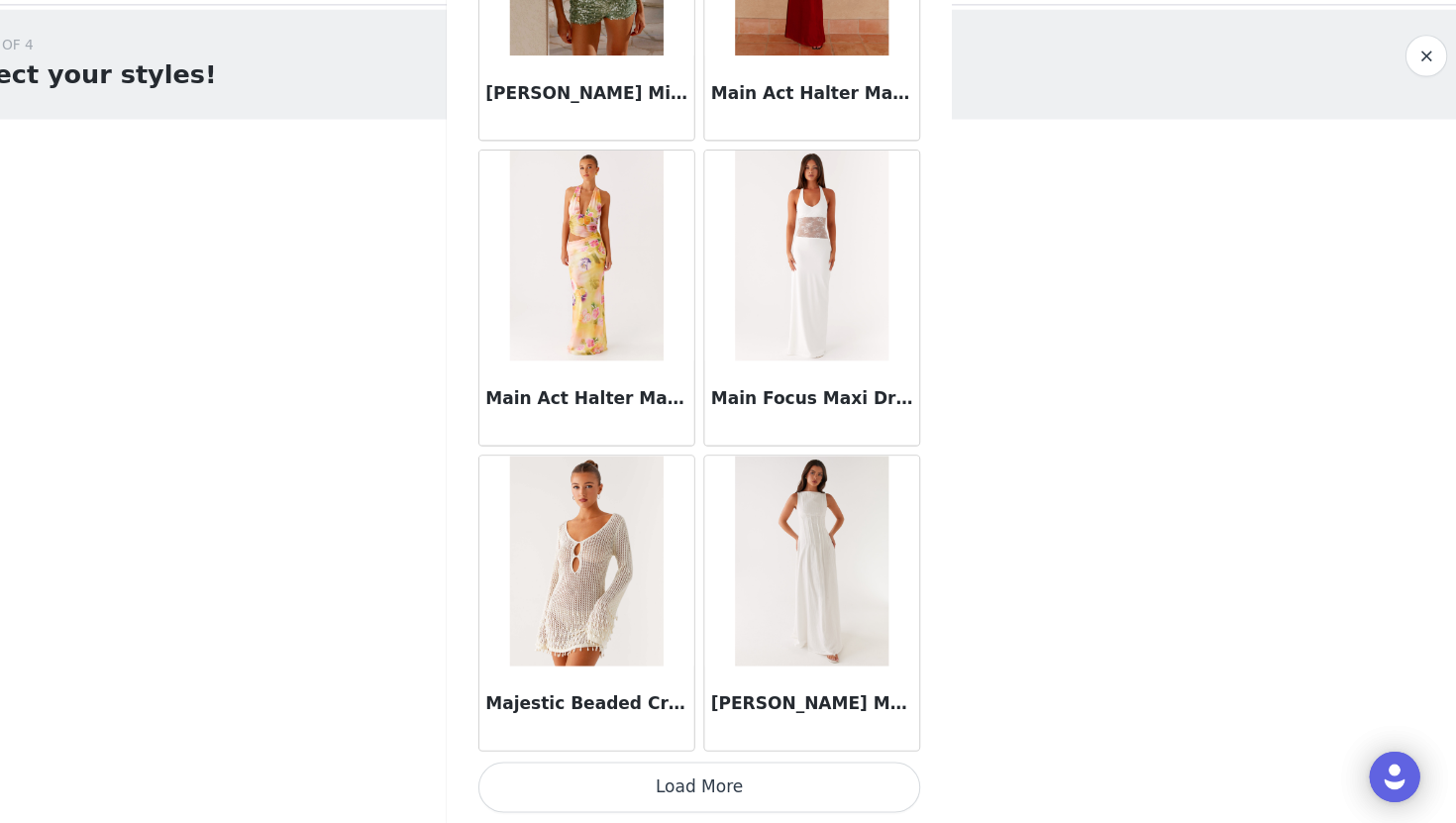
click at [725, 787] on button "Load More" at bounding box center [727, 790] width 416 height 48
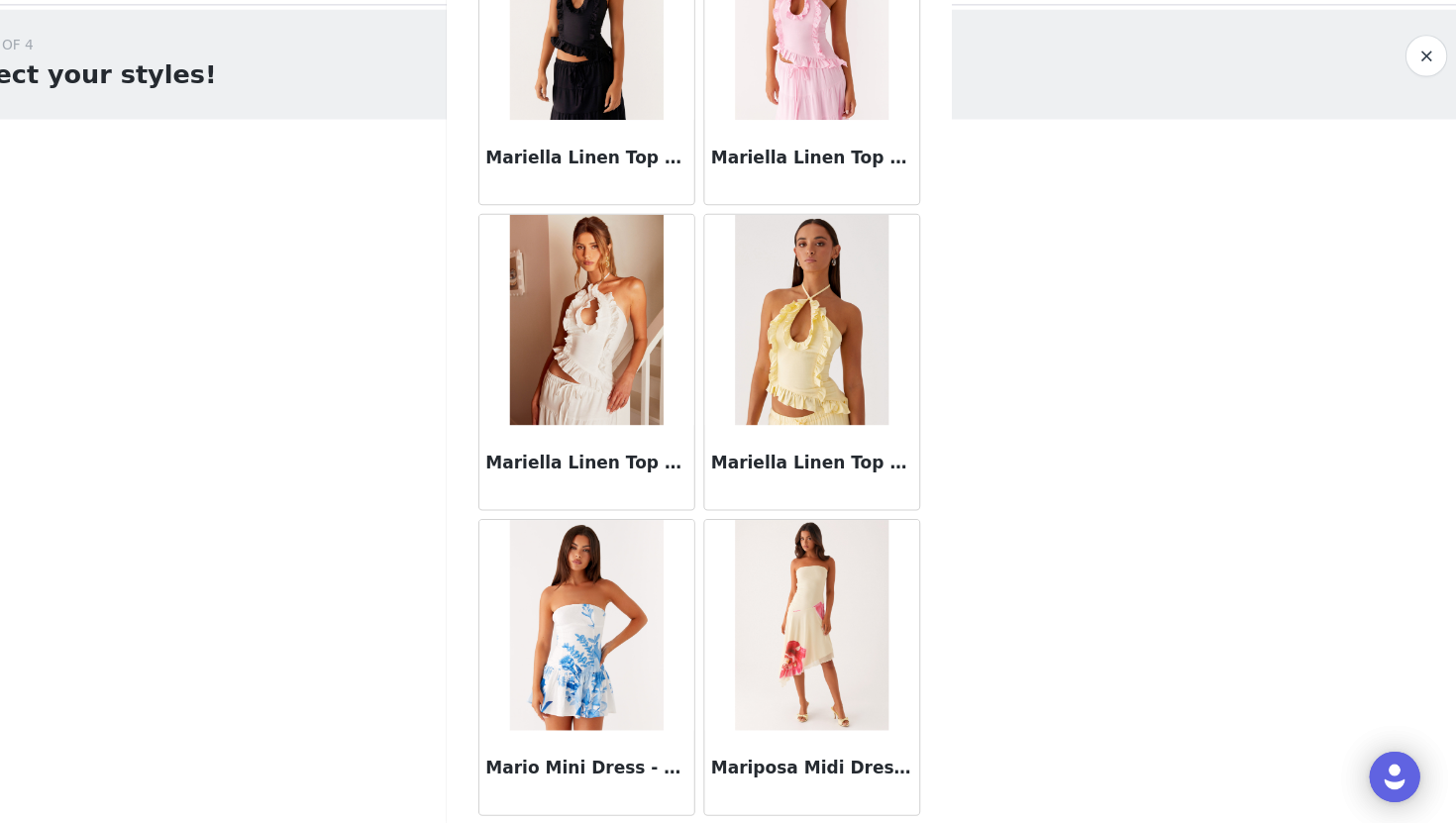
scroll to position [82659, 0]
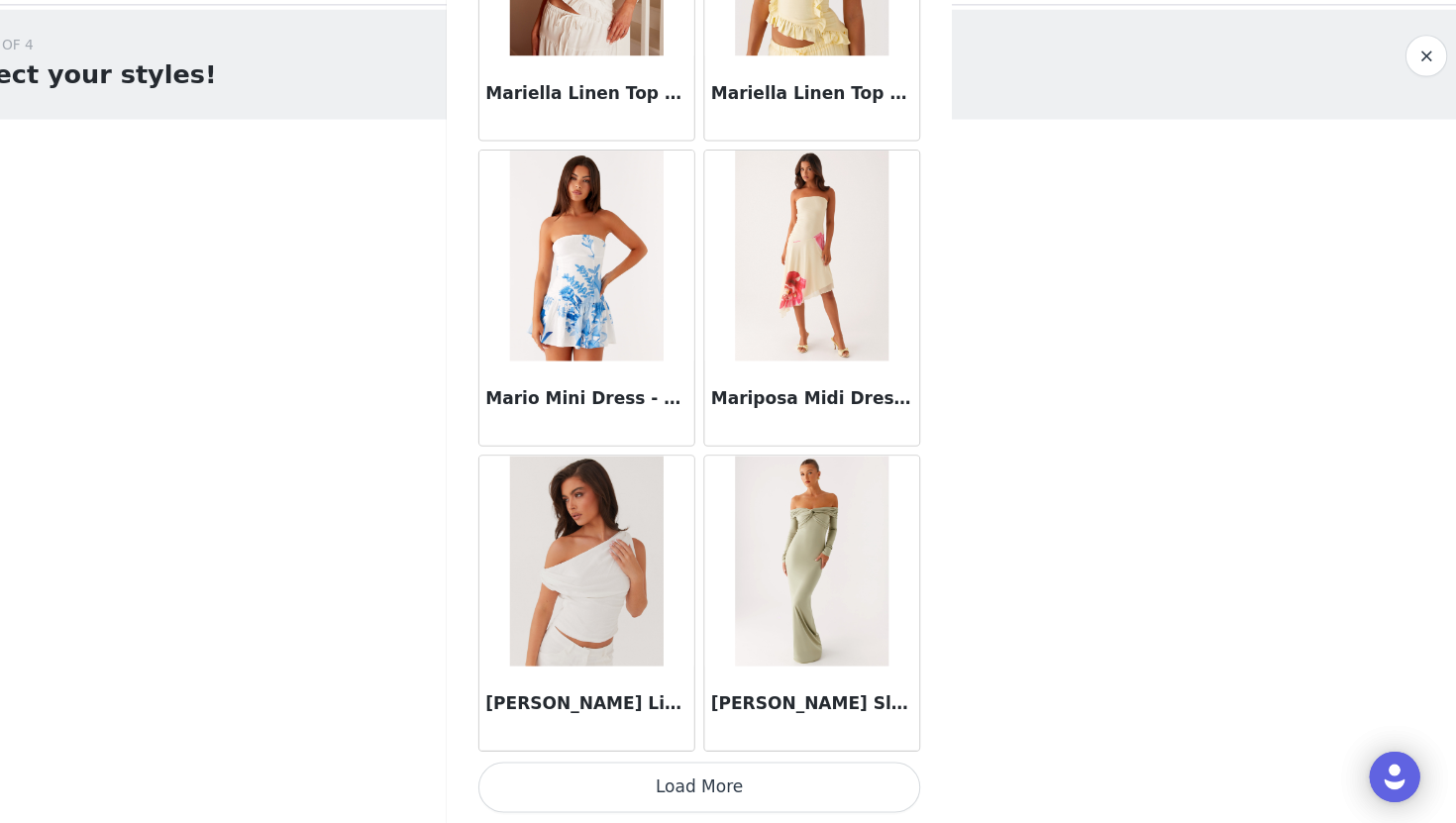
click at [724, 785] on button "Load More" at bounding box center [727, 790] width 416 height 48
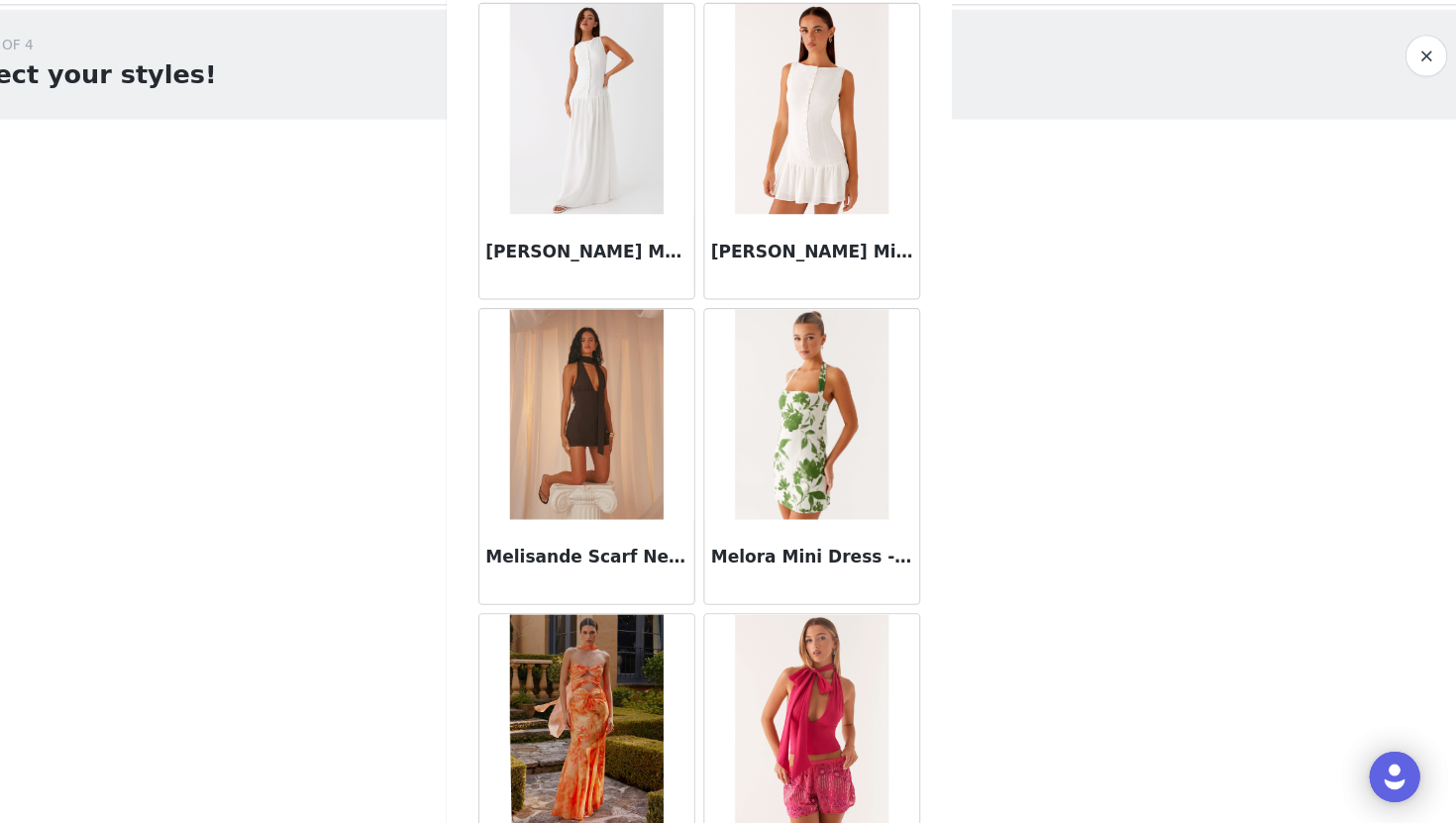
scroll to position [85532, 0]
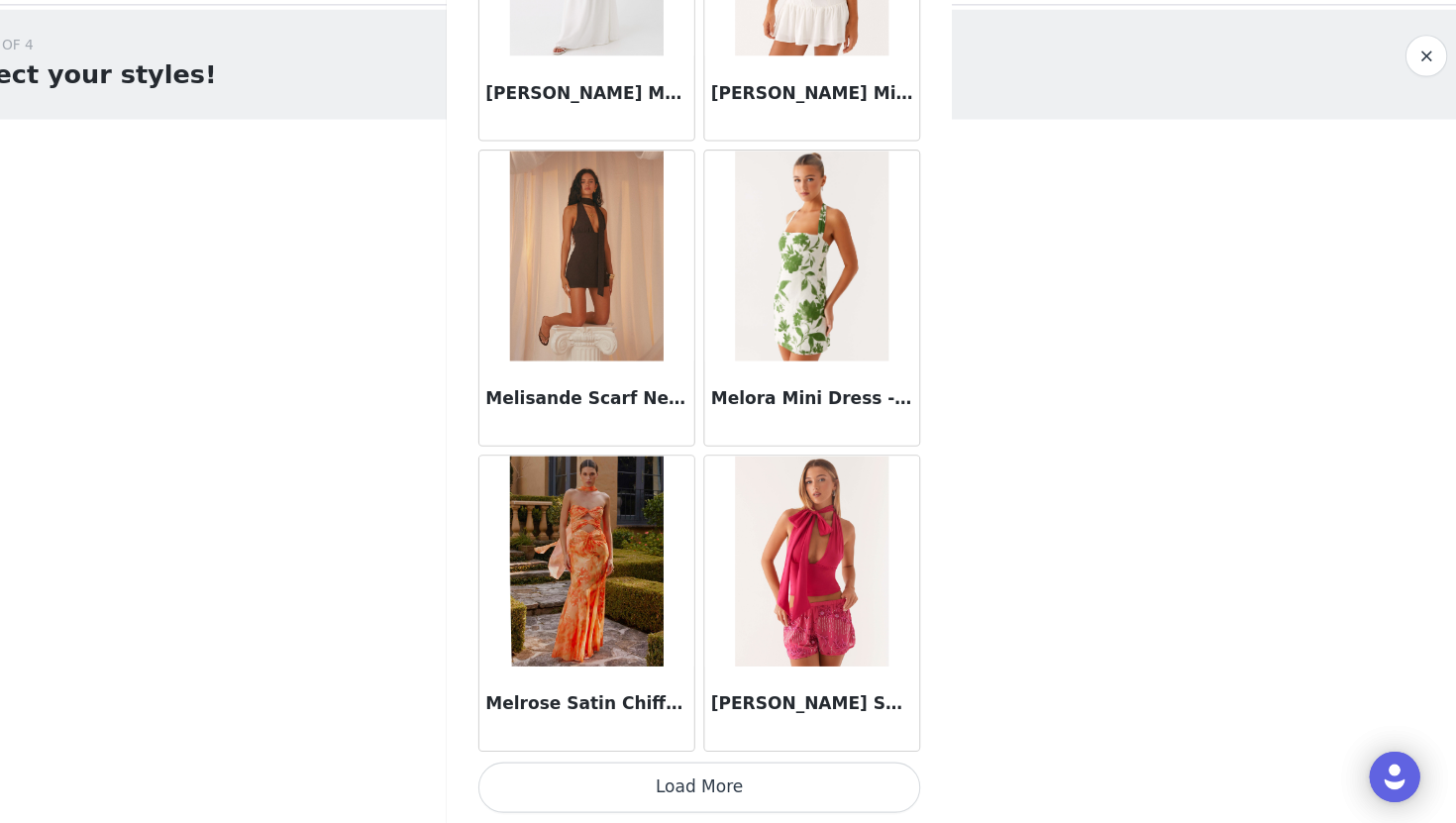
click at [724, 783] on button "Load More" at bounding box center [727, 790] width 416 height 48
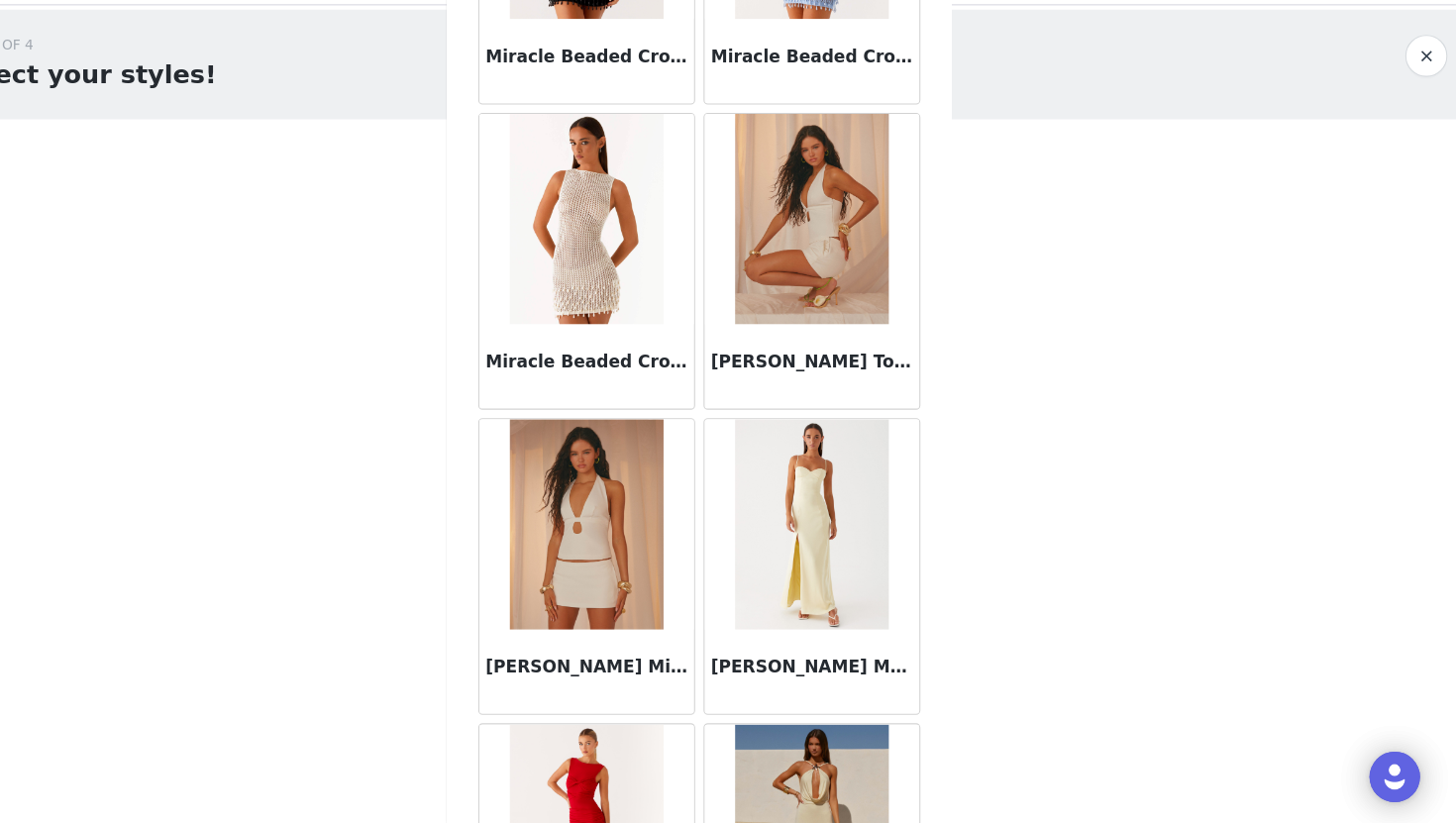
scroll to position [88406, 0]
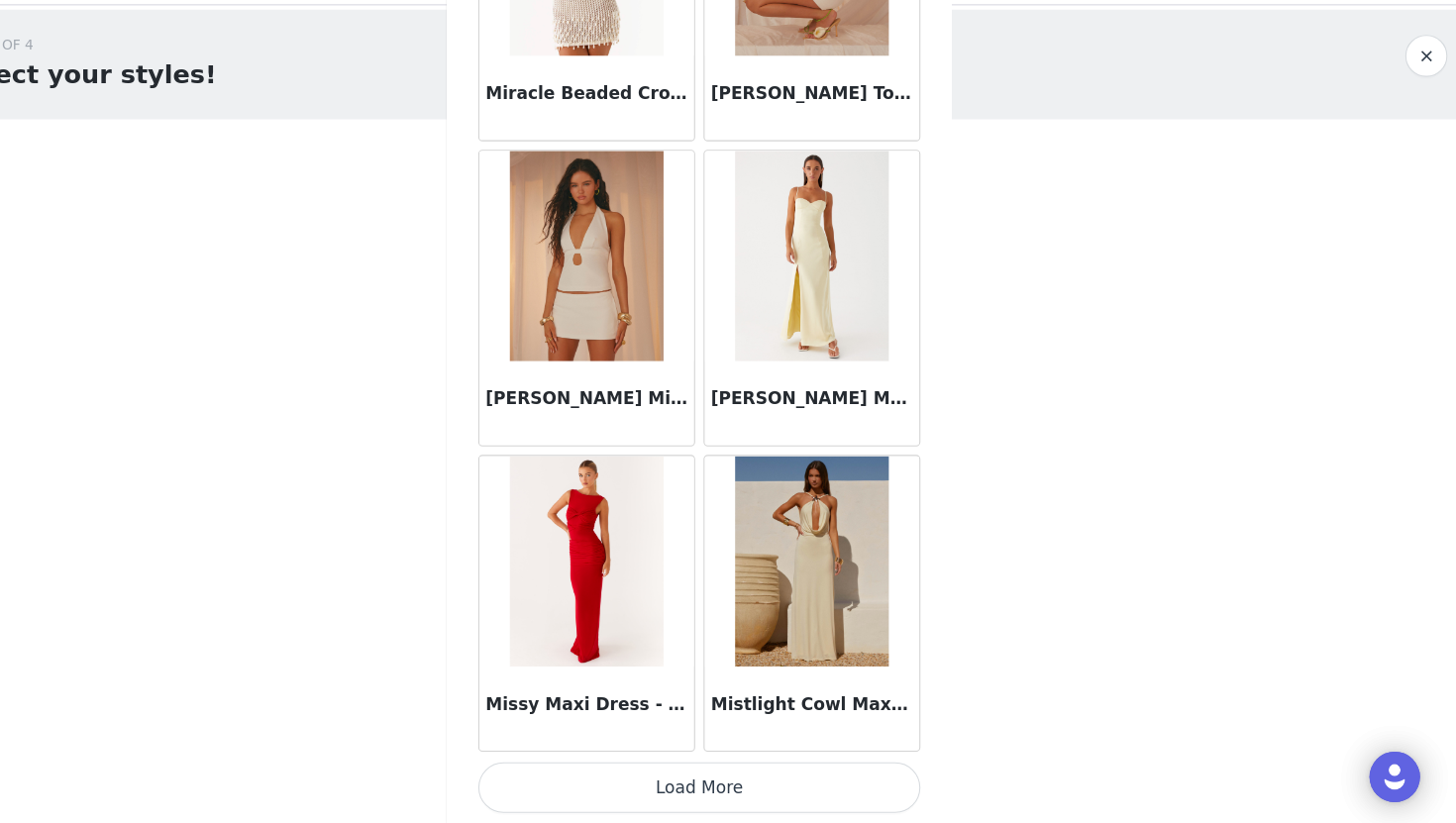
click at [733, 791] on button "Load More" at bounding box center [727, 790] width 416 height 48
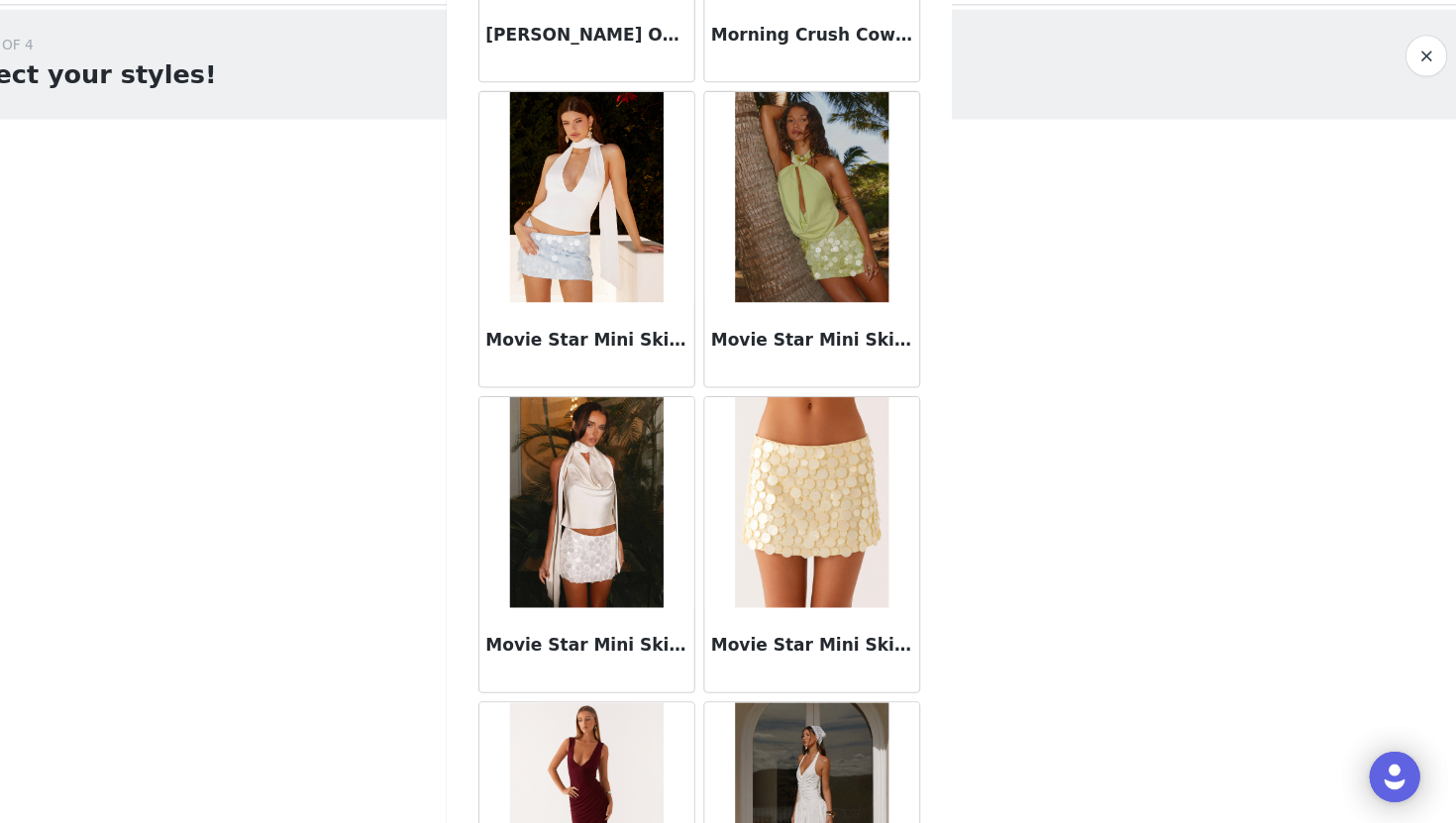
scroll to position [90792, 0]
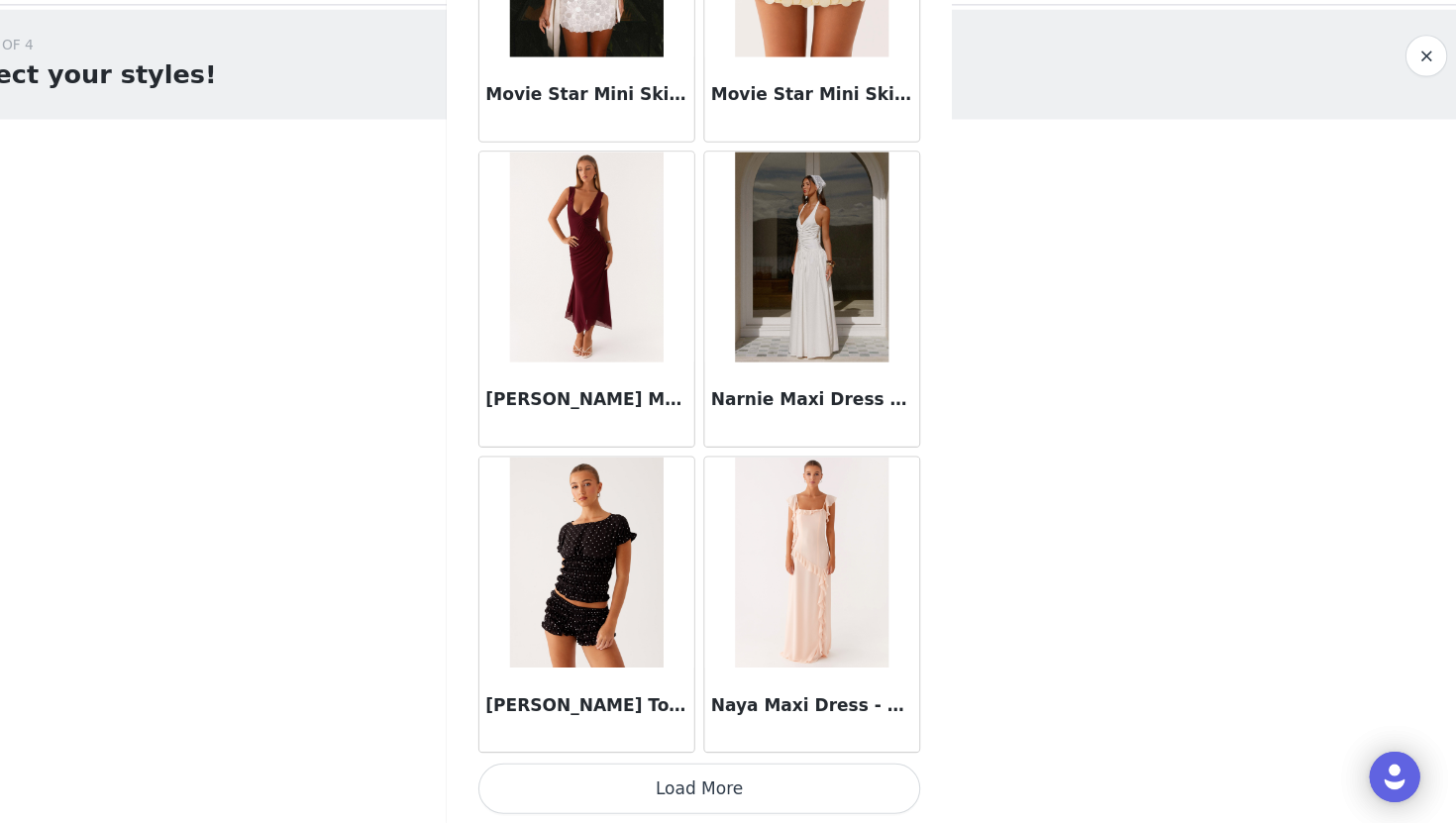
click at [733, 784] on button "Load More" at bounding box center [727, 791] width 416 height 48
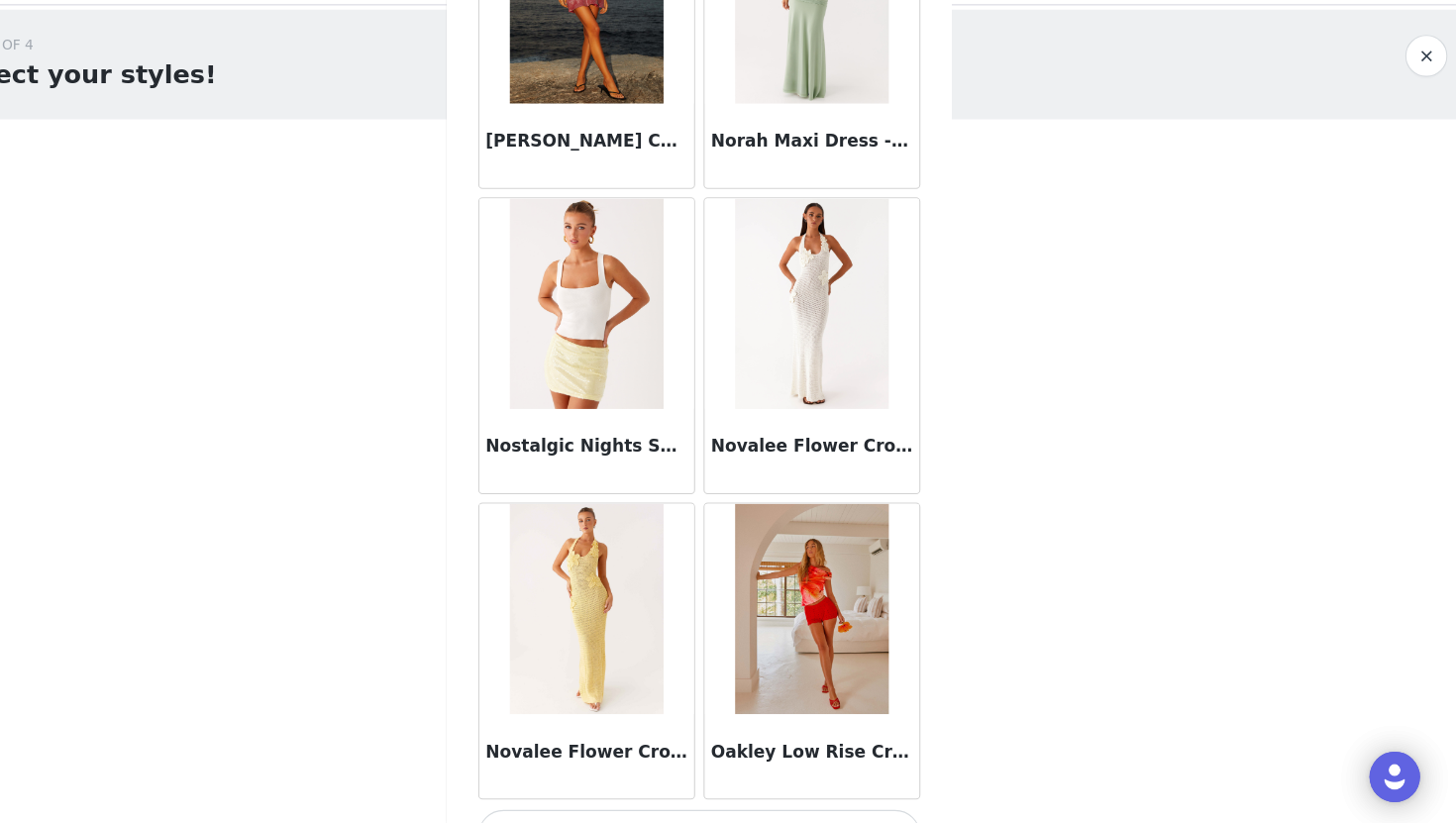
scroll to position [94152, 0]
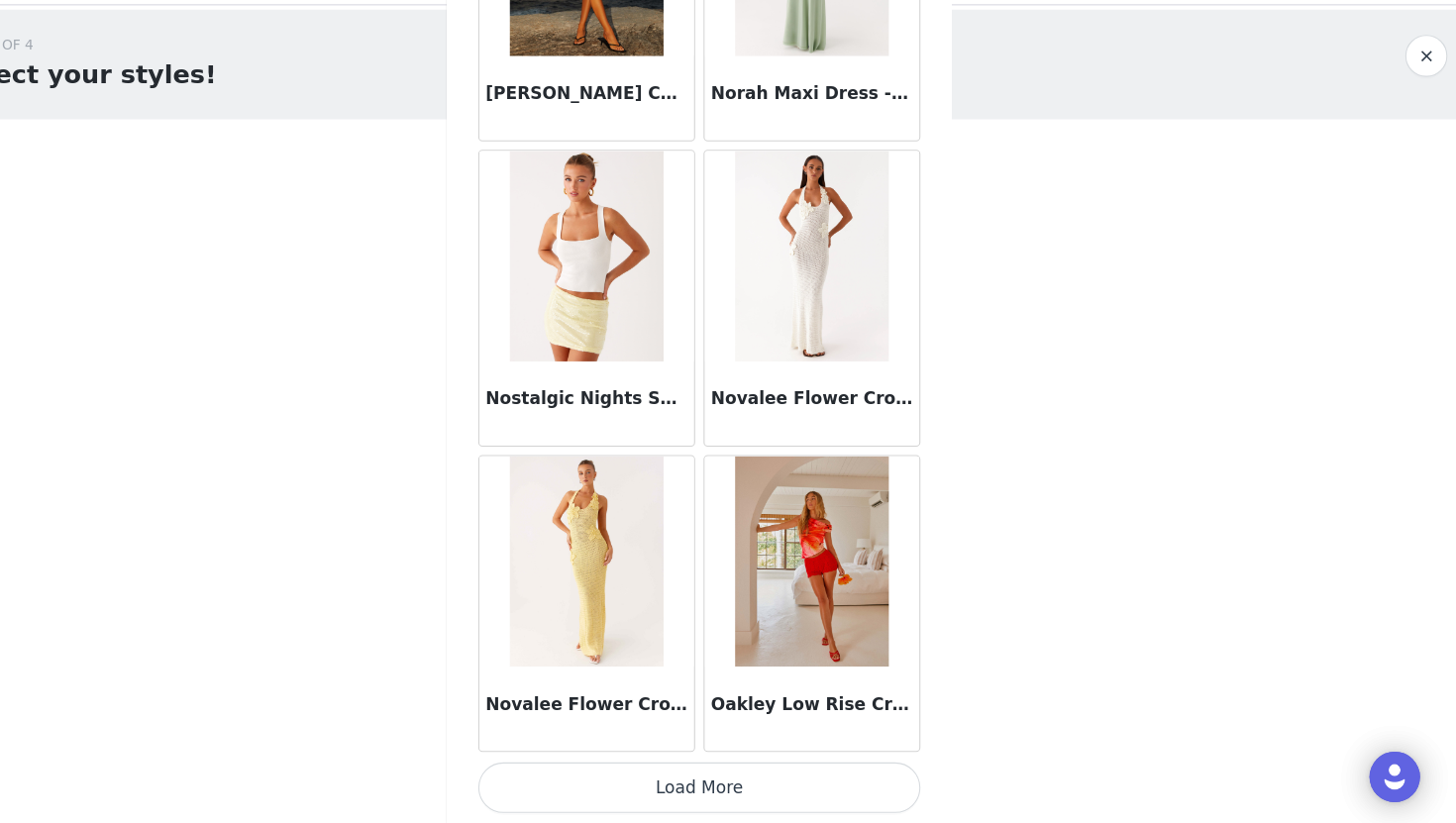
click at [734, 773] on button "Load More" at bounding box center [727, 790] width 416 height 48
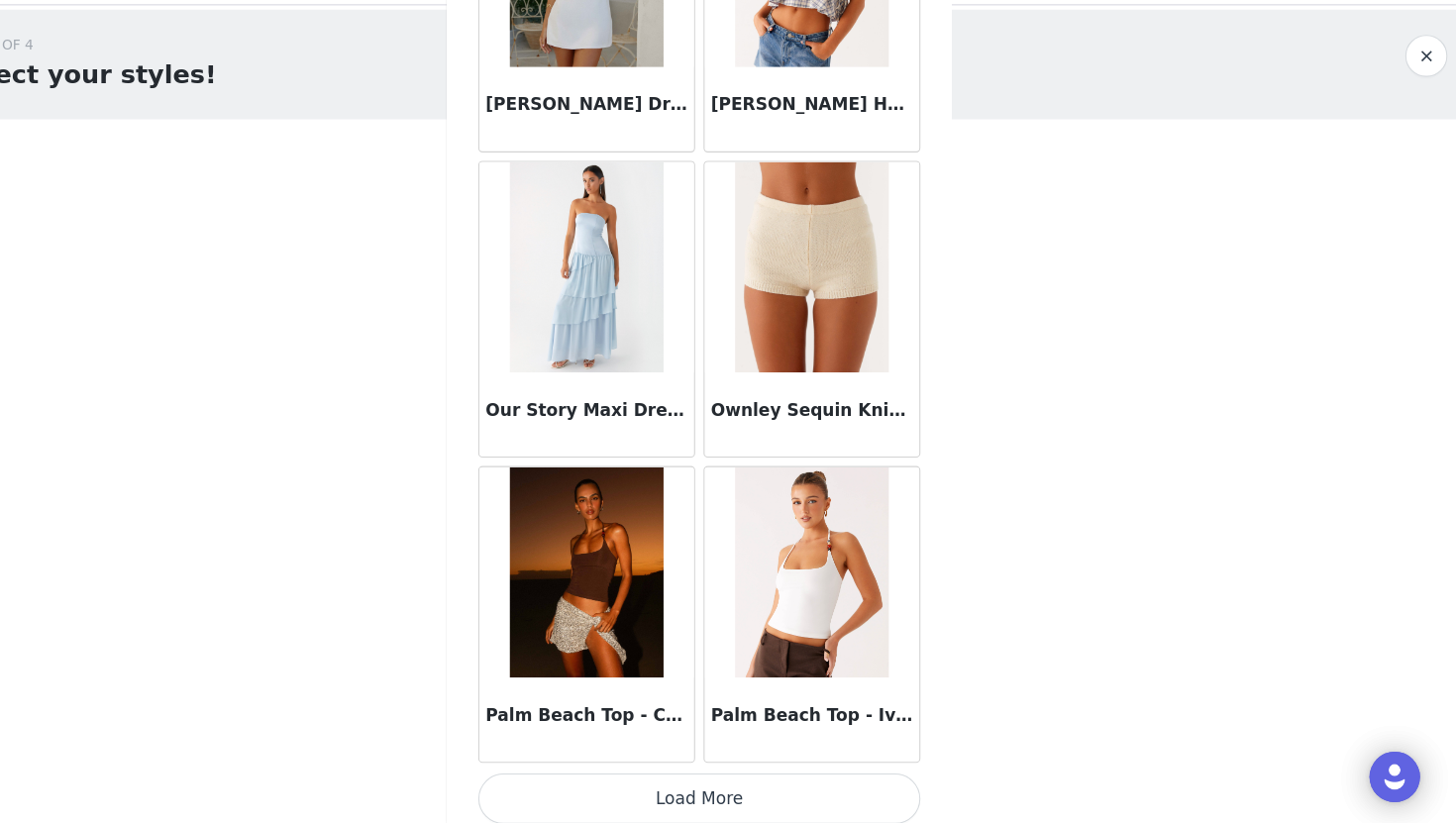
scroll to position [97025, 0]
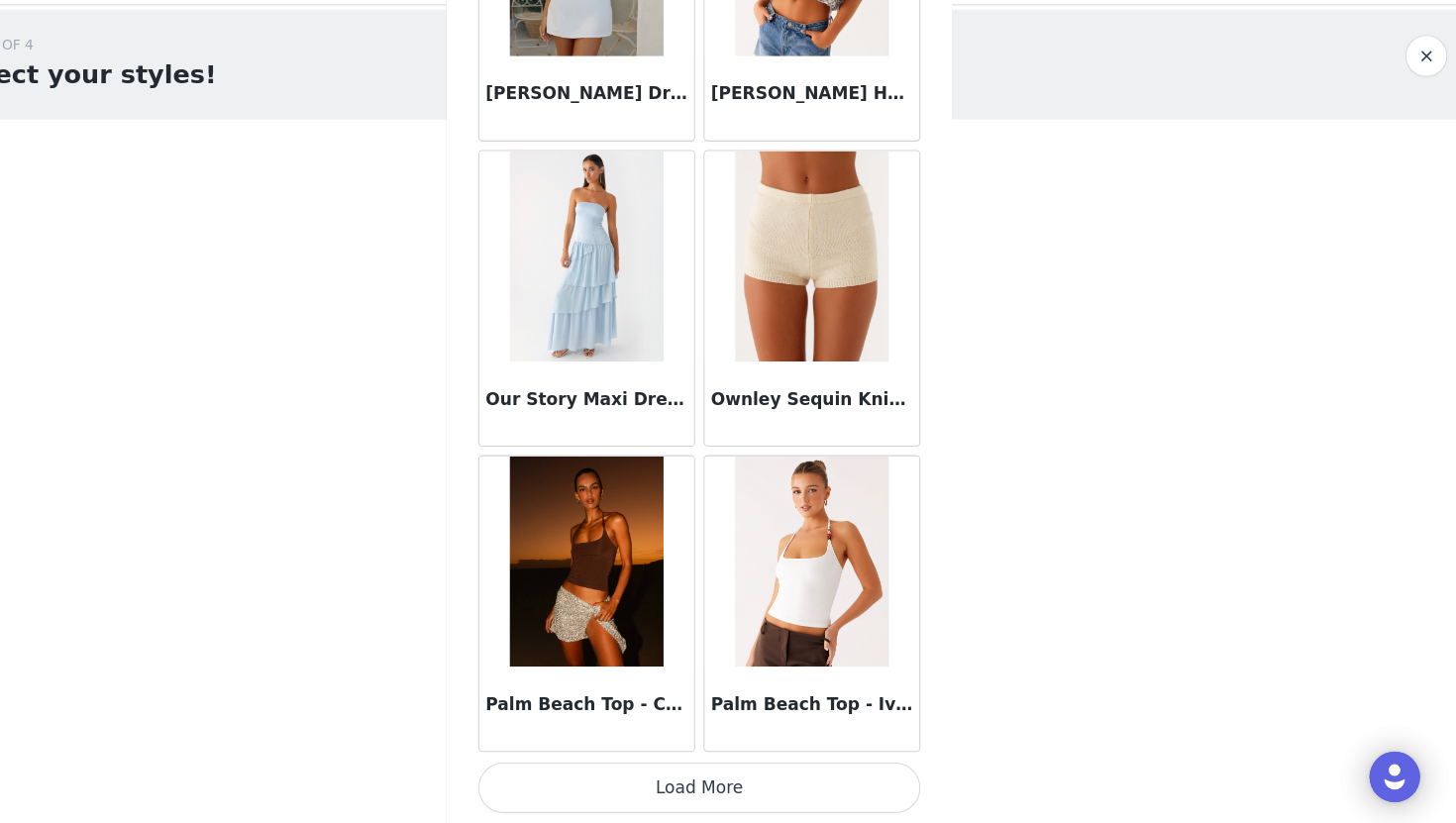
click at [749, 776] on button "Load More" at bounding box center [727, 790] width 416 height 48
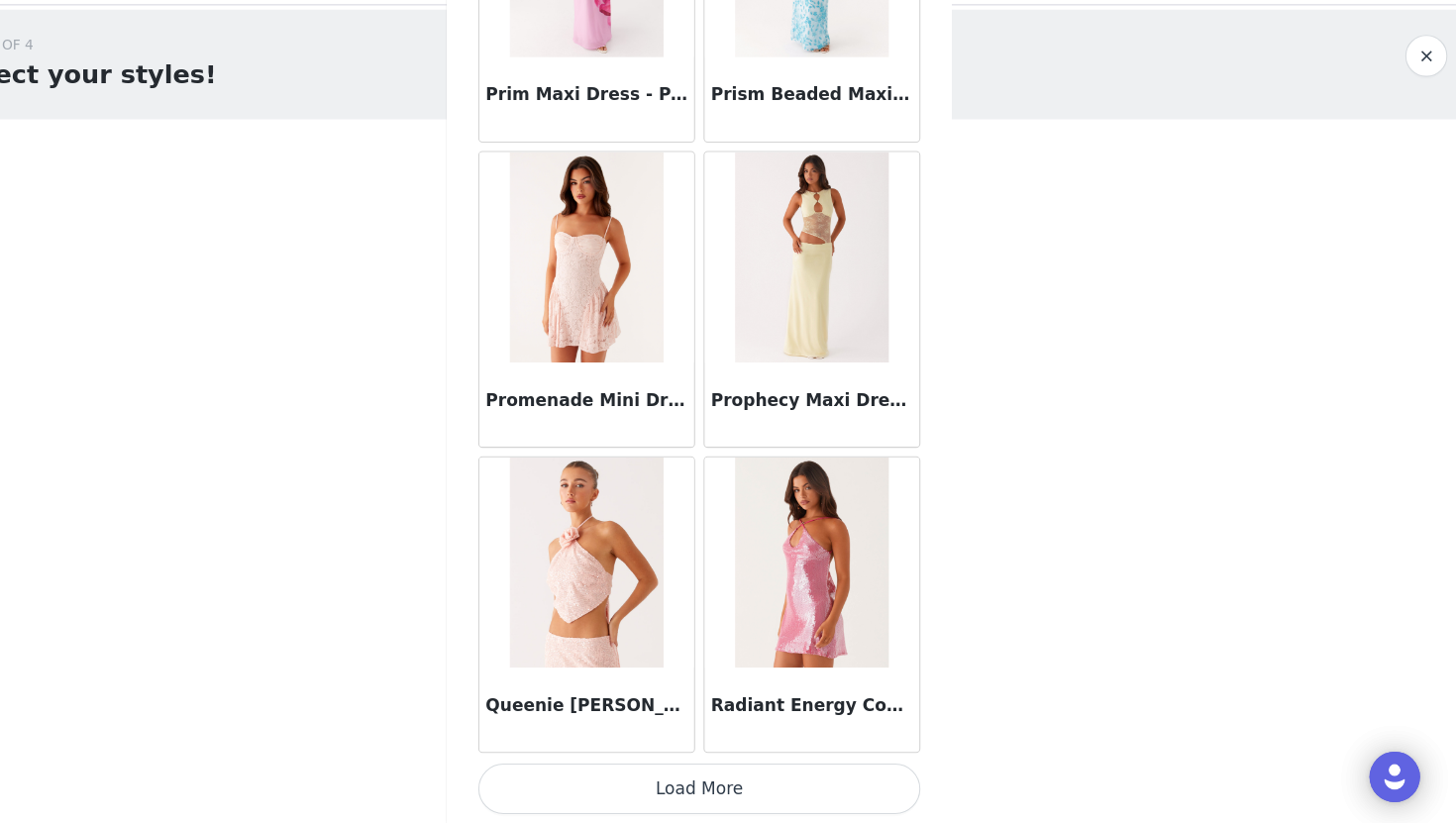
scroll to position [99898, 0]
click at [726, 793] on button "Load More" at bounding box center [727, 790] width 416 height 48
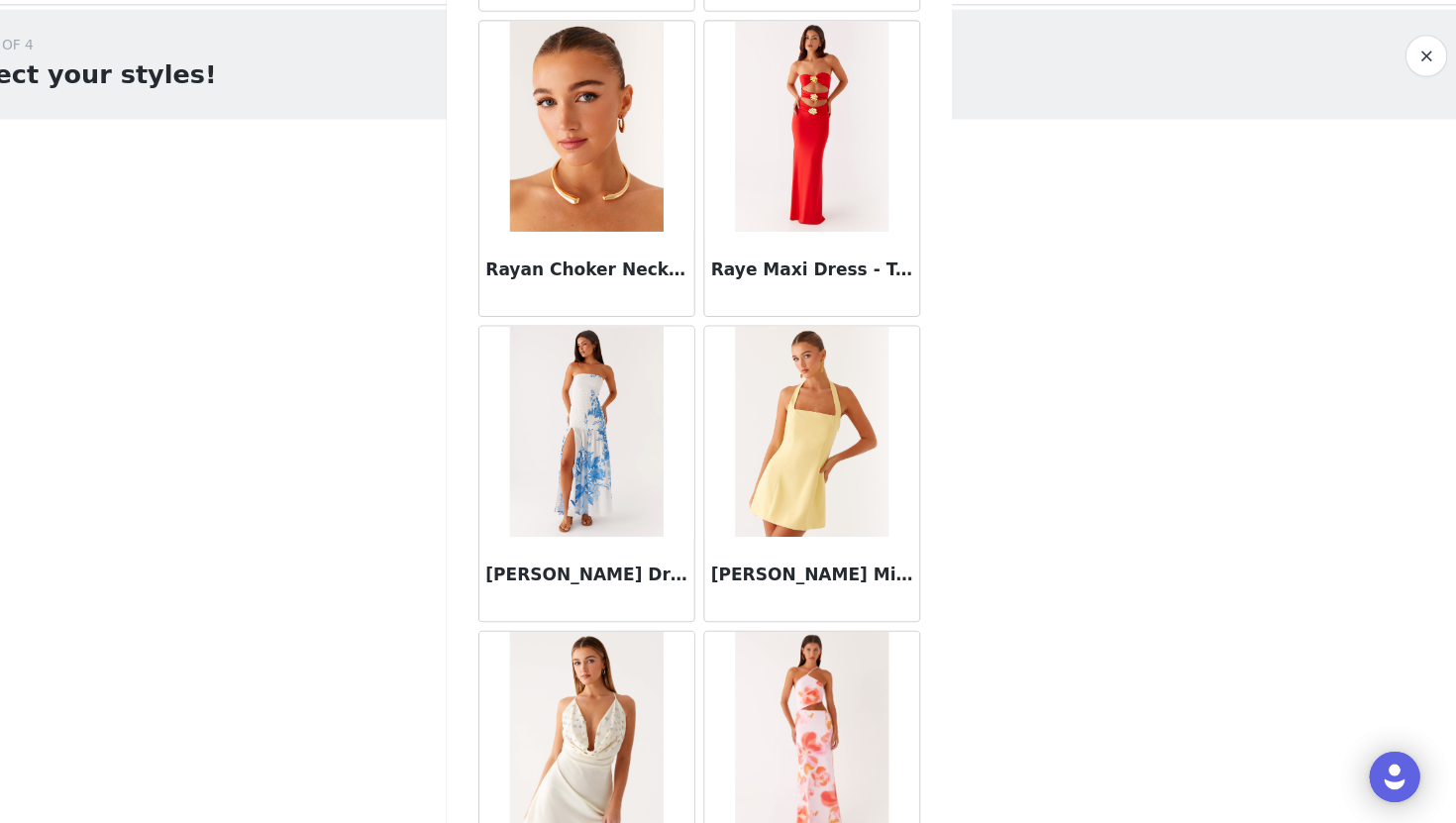
scroll to position [102772, 0]
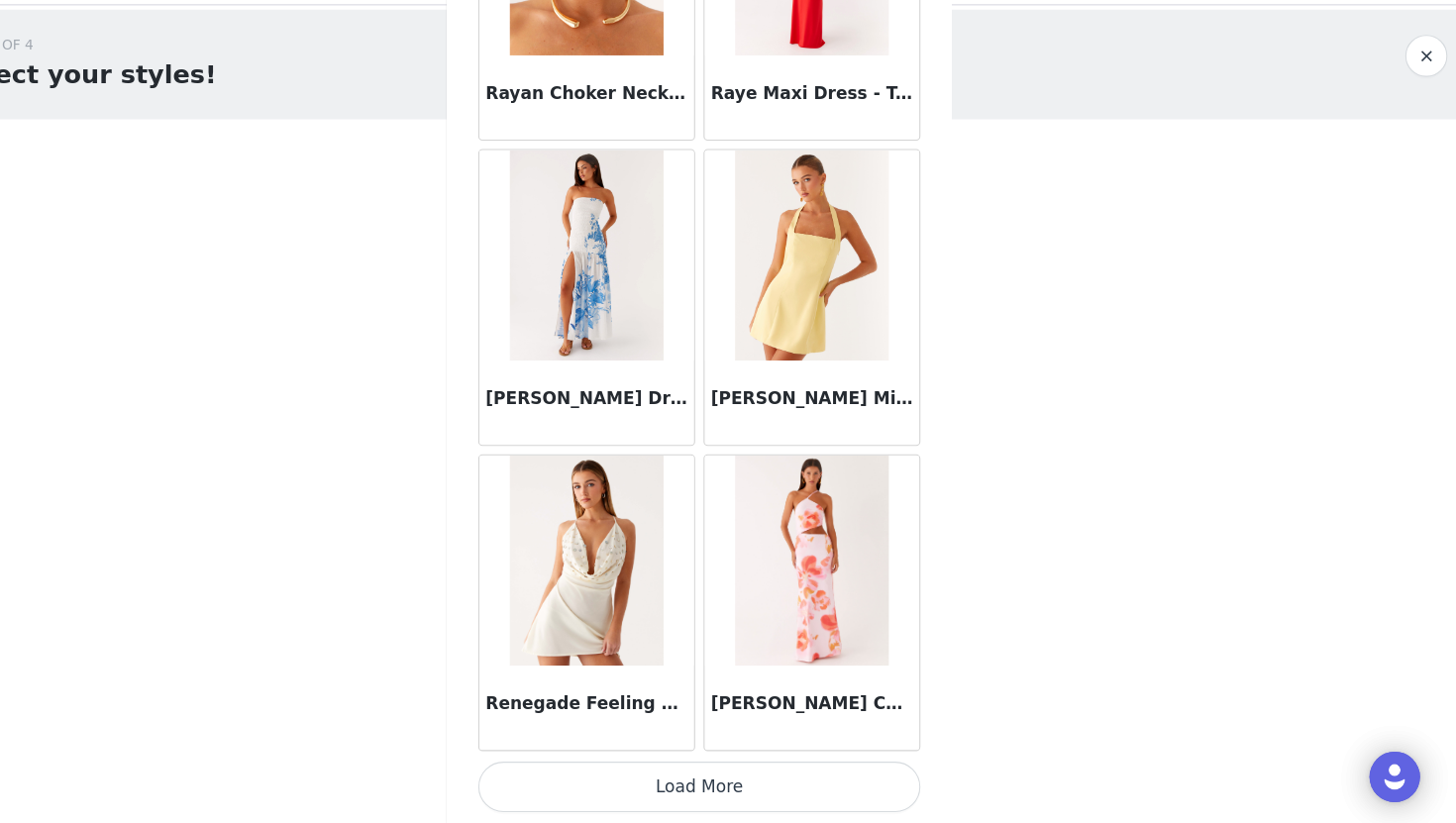
click at [722, 791] on button "Load More" at bounding box center [727, 790] width 416 height 48
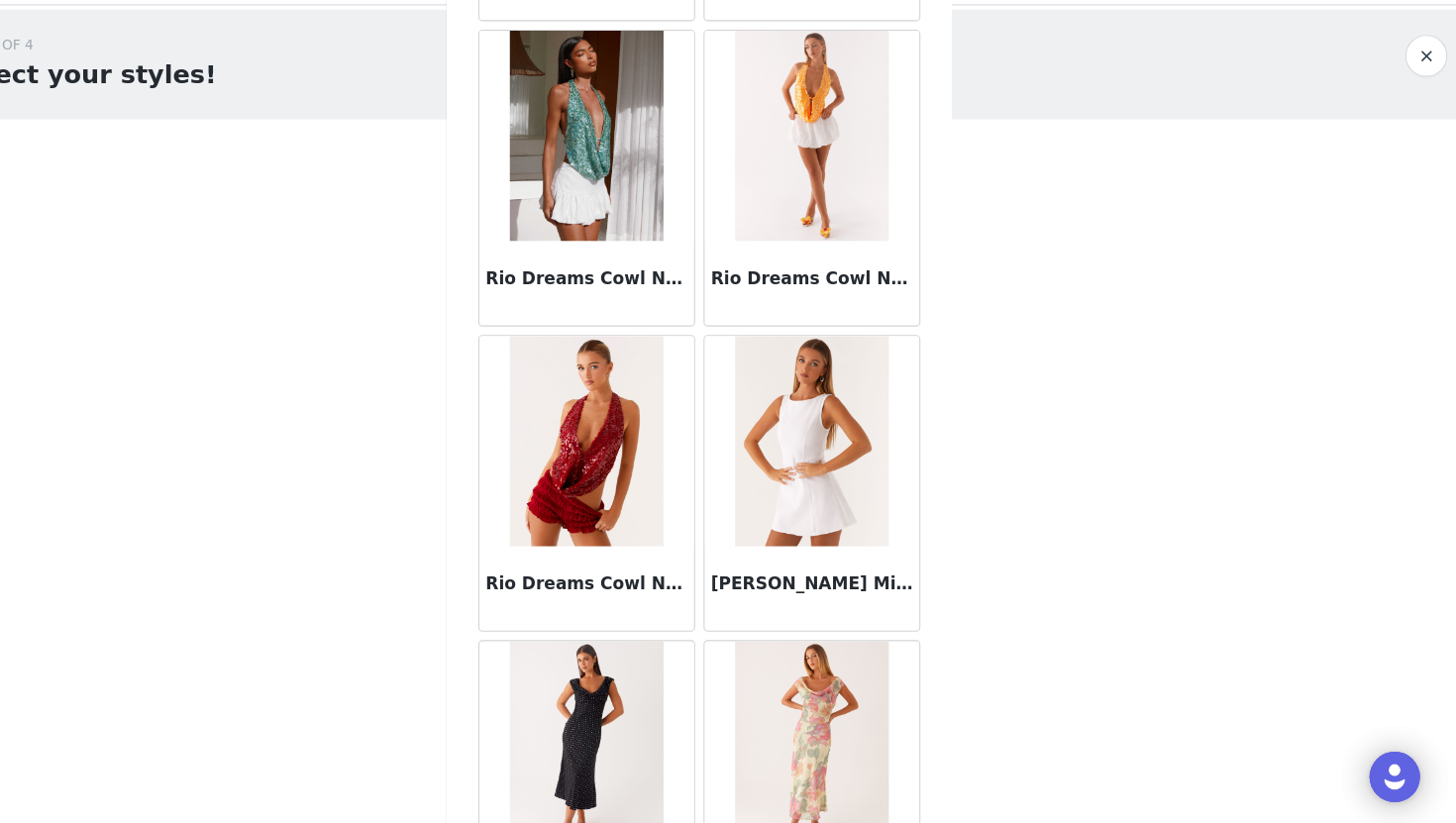
scroll to position [103473, 0]
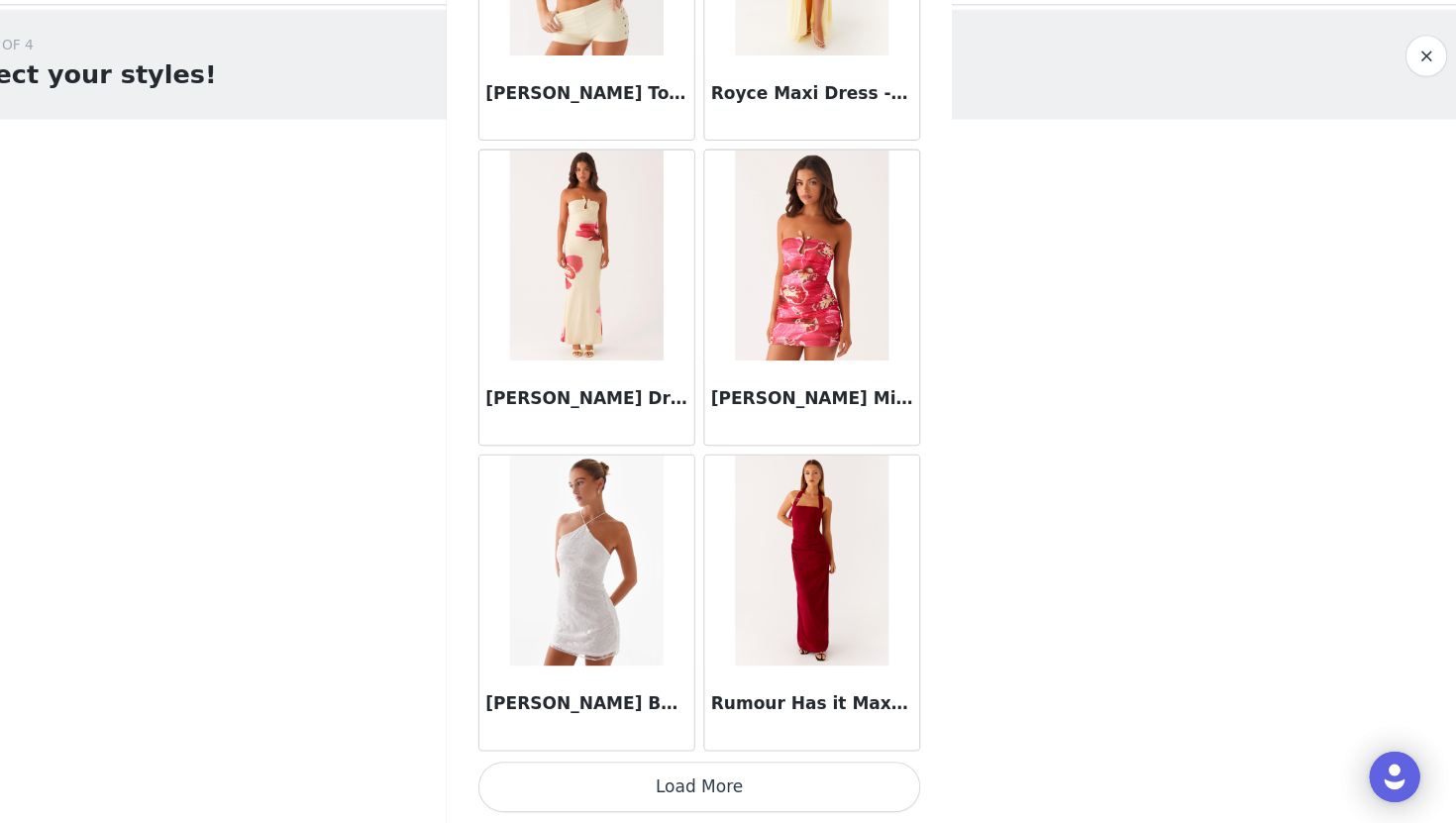
click at [722, 799] on button "Load More" at bounding box center [727, 790] width 416 height 48
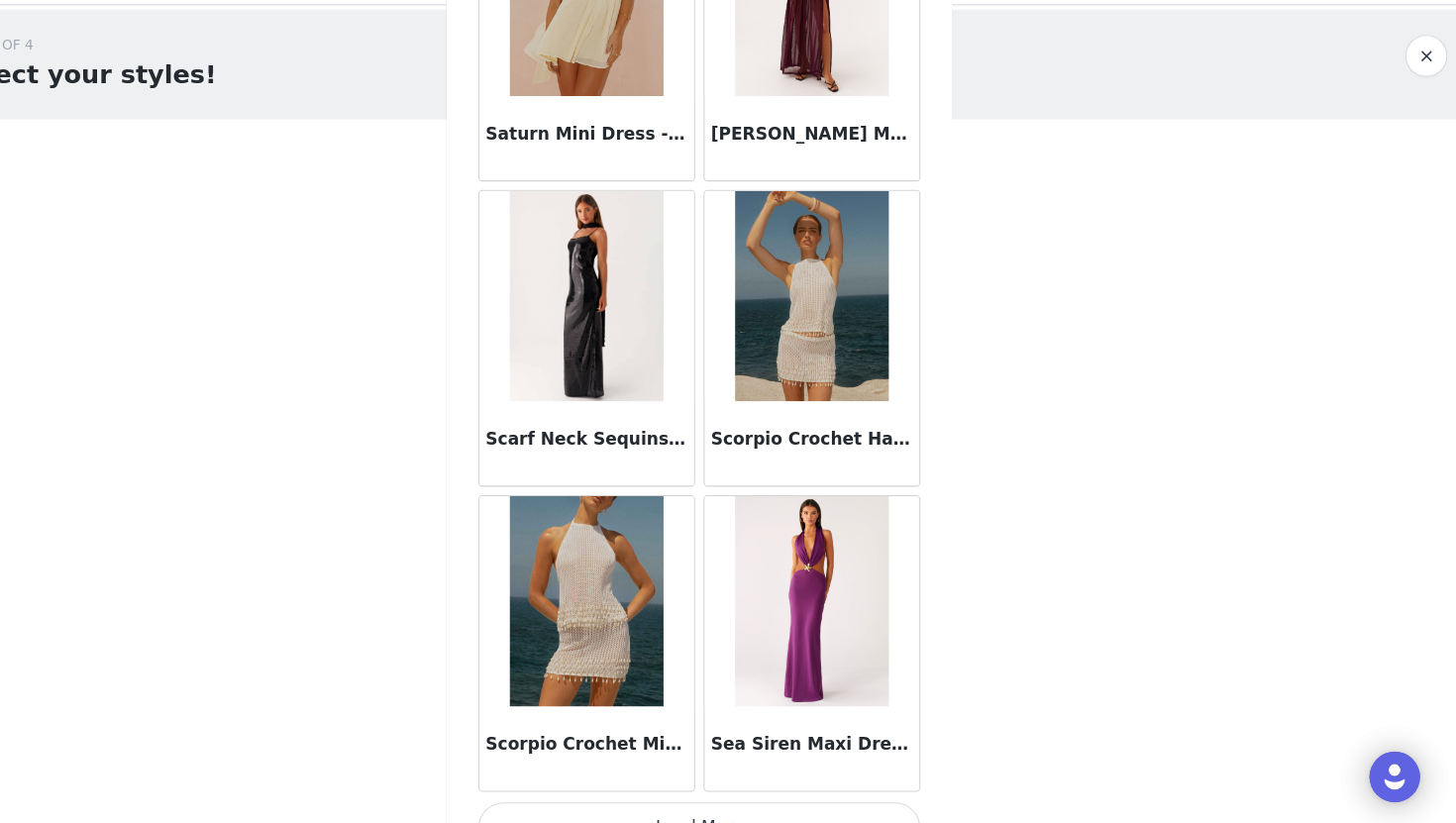
scroll to position [108518, 0]
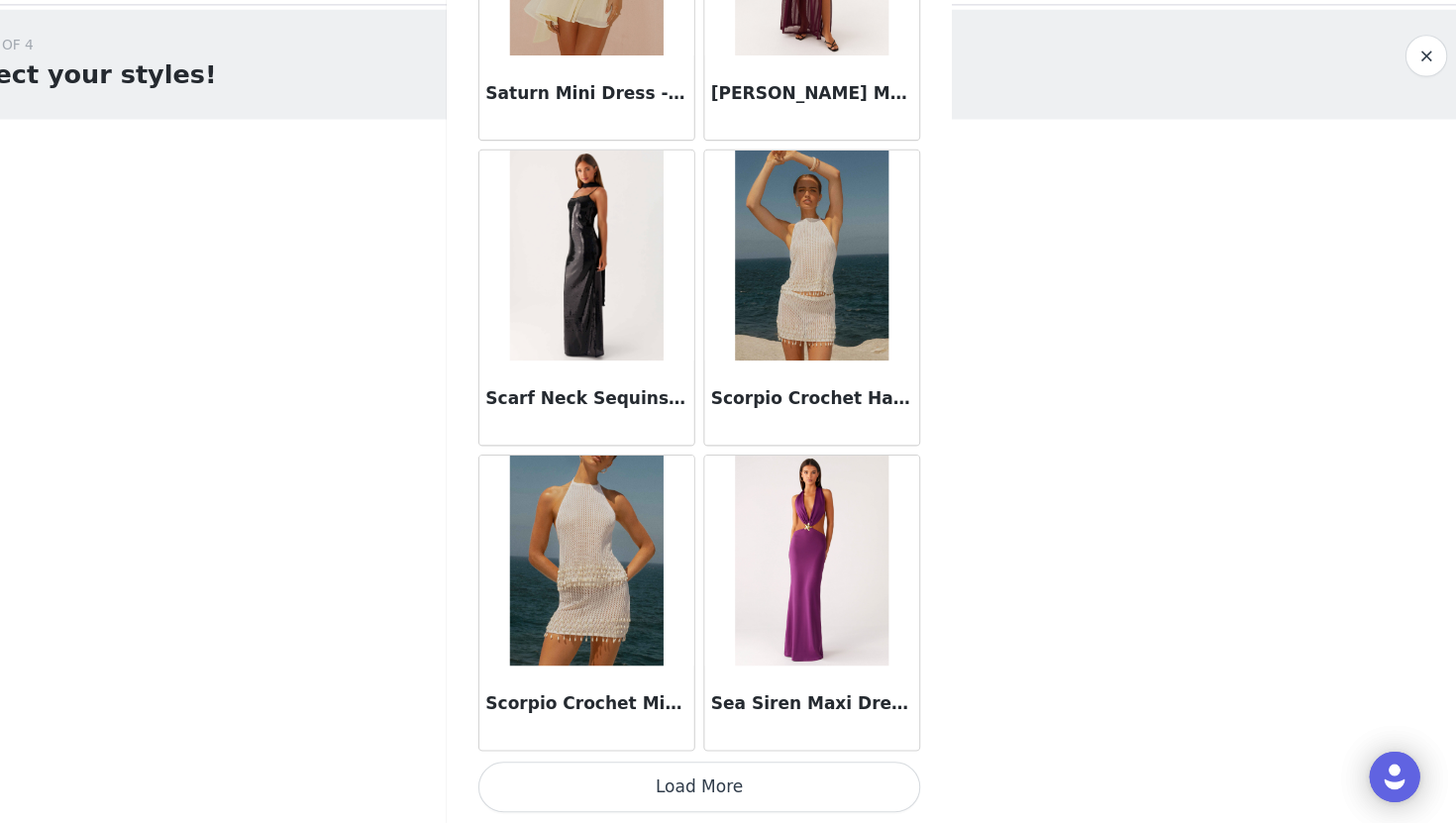
click at [727, 793] on button "Load More" at bounding box center [727, 790] width 416 height 48
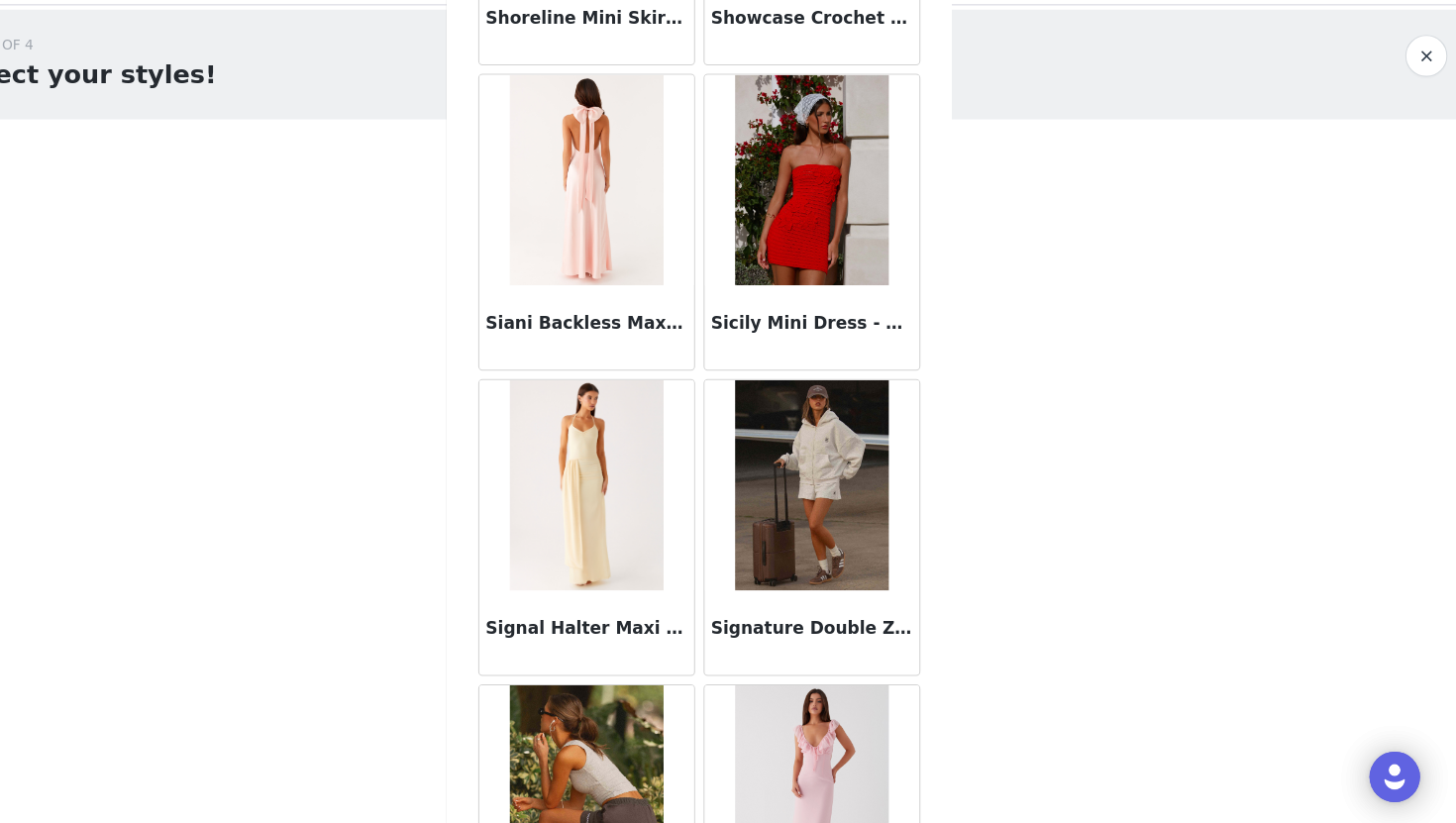
scroll to position [111391, 0]
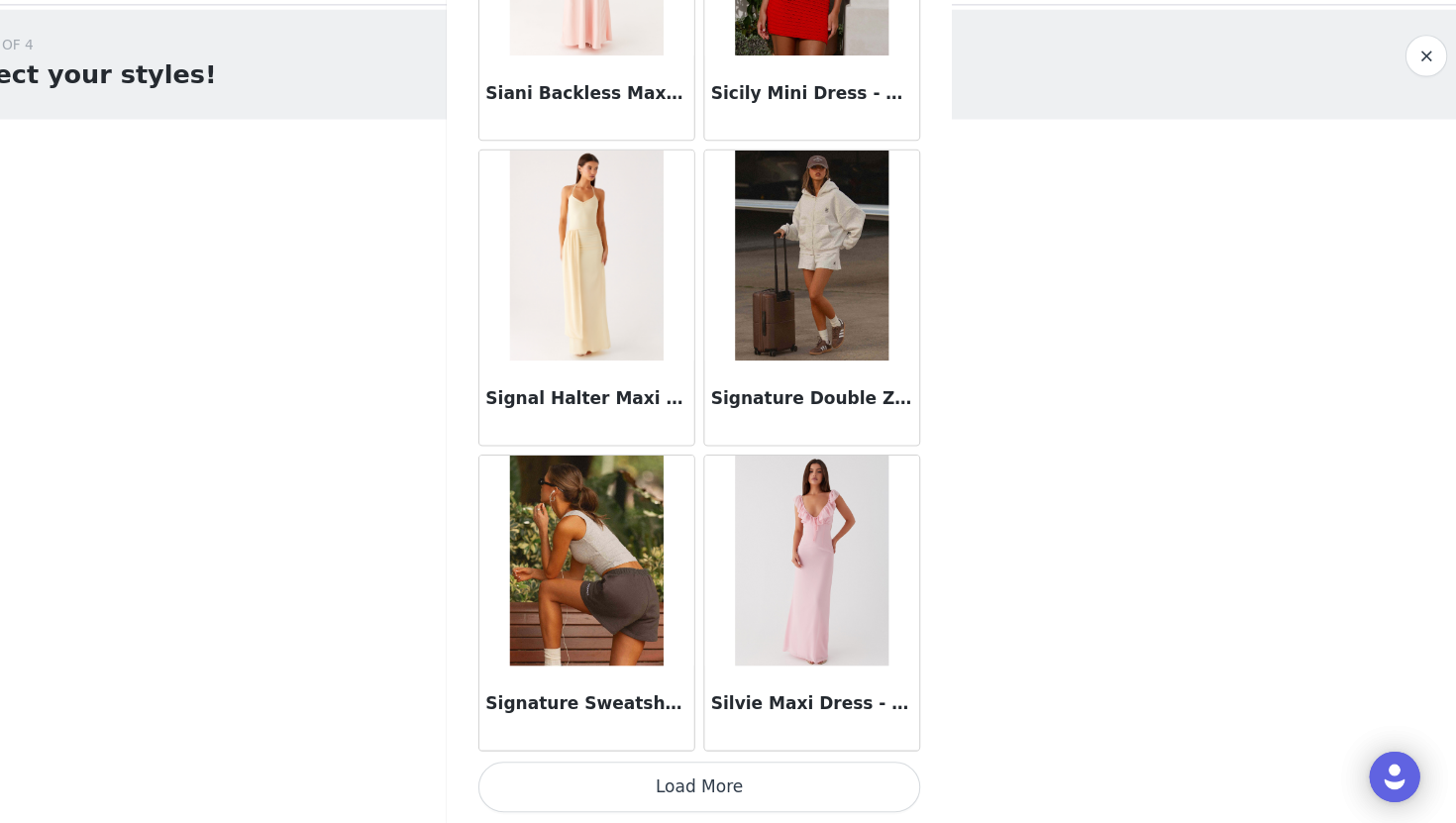
click at [727, 788] on button "Load More" at bounding box center [727, 790] width 416 height 48
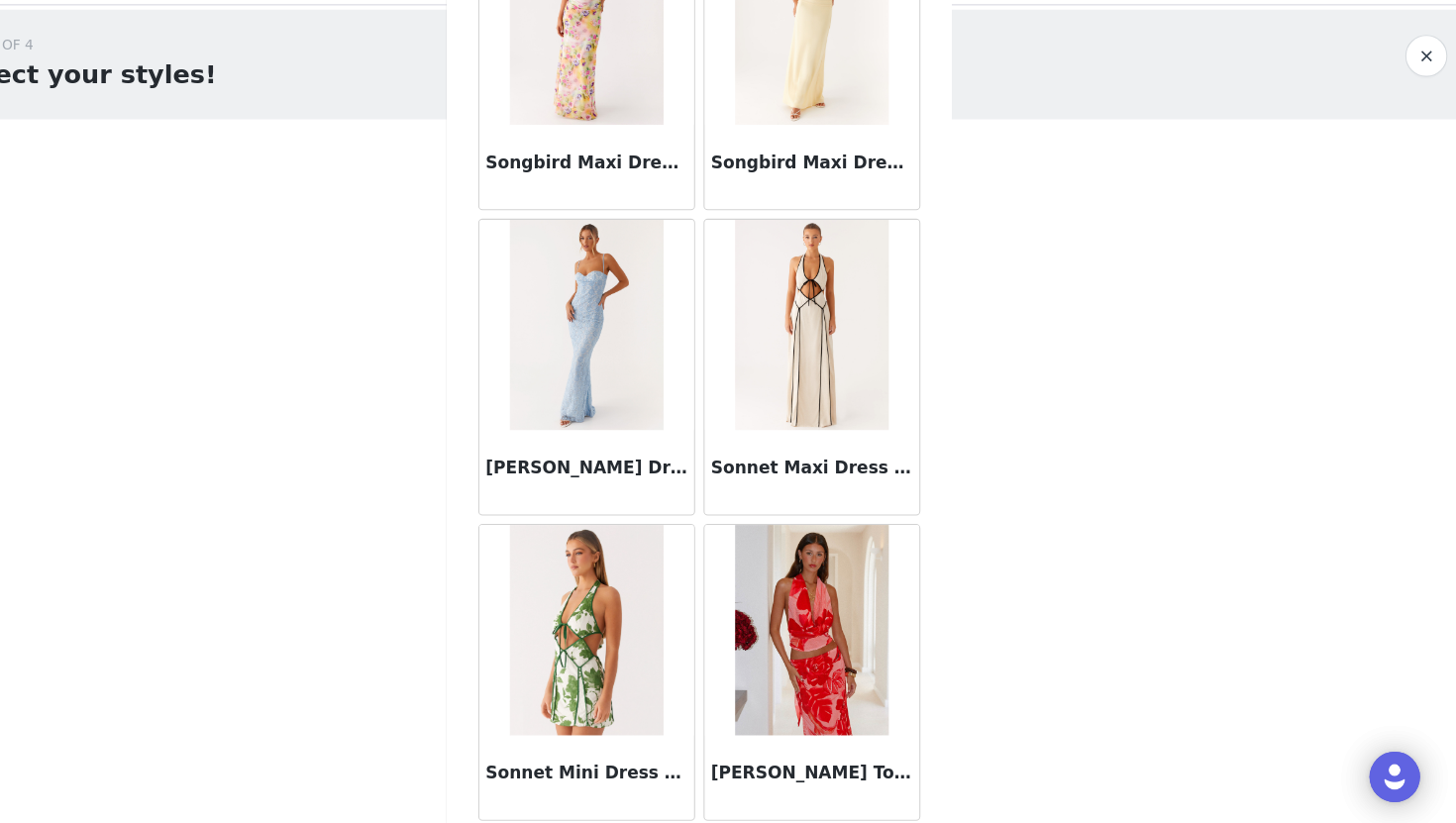
scroll to position [114265, 0]
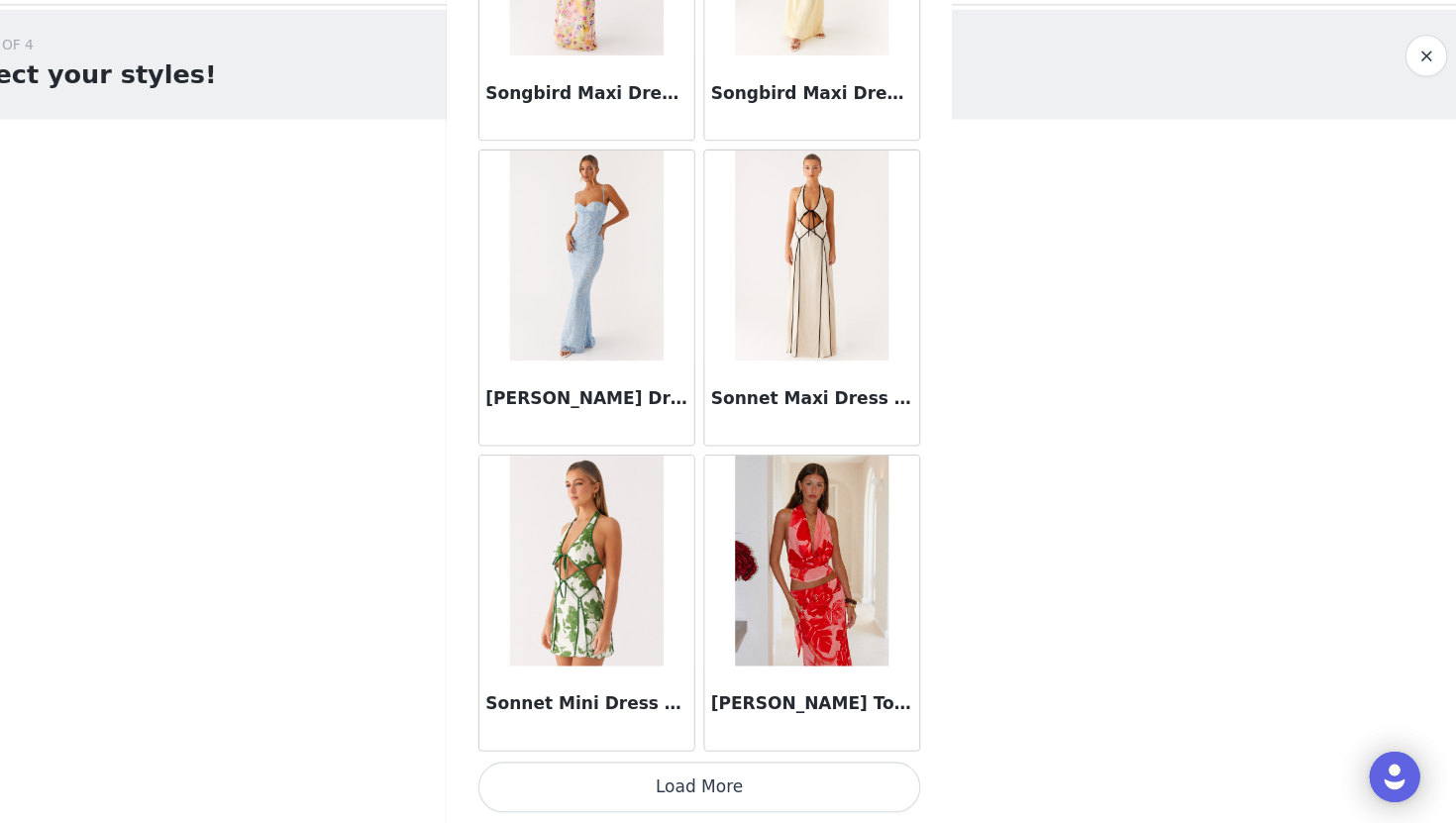
click at [736, 770] on button "Load More" at bounding box center [727, 790] width 416 height 48
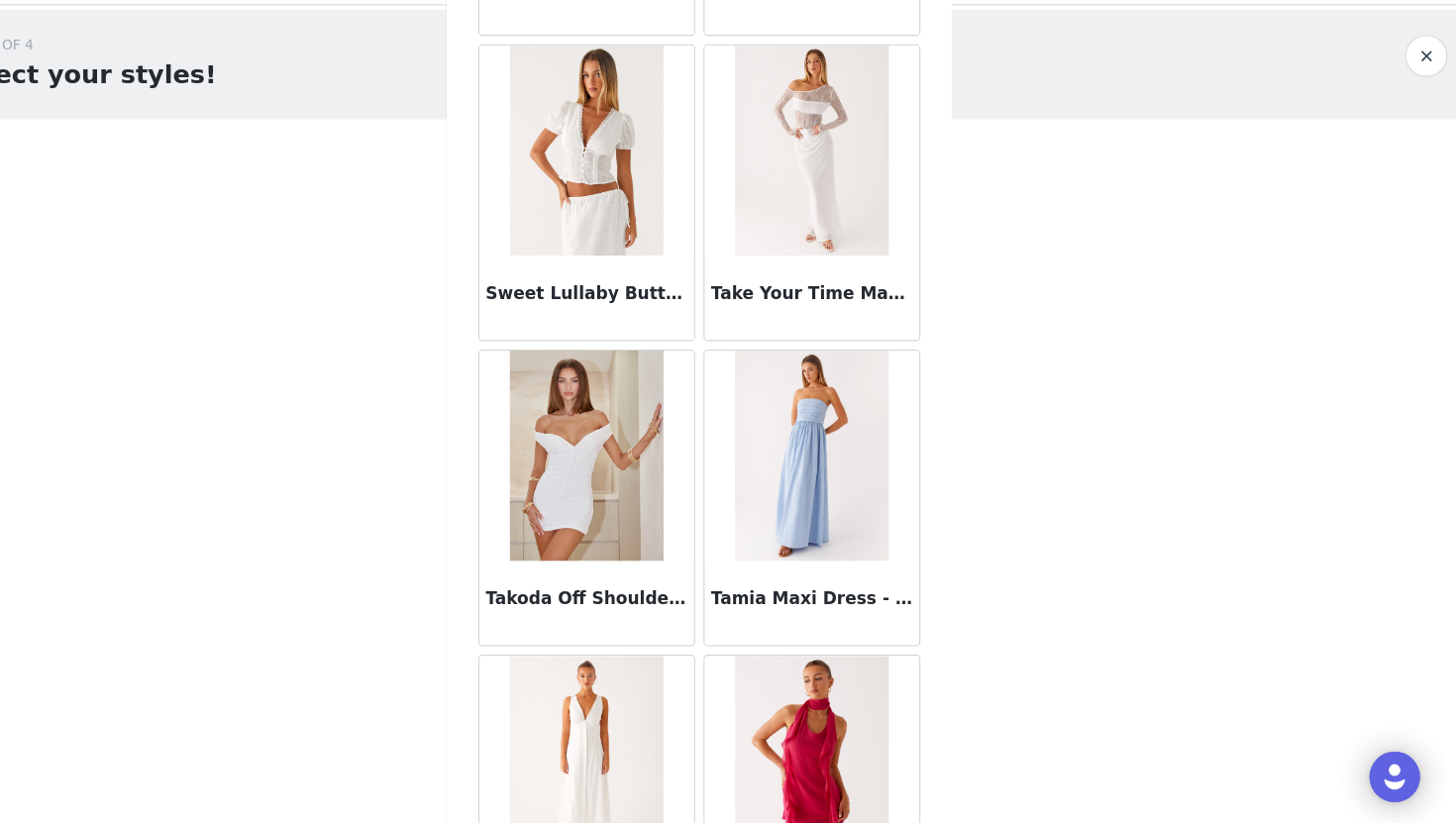
scroll to position [117138, 0]
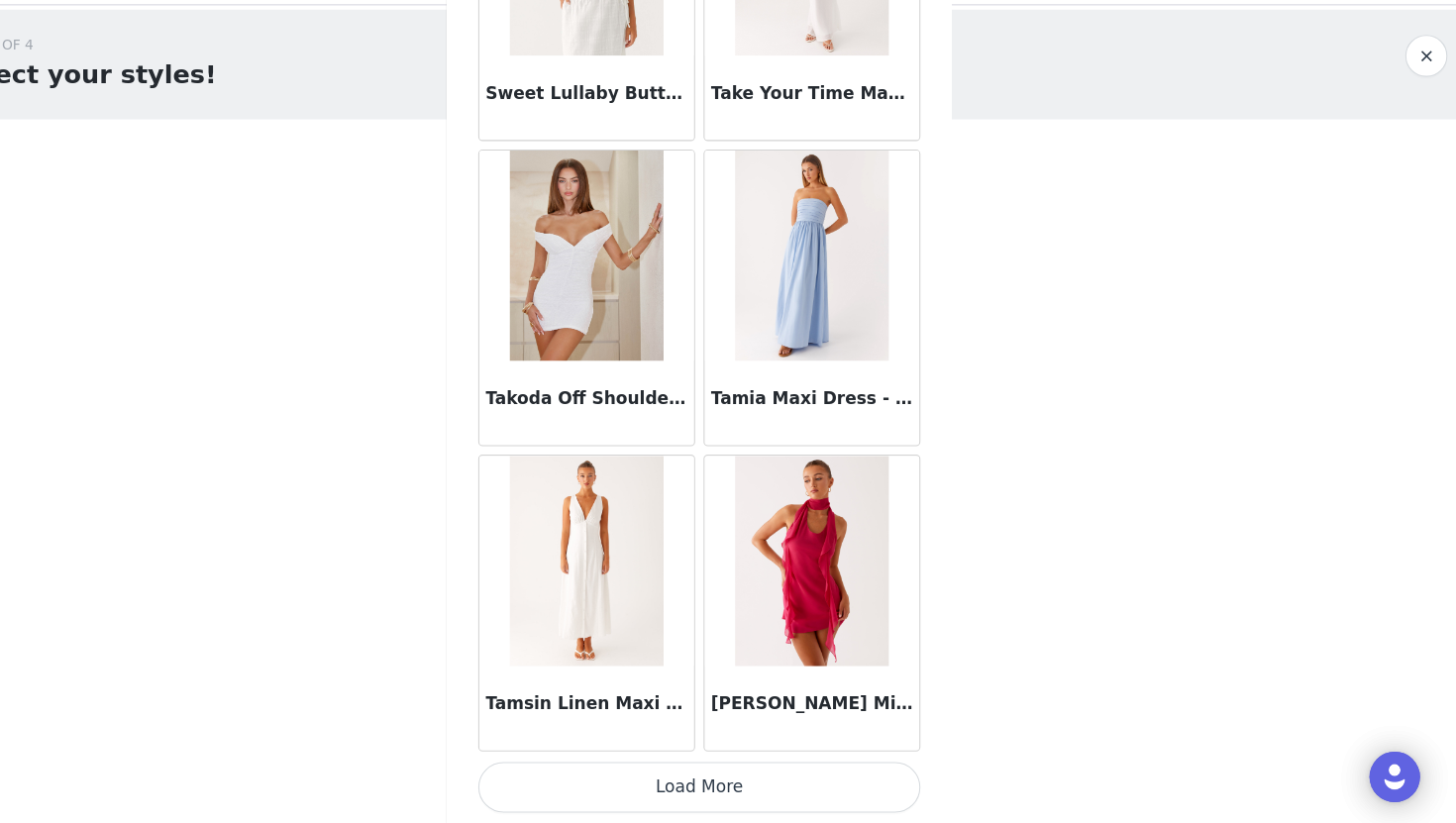
click at [740, 806] on button "Load More" at bounding box center [727, 790] width 416 height 48
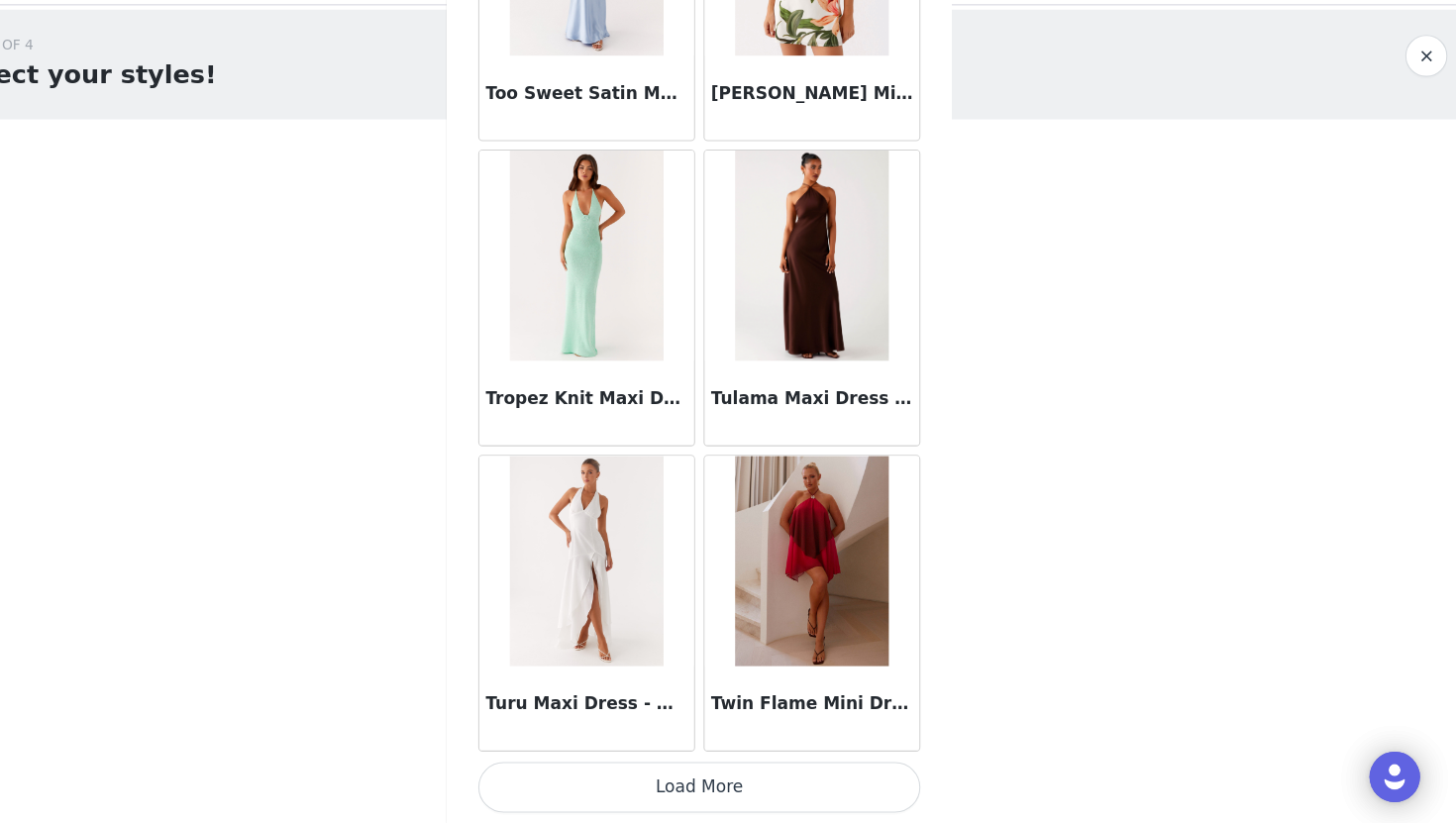
click at [762, 777] on button "Load More" at bounding box center [727, 790] width 416 height 48
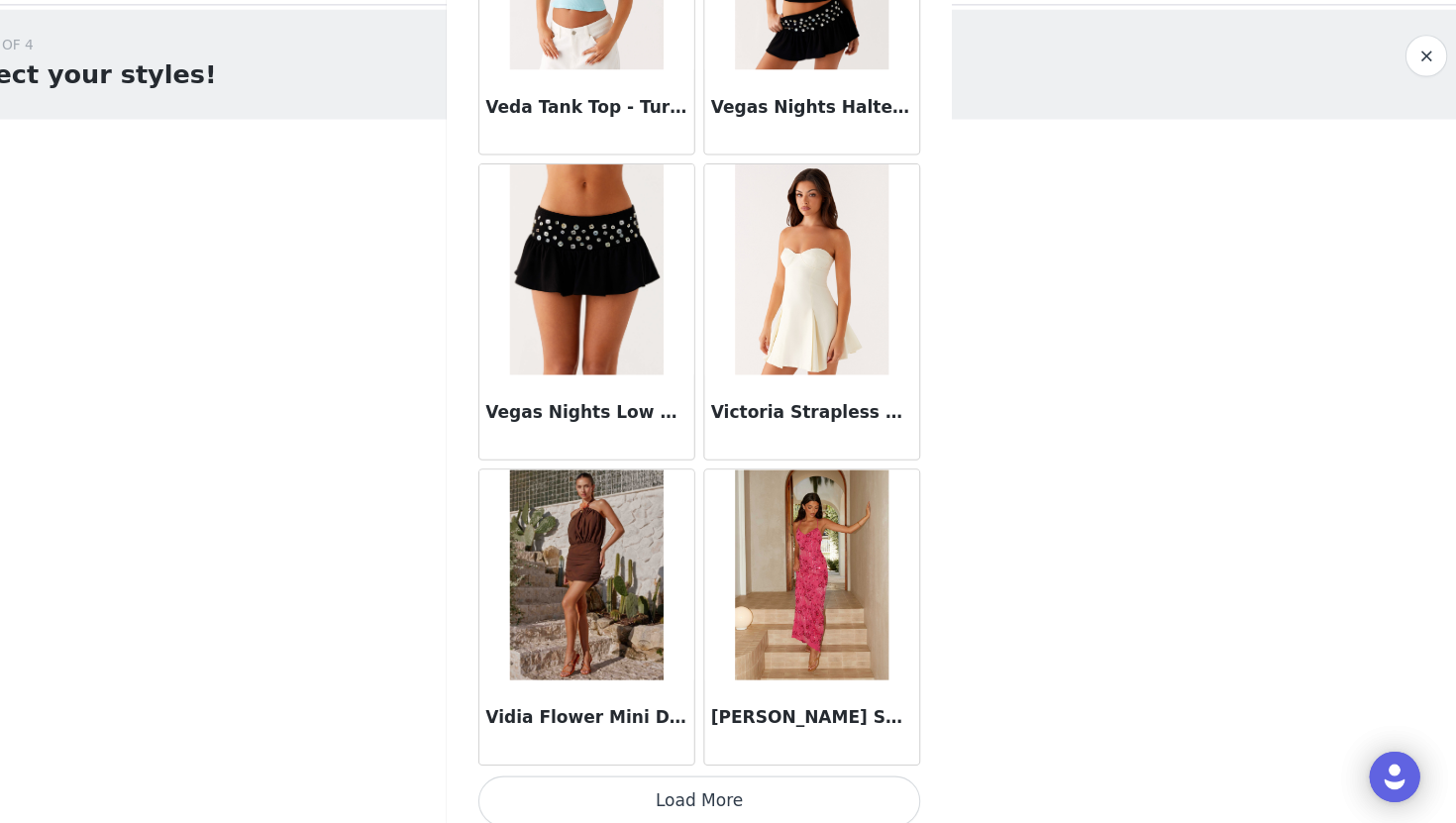
scroll to position [122884, 0]
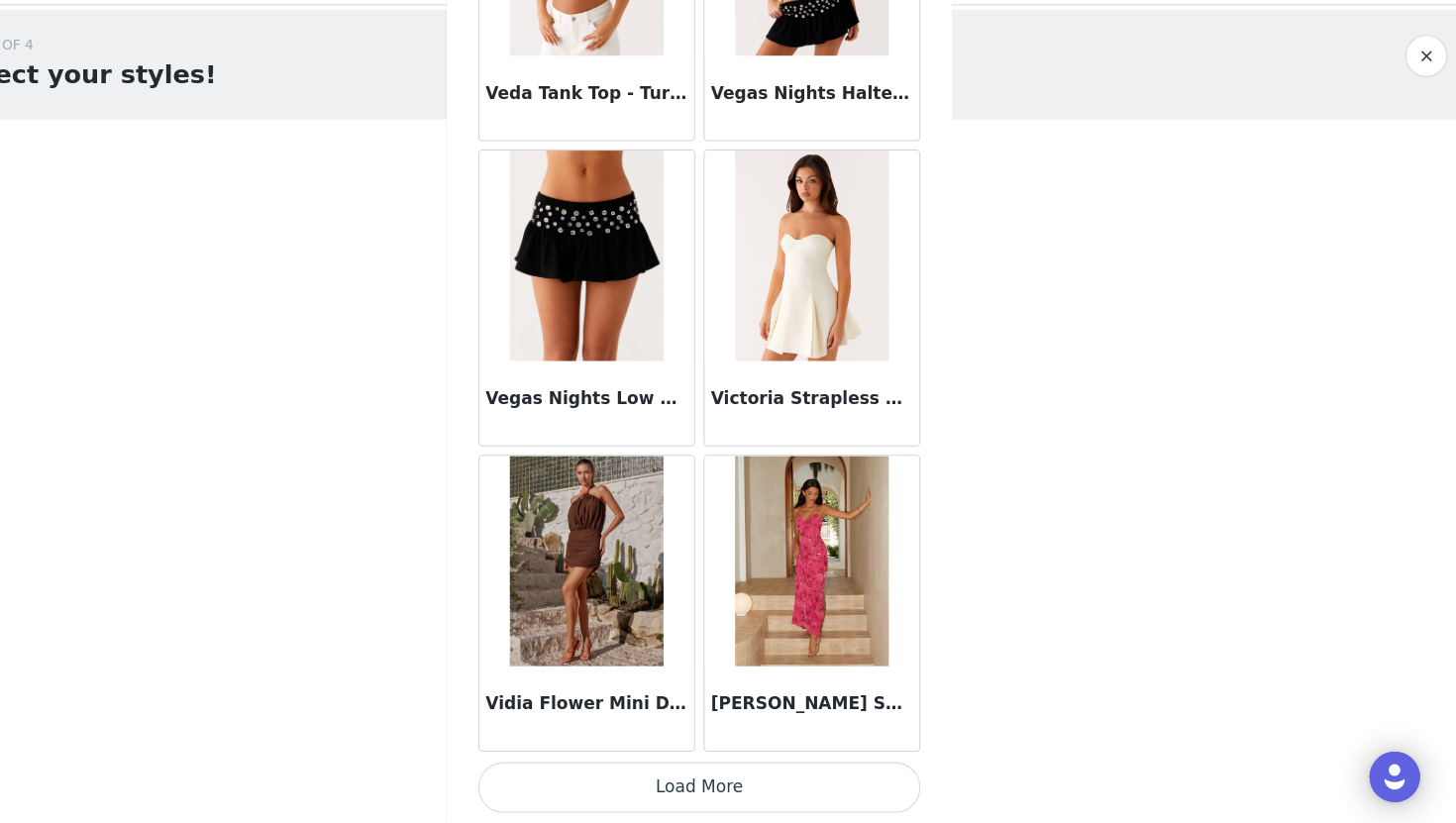
click at [731, 772] on button "Load More" at bounding box center [727, 790] width 416 height 48
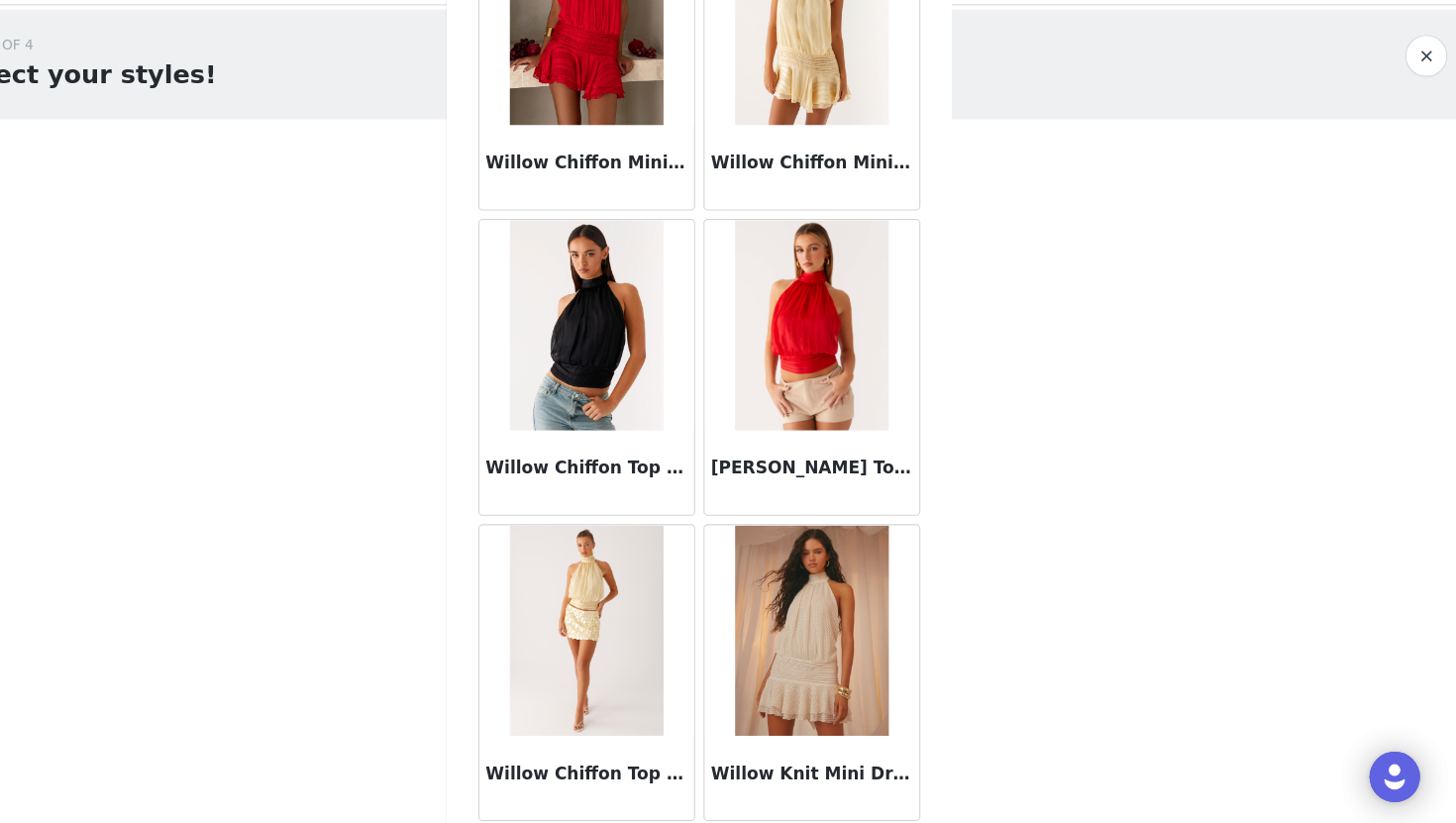
scroll to position [125757, 0]
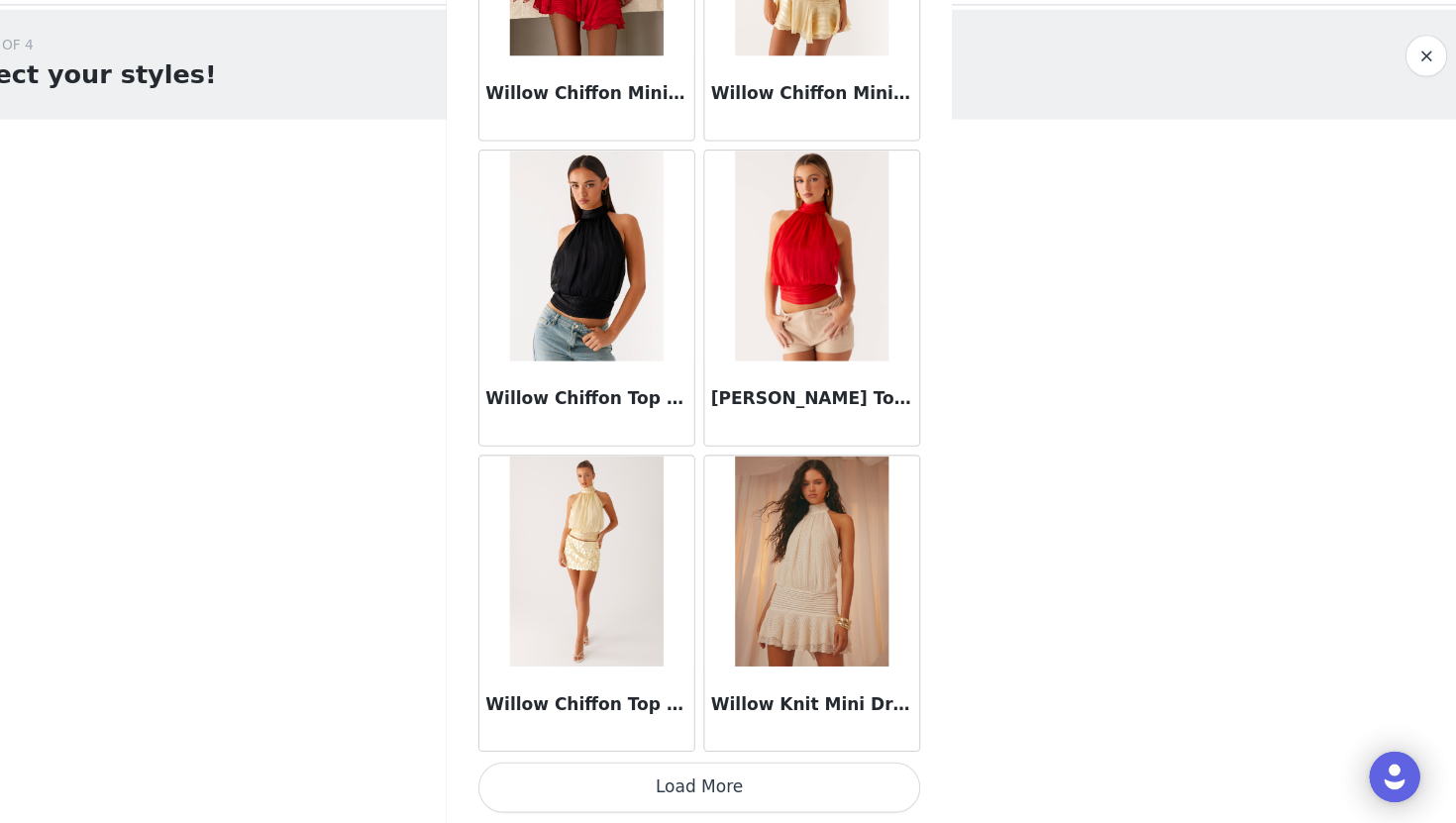
click at [741, 793] on button "Load More" at bounding box center [727, 790] width 416 height 48
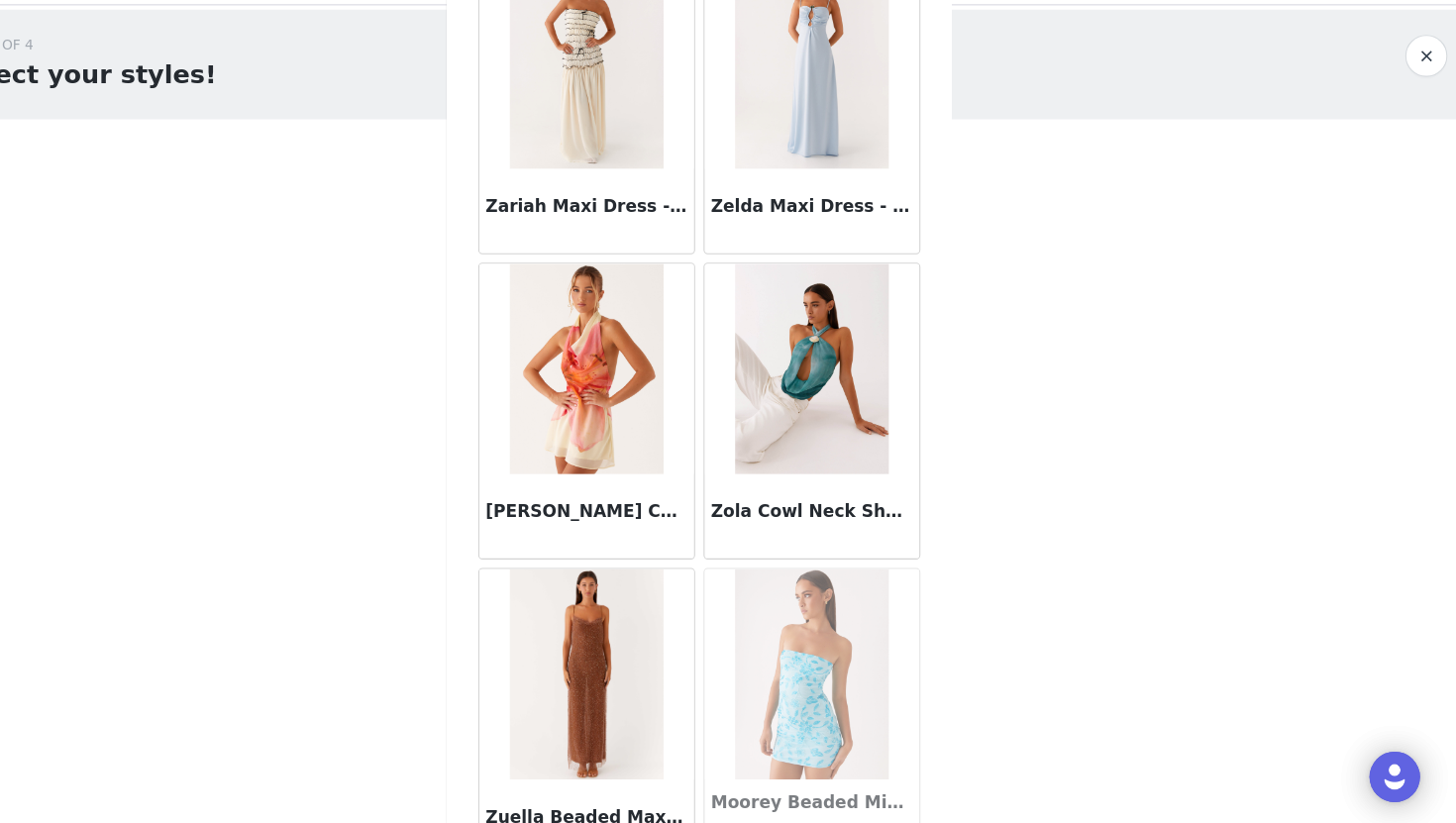
scroll to position [128631, 0]
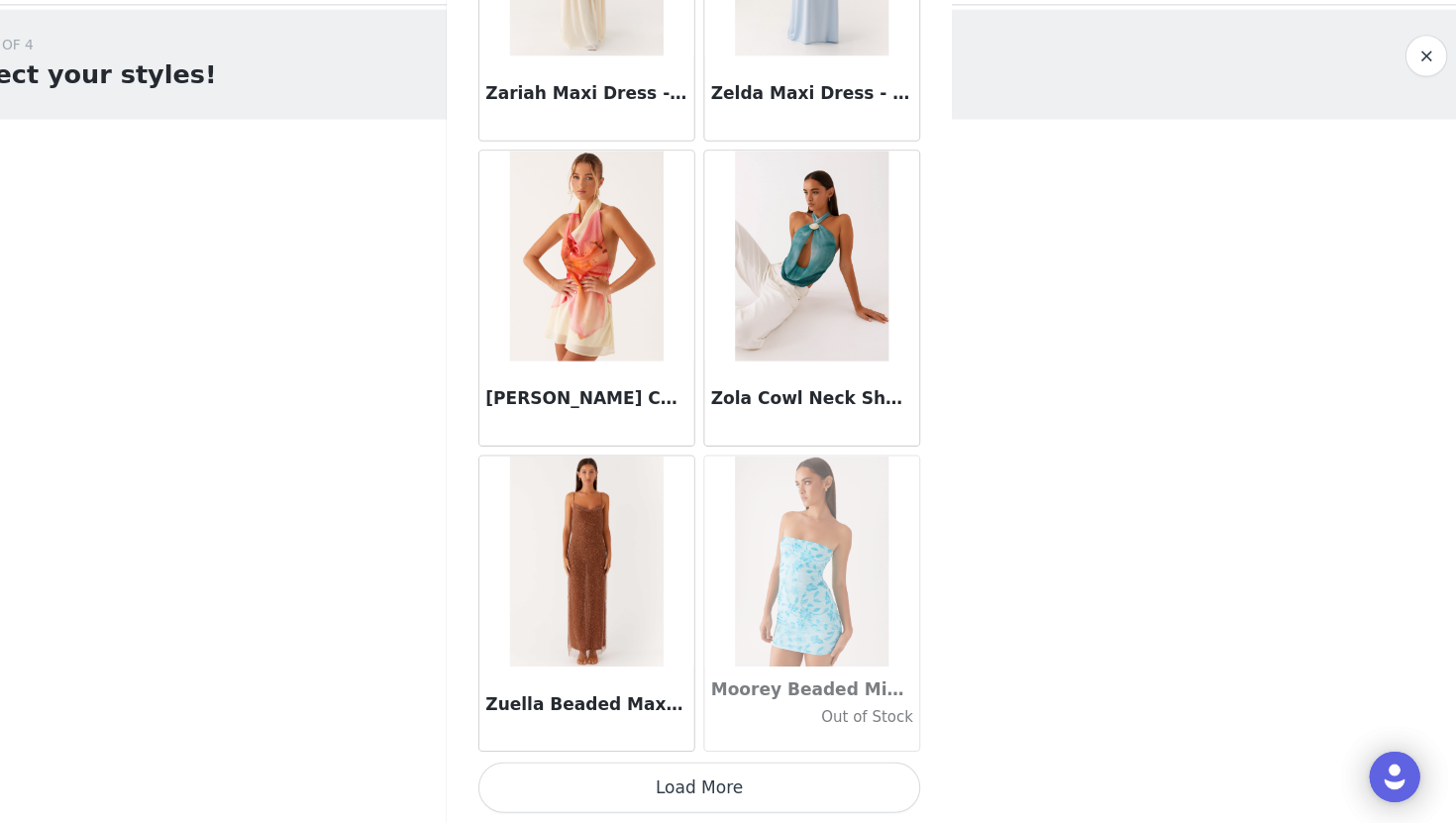
click at [769, 791] on button "Load More" at bounding box center [727, 790] width 416 height 48
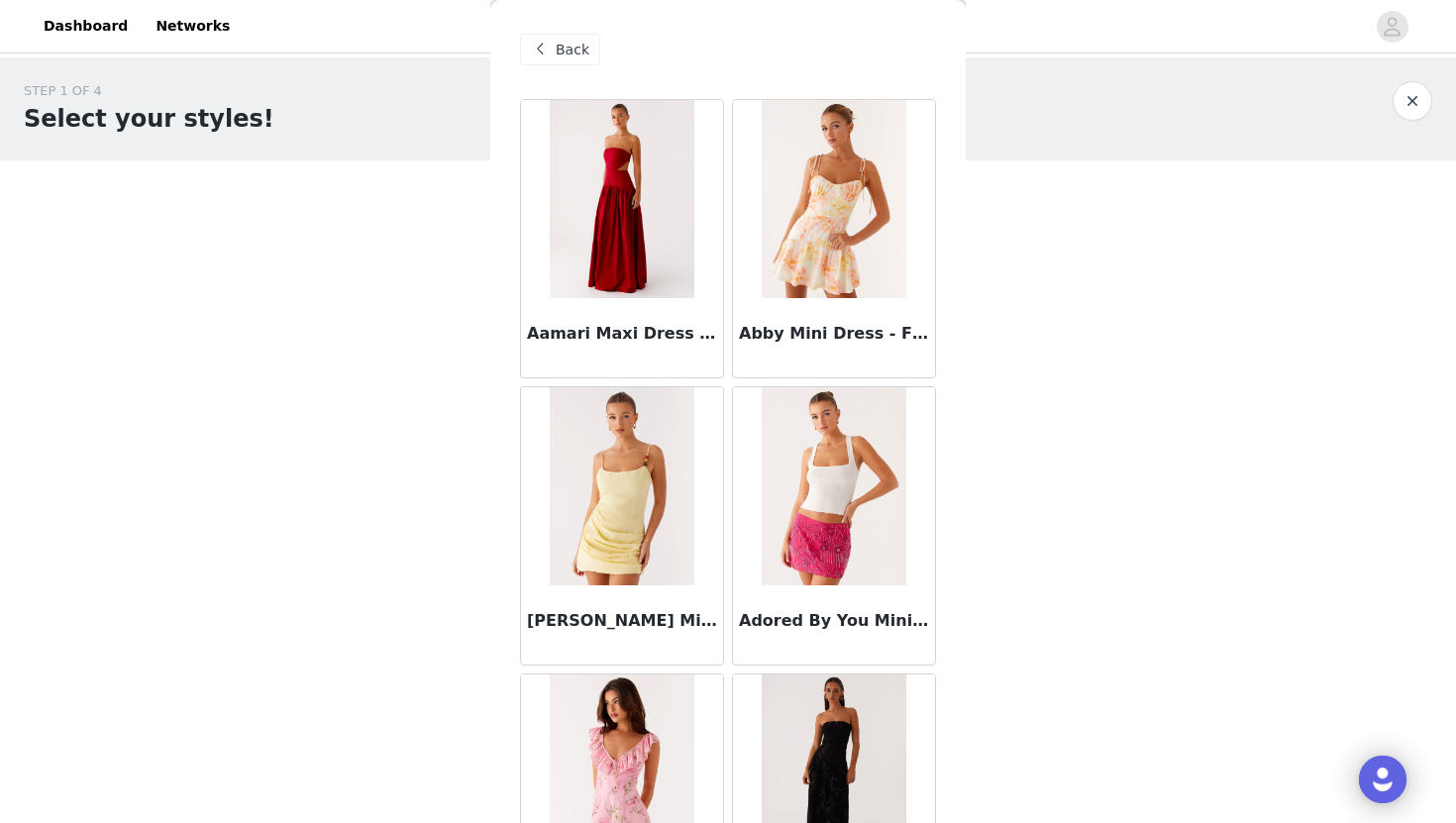
scroll to position [9403, 0]
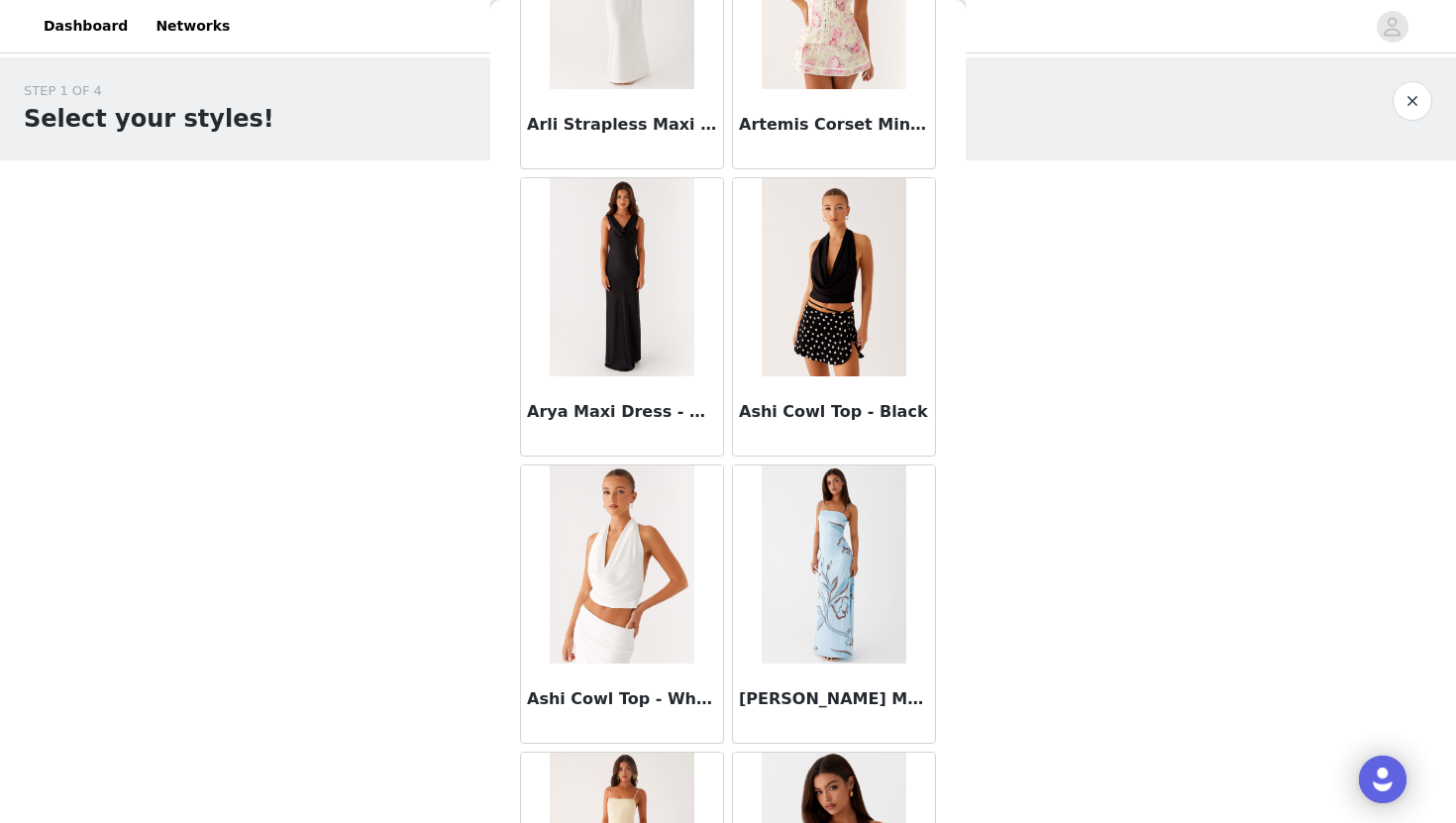
click at [623, 599] on img at bounding box center [621, 565] width 144 height 199
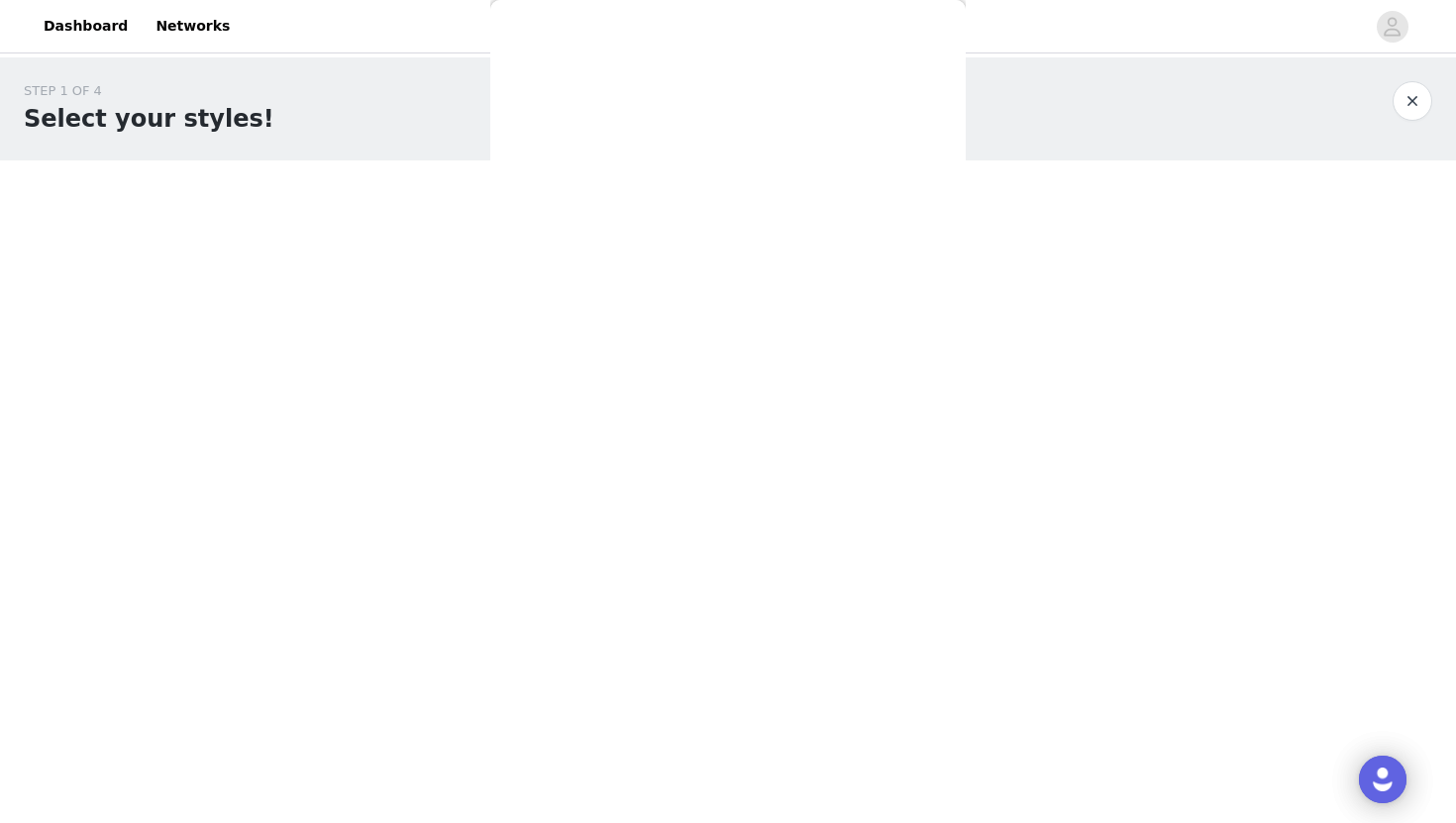
scroll to position [0, 0]
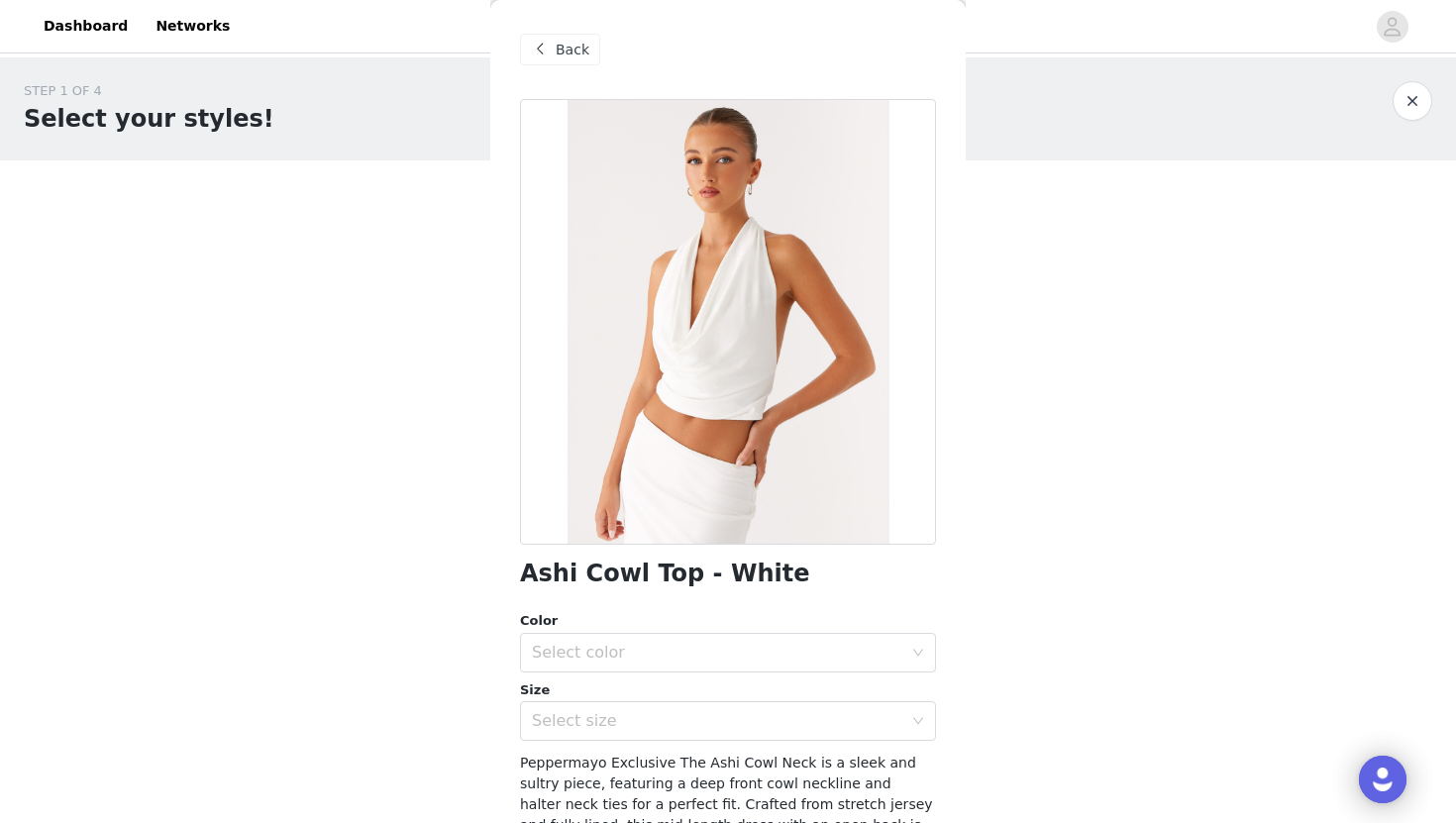
click at [738, 322] on div at bounding box center [727, 321] width 416 height 446
click at [538, 54] on span at bounding box center [540, 50] width 24 height 24
